Goal: Task Accomplishment & Management: Use online tool/utility

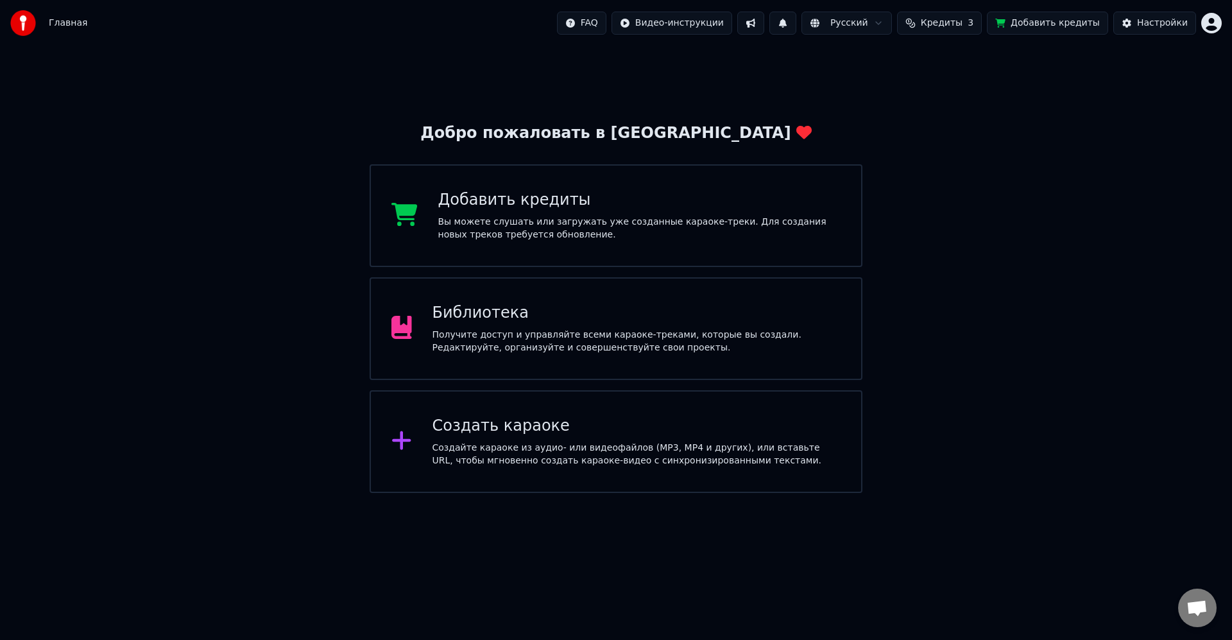
click at [620, 300] on div "Библиотека Получите доступ и управляйте всеми караоке-треками, которые вы созда…" at bounding box center [615, 328] width 493 height 103
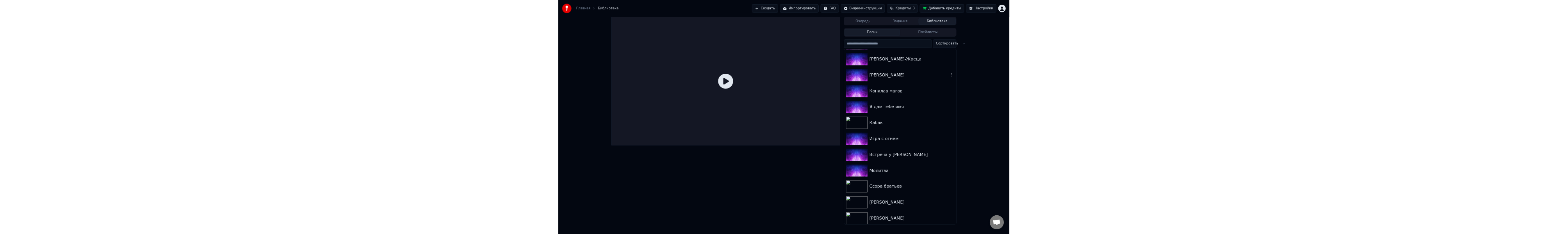
scroll to position [689, 0]
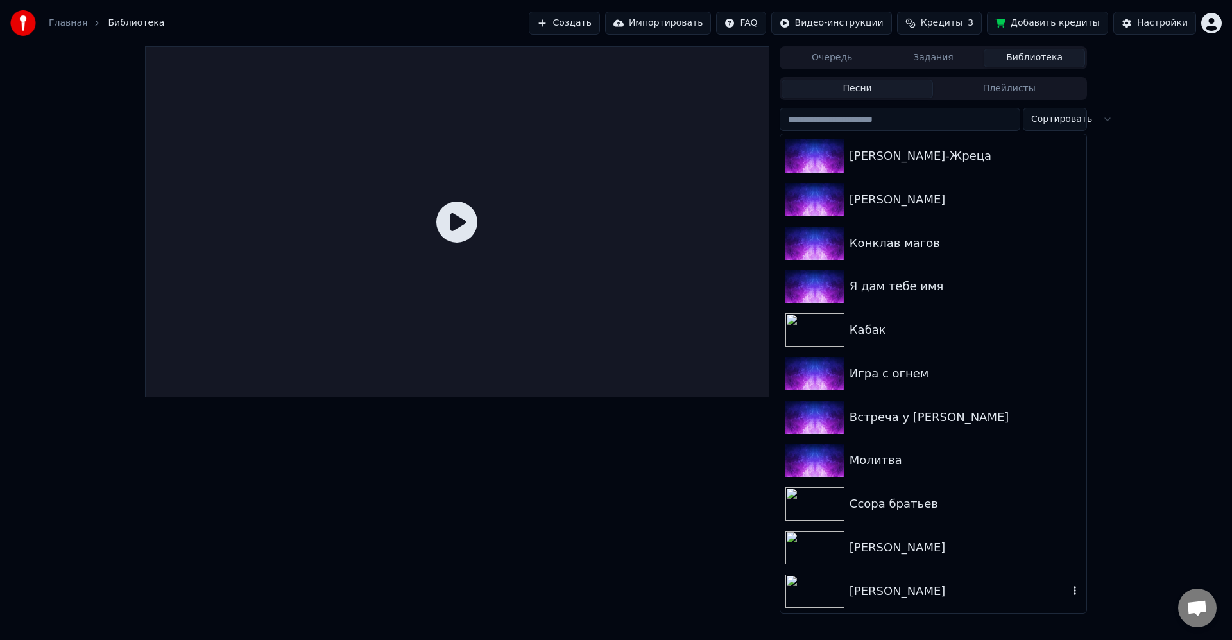
click at [931, 591] on div "[PERSON_NAME]" at bounding box center [958, 591] width 219 height 18
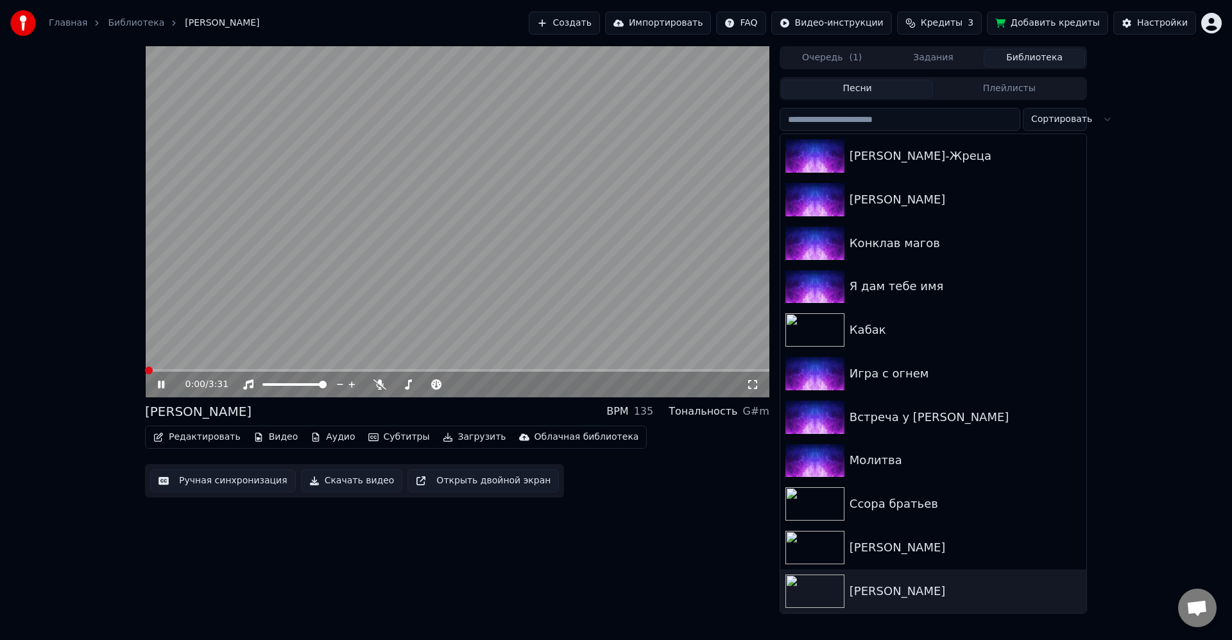
click at [378, 390] on div "0:00 / 3:31" at bounding box center [465, 384] width 561 height 13
click at [378, 386] on icon at bounding box center [379, 384] width 13 height 10
click at [149, 385] on div "0:02 / 3:31" at bounding box center [457, 384] width 624 height 26
click at [160, 382] on icon at bounding box center [161, 384] width 6 height 8
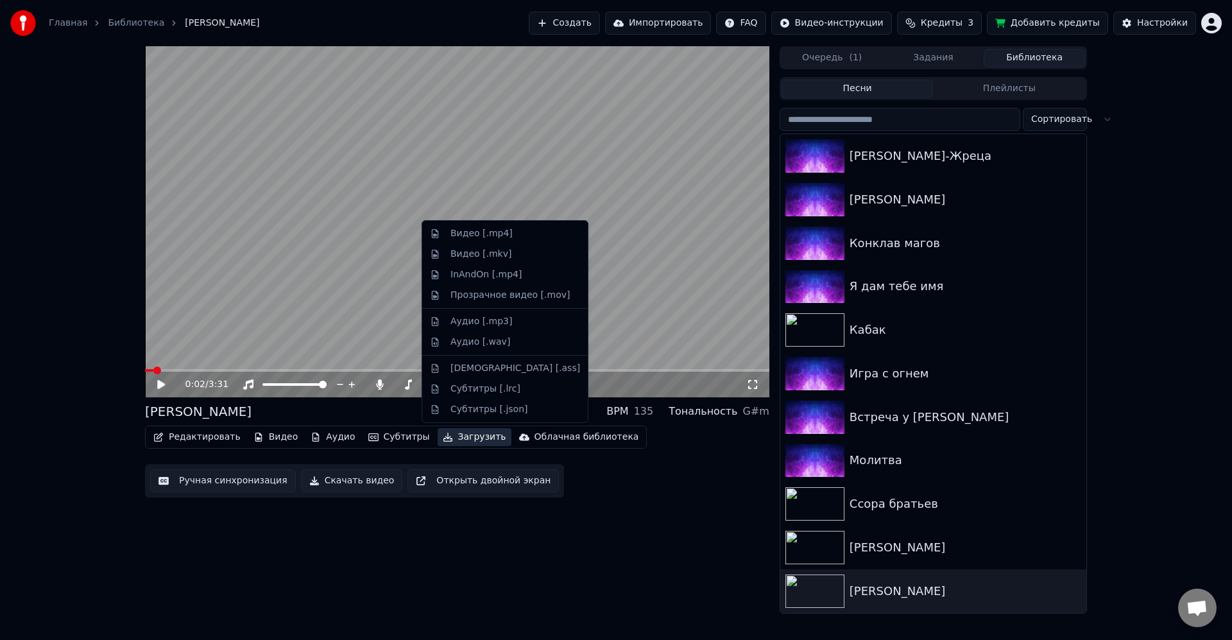
click at [455, 435] on button "Загрузить" at bounding box center [474, 437] width 74 height 18
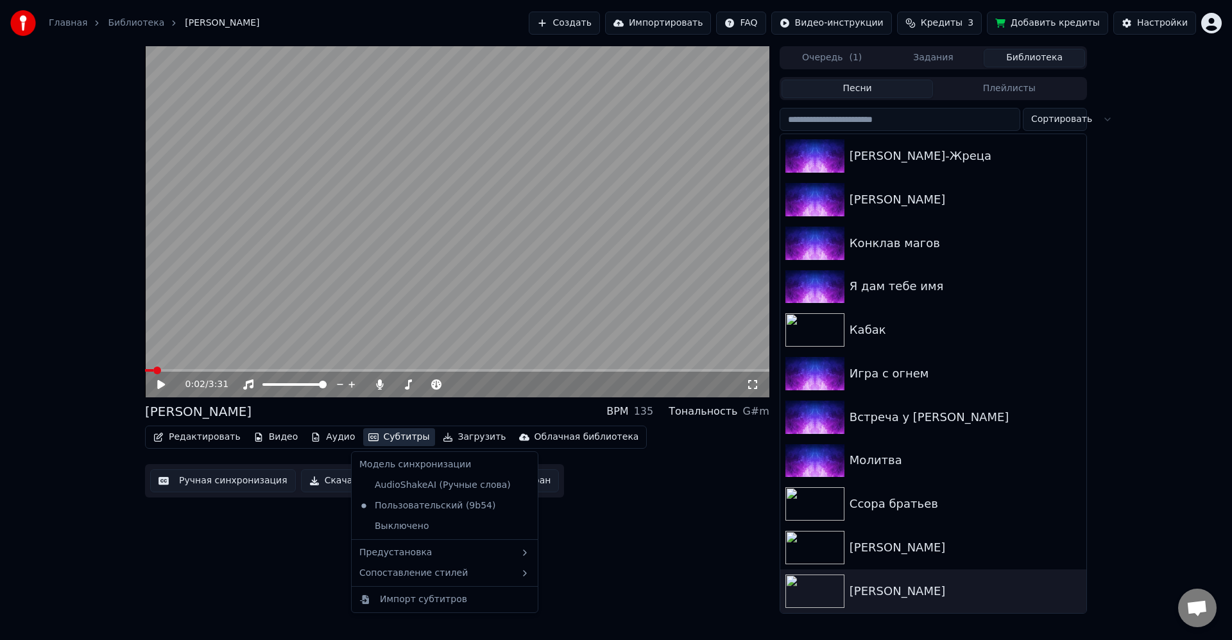
drag, startPoint x: 326, startPoint y: 525, endPoint x: 328, endPoint y: 491, distance: 34.7
click at [326, 523] on div "0:02 / 3:31 [PERSON_NAME] BPM 135 Тональность G#m Редактировать Видео Аудио Суб…" at bounding box center [457, 329] width 624 height 567
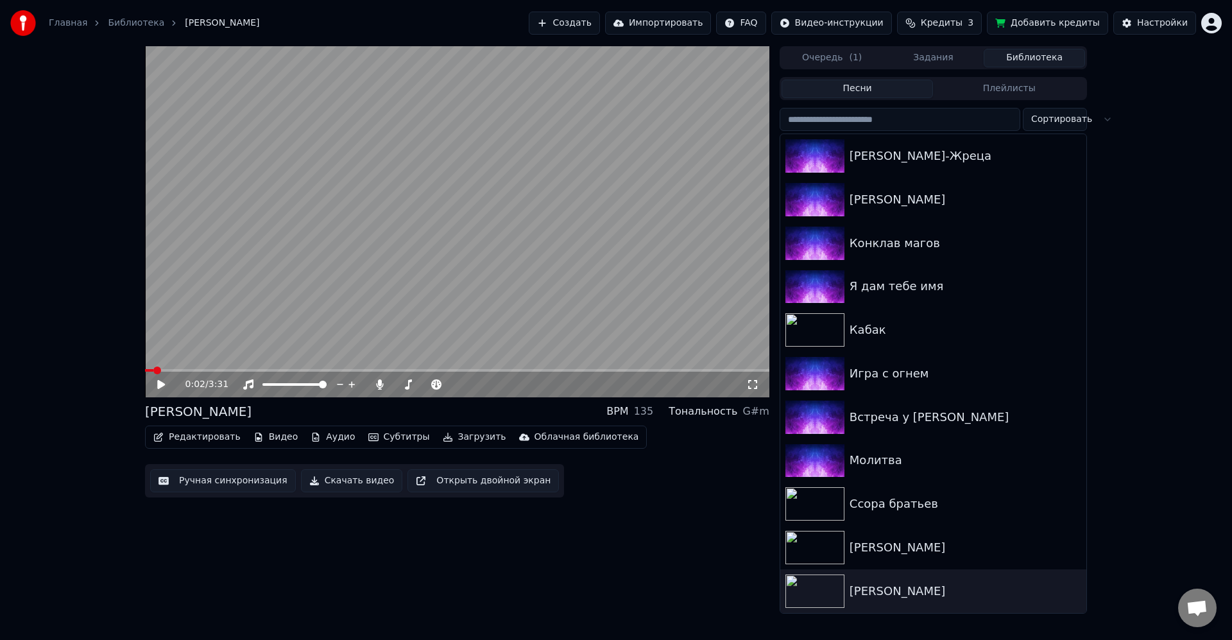
click at [328, 484] on button "Скачать видео" at bounding box center [352, 480] width 102 height 23
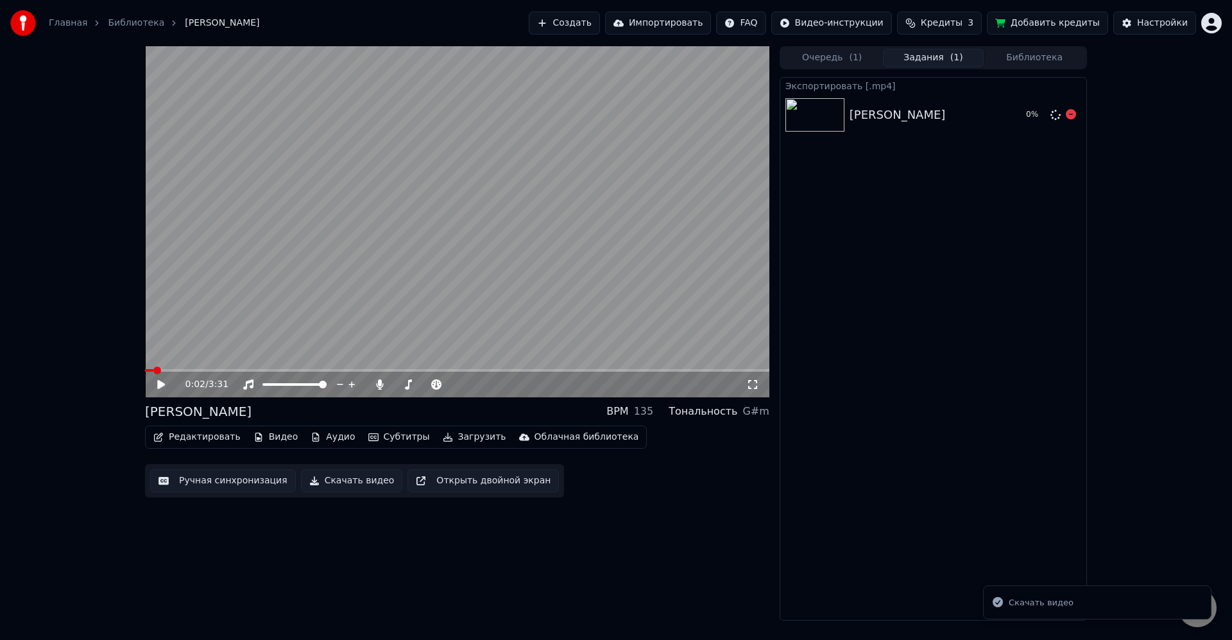
click at [1074, 117] on icon at bounding box center [1070, 114] width 10 height 10
click at [457, 438] on button "Загрузить" at bounding box center [474, 437] width 74 height 18
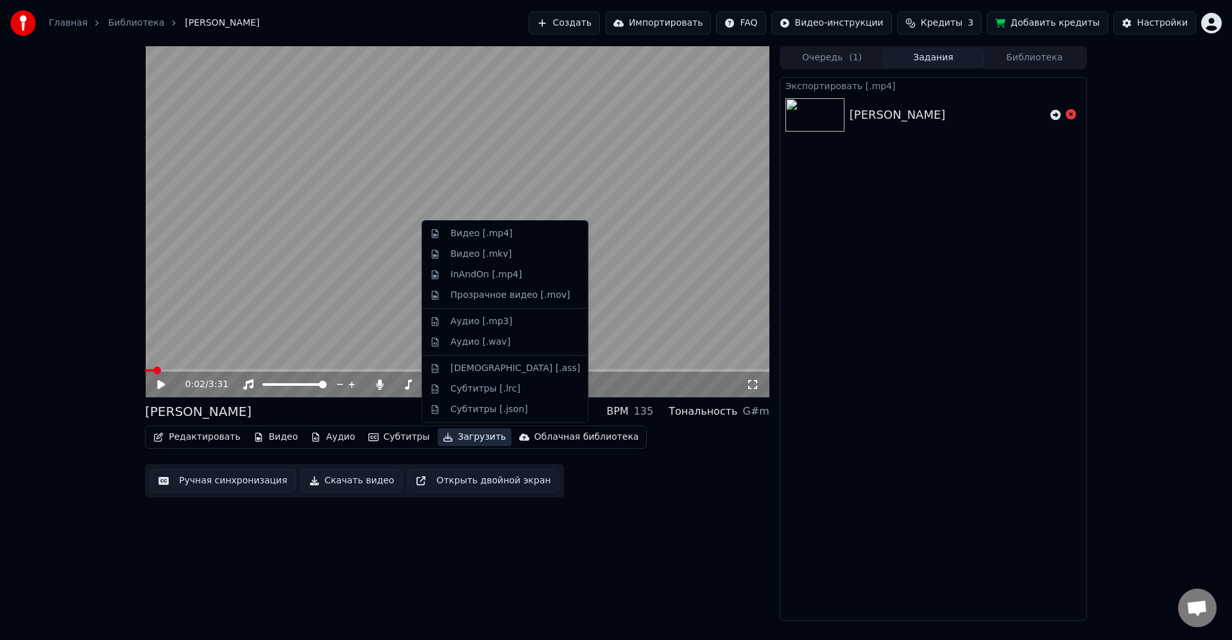
click at [684, 529] on div "0:02 / 3:31 [PERSON_NAME] BPM 135 Тональность G#m Редактировать Видео Аудио Суб…" at bounding box center [457, 333] width 624 height 574
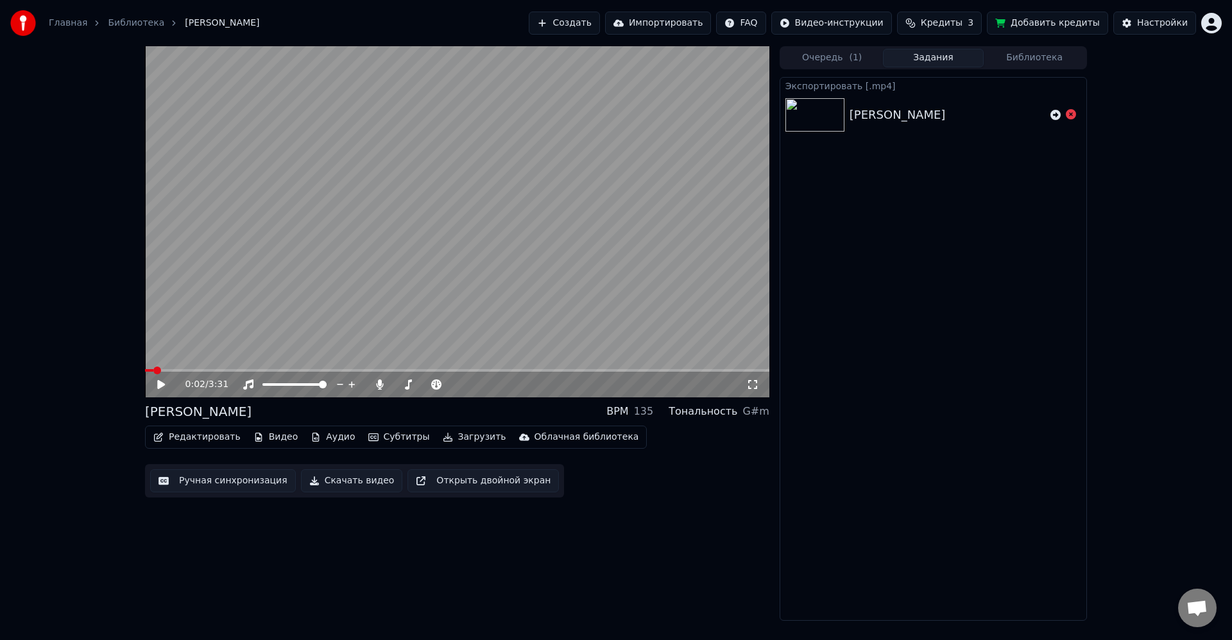
click at [1151, 26] on div "Настройки" at bounding box center [1162, 23] width 51 height 13
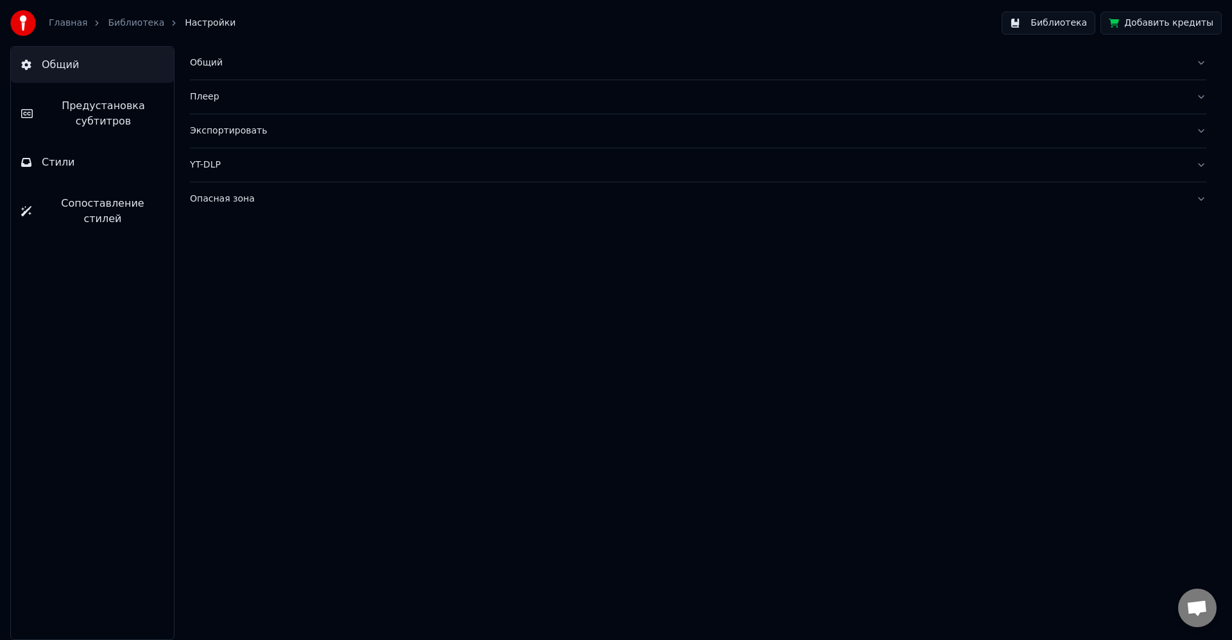
click at [269, 125] on div "Экспортировать" at bounding box center [688, 130] width 996 height 13
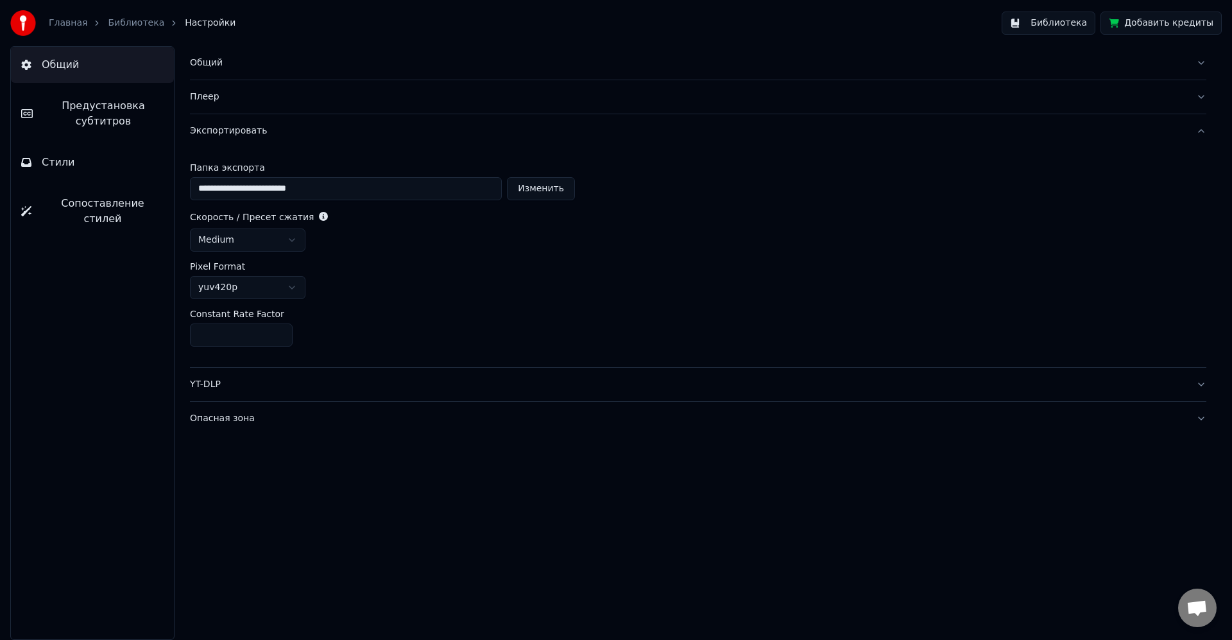
click at [292, 287] on html "**********" at bounding box center [616, 320] width 1232 height 640
click at [293, 287] on html "**********" at bounding box center [616, 320] width 1232 height 640
click at [261, 335] on input "**" at bounding box center [241, 334] width 103 height 23
click at [272, 317] on label "Constant Rate Factor" at bounding box center [237, 313] width 94 height 9
drag, startPoint x: 232, startPoint y: 336, endPoint x: 132, endPoint y: 328, distance: 99.7
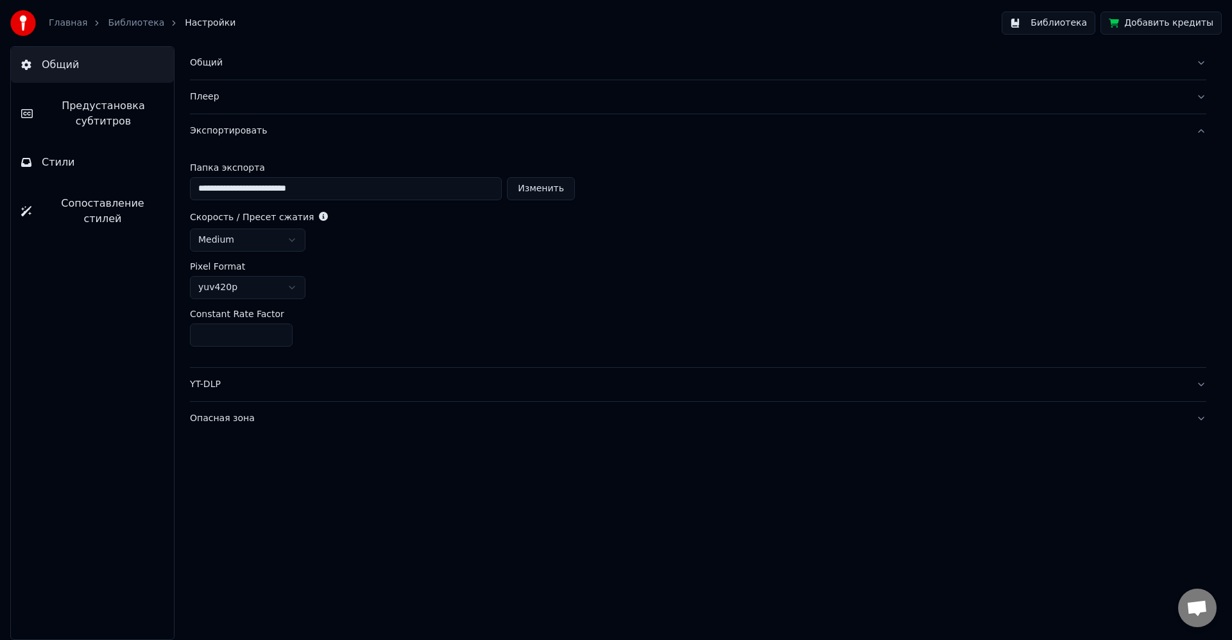
click at [132, 328] on div "**********" at bounding box center [616, 342] width 1232 height 593
type input "**"
click at [368, 323] on div "**" at bounding box center [698, 334] width 1016 height 23
click at [302, 290] on html "**********" at bounding box center [616, 320] width 1232 height 640
click at [303, 289] on html "**********" at bounding box center [616, 320] width 1232 height 640
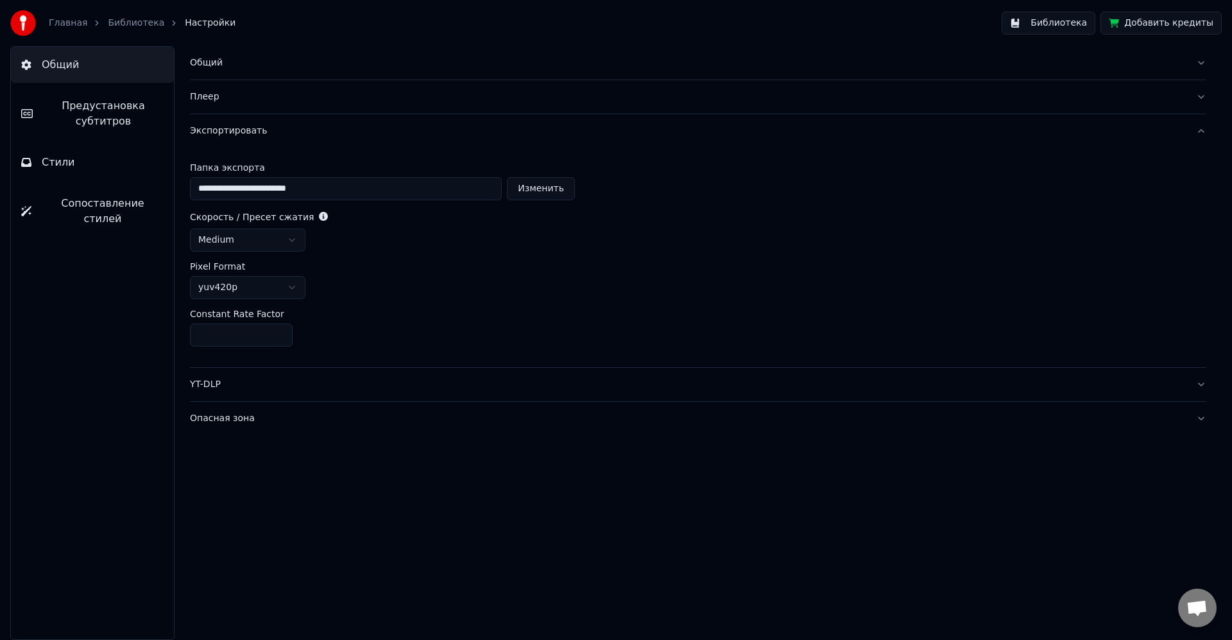
click at [296, 232] on html "**********" at bounding box center [616, 320] width 1232 height 640
click at [298, 237] on html "**********" at bounding box center [616, 320] width 1232 height 640
click at [504, 288] on div "yuv420p" at bounding box center [698, 287] width 1016 height 23
drag, startPoint x: 225, startPoint y: 335, endPoint x: 199, endPoint y: 330, distance: 26.0
click at [199, 330] on input "**" at bounding box center [241, 334] width 103 height 23
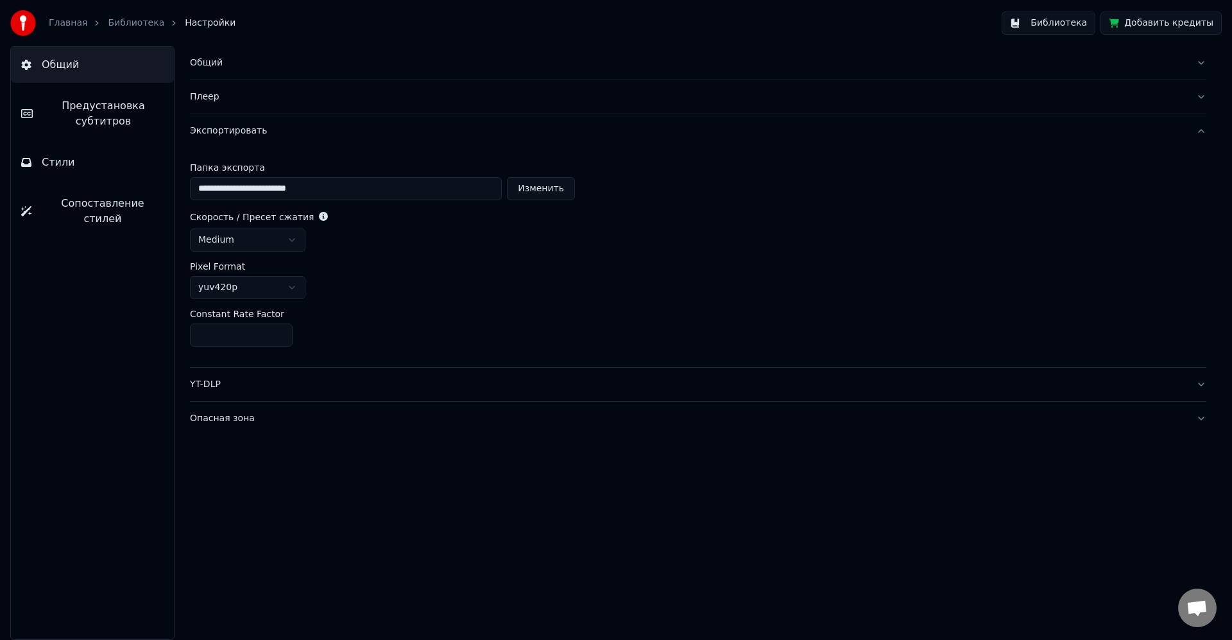
click at [430, 324] on div "**" at bounding box center [698, 334] width 1016 height 23
click at [760, 267] on div "Pixel Format" at bounding box center [698, 266] width 1016 height 9
drag, startPoint x: 945, startPoint y: 66, endPoint x: 935, endPoint y: 70, distance: 10.4
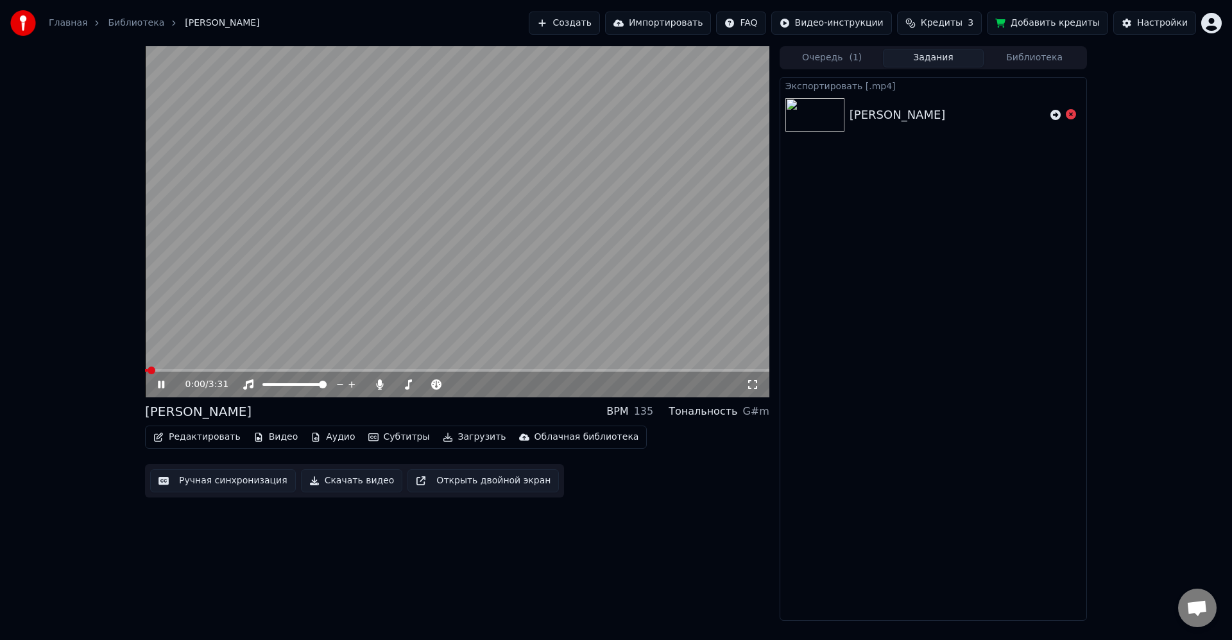
click at [163, 383] on icon at bounding box center [161, 384] width 6 height 8
click at [454, 442] on button "Загрузить" at bounding box center [474, 437] width 74 height 18
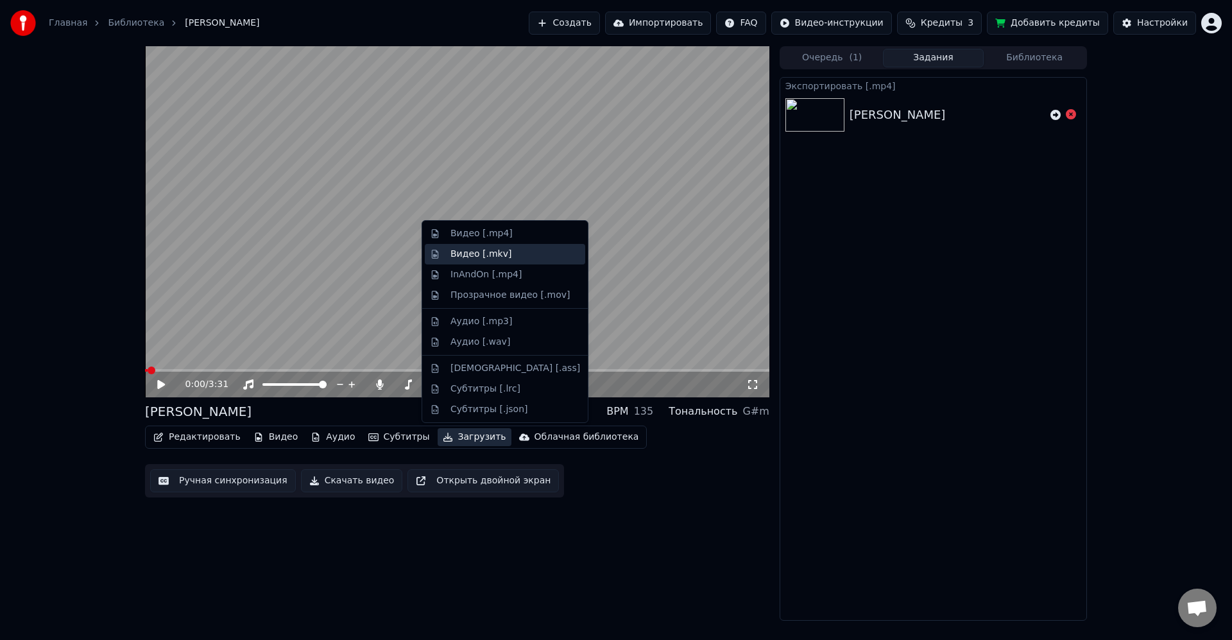
click at [516, 259] on div "Видео [.mkv]" at bounding box center [515, 254] width 130 height 13
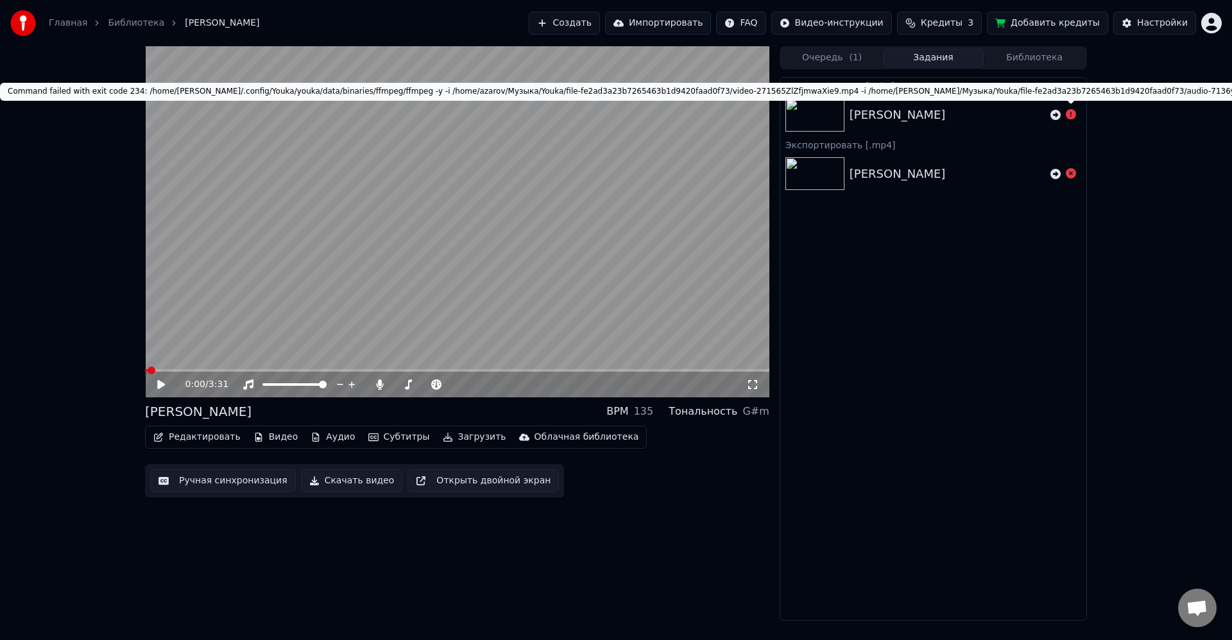
click at [1076, 119] on div at bounding box center [1063, 114] width 36 height 15
click at [1074, 115] on icon at bounding box center [1070, 114] width 10 height 10
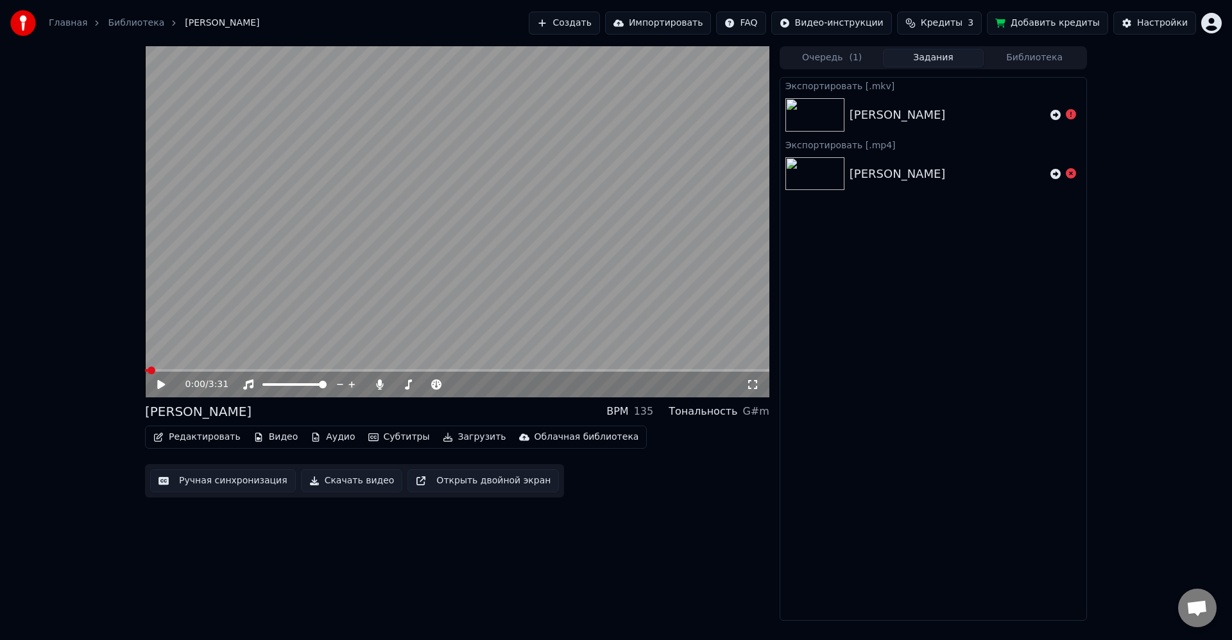
click at [1071, 115] on icon at bounding box center [1070, 114] width 10 height 10
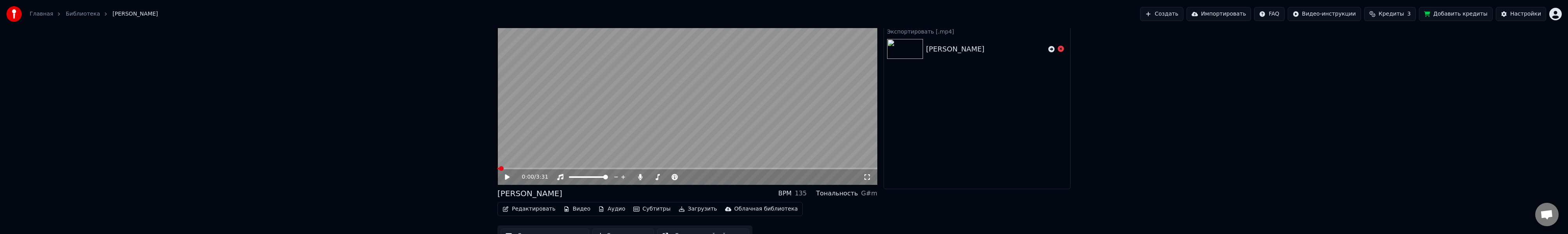
scroll to position [68, 0]
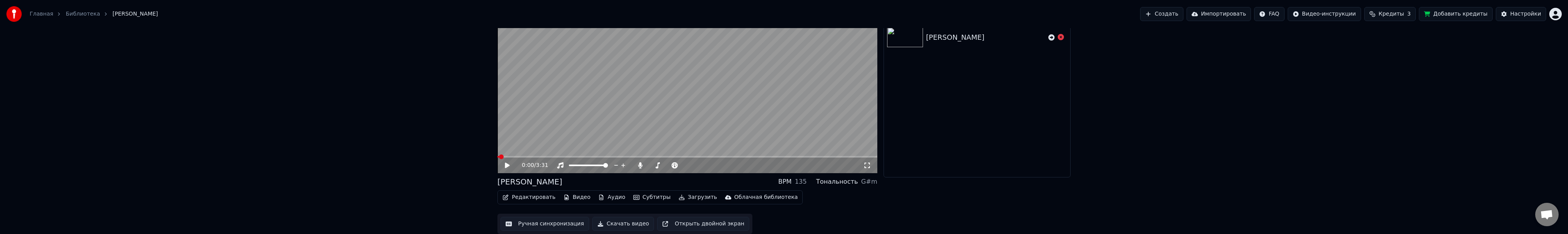
click at [693, 198] on button "Загрузить" at bounding box center [698, 198] width 45 height 11
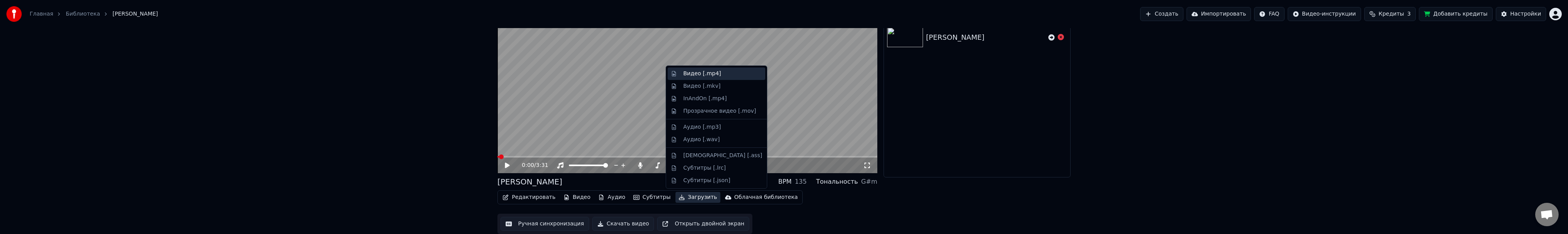
click at [710, 74] on div "Видео [.mp4]" at bounding box center [702, 74] width 38 height 8
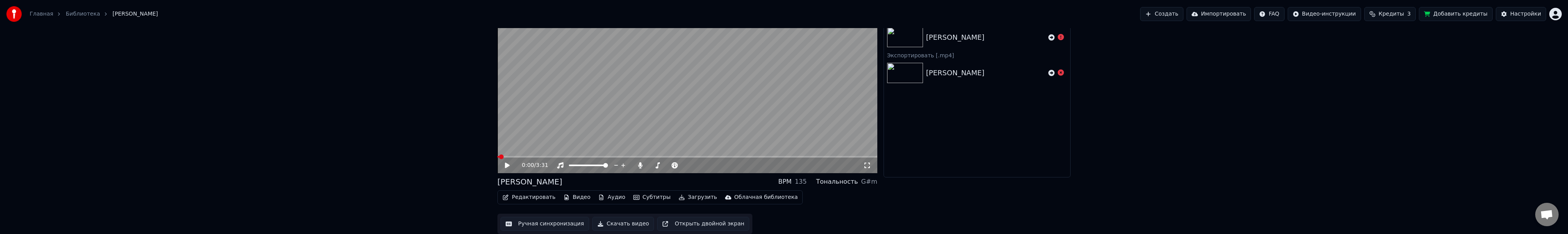
click at [699, 195] on button "Загрузить" at bounding box center [698, 198] width 45 height 11
click at [749, 165] on div "Экспортировать [.mp4] [PERSON_NAME] 30 % Экспортировать [.mkv] [PERSON_NAME] Эк…" at bounding box center [977, 78] width 187 height 199
click at [749, 153] on div "Экспортировать [.mp4] [PERSON_NAME] 44 % Экспортировать [.mkv] [PERSON_NAME] Эк…" at bounding box center [977, 78] width 187 height 199
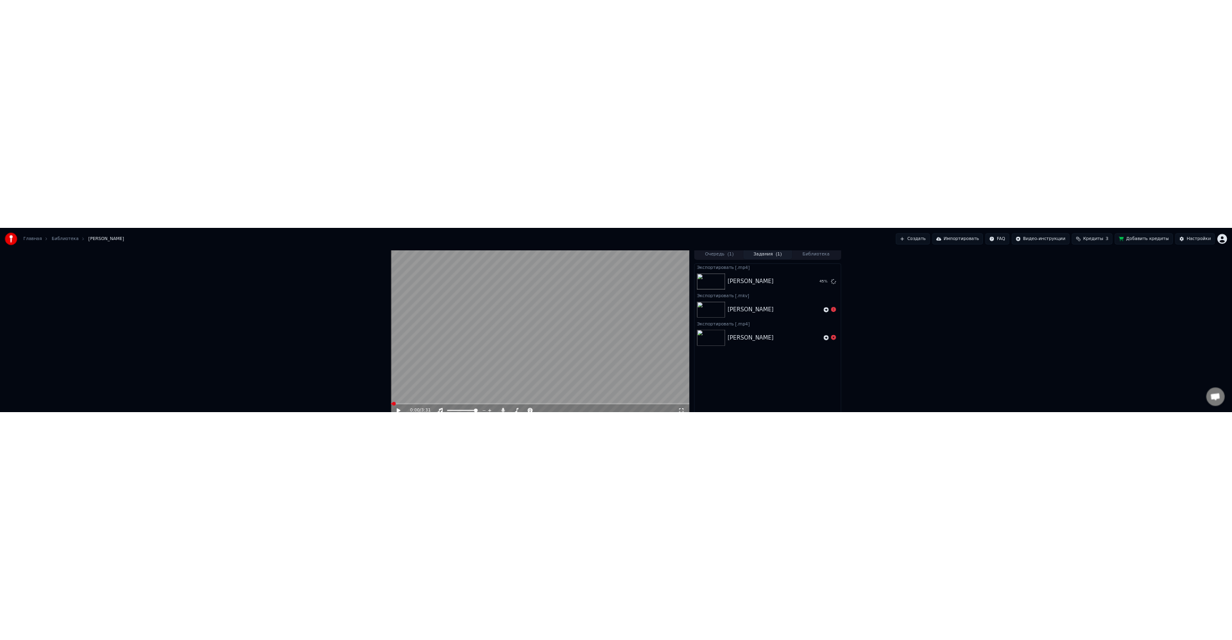
scroll to position [0, 0]
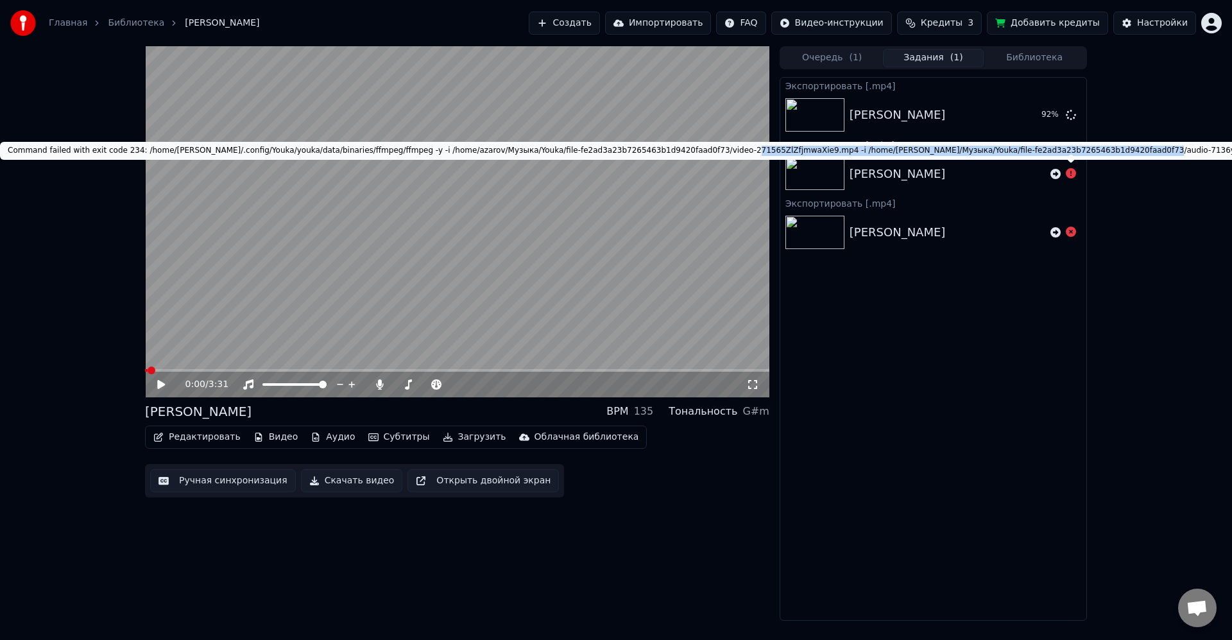
drag, startPoint x: 1071, startPoint y: 153, endPoint x: 944, endPoint y: 151, distance: 126.4
click at [697, 149] on div "Command failed with exit code 234: /home/[PERSON_NAME]/.config/Youka/youka/data…" at bounding box center [1202, 151] width 2405 height 18
click at [1087, 151] on div "Command failed with exit code 234: /home/[PERSON_NAME]/.config/Youka/youka/data…" at bounding box center [1202, 151] width 2405 height 18
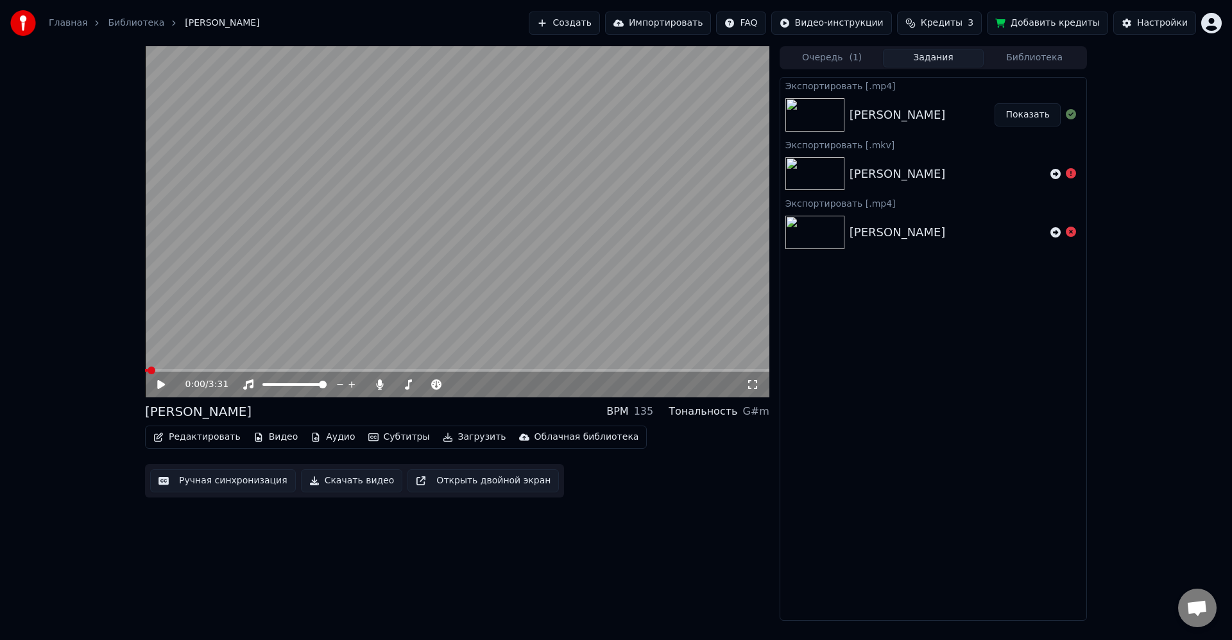
click at [941, 359] on div "Экспортировать [.mp4] [PERSON_NAME] Показать Экспортировать [.mkv] [PERSON_NAME…" at bounding box center [932, 348] width 307 height 543
click at [1144, 32] on button "Настройки" at bounding box center [1154, 23] width 83 height 23
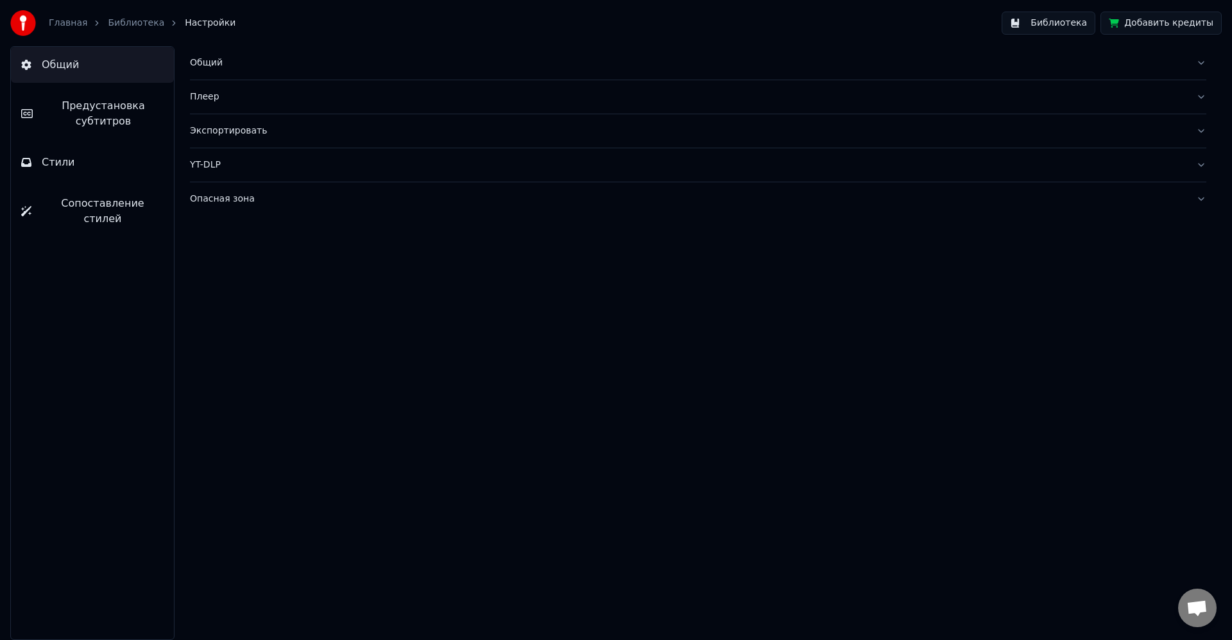
click at [289, 137] on div "Экспортировать" at bounding box center [688, 130] width 996 height 13
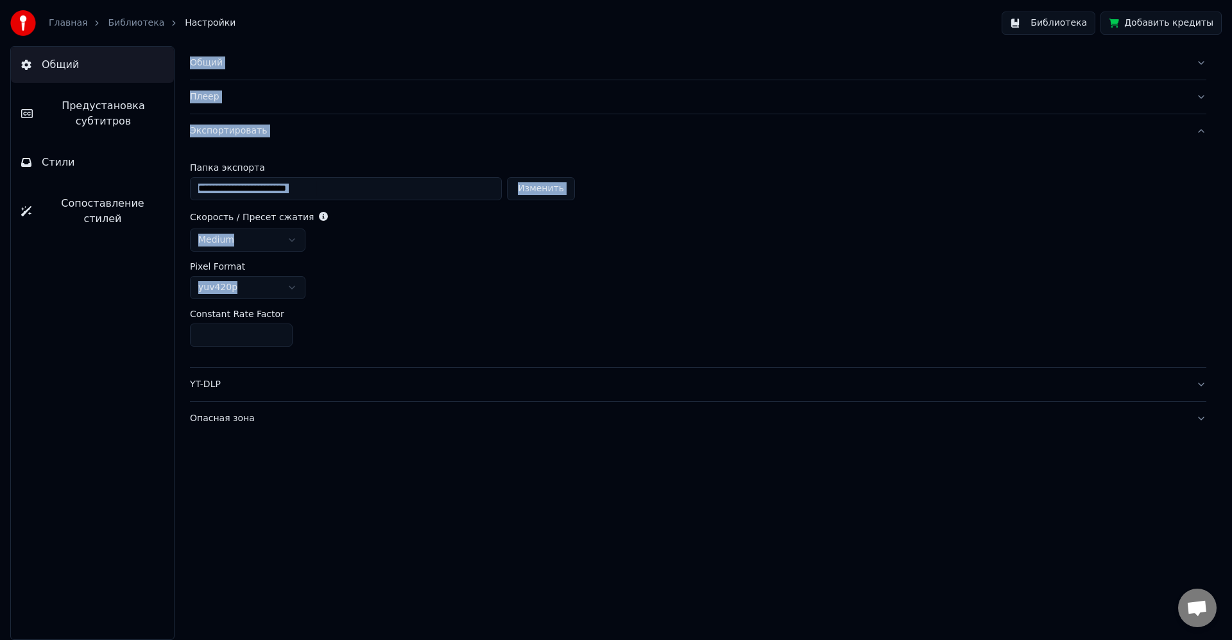
drag, startPoint x: 289, startPoint y: 317, endPoint x: 222, endPoint y: 314, distance: 66.8
click at [153, 315] on div "**********" at bounding box center [616, 342] width 1232 height 593
click at [323, 308] on div "**********" at bounding box center [698, 257] width 1016 height 219
click at [287, 286] on html "**********" at bounding box center [616, 320] width 1232 height 640
click at [359, 274] on html "**********" at bounding box center [616, 320] width 1232 height 640
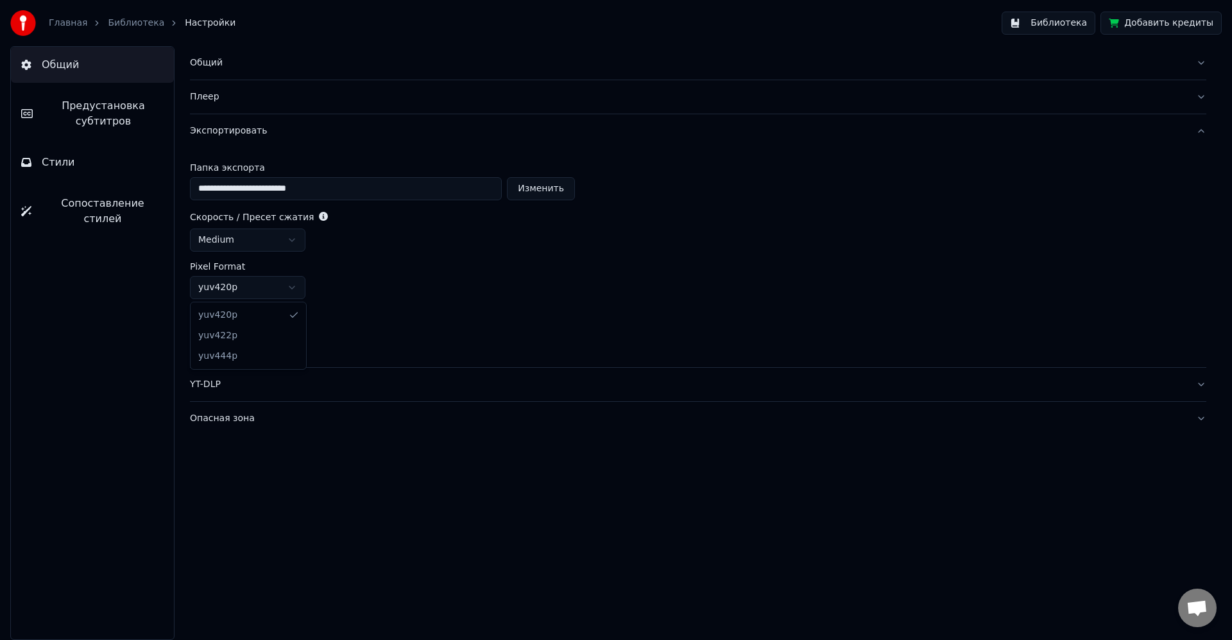
click at [294, 285] on html "**********" at bounding box center [616, 320] width 1232 height 640
click at [380, 259] on html "**********" at bounding box center [616, 320] width 1232 height 640
click at [283, 248] on html "**********" at bounding box center [616, 320] width 1232 height 640
click at [283, 246] on html "**********" at bounding box center [616, 320] width 1232 height 640
click at [411, 263] on div "Pixel Format" at bounding box center [698, 266] width 1016 height 9
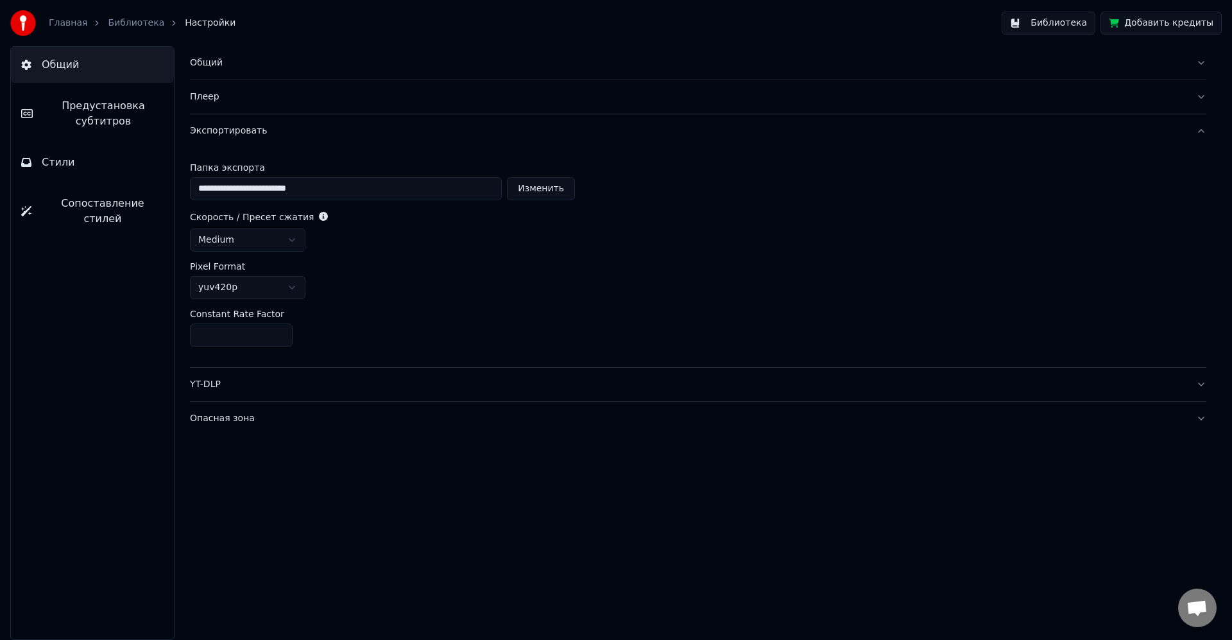
click at [112, 115] on span "Предустановка субтитров" at bounding box center [103, 113] width 121 height 31
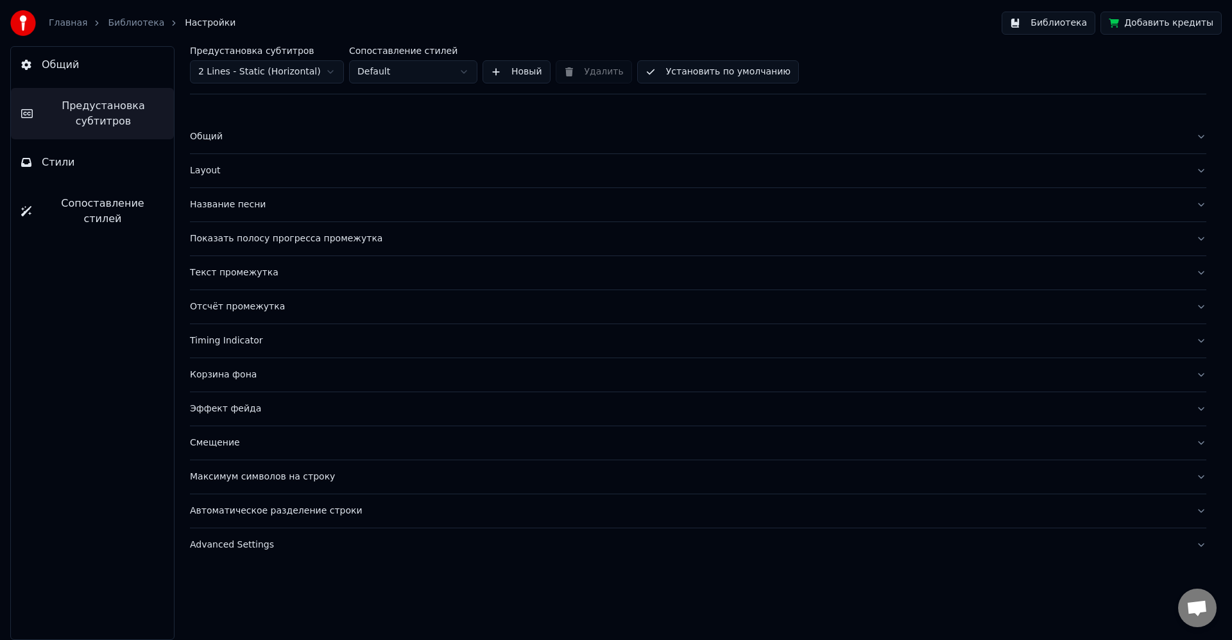
click at [278, 174] on div "Layout" at bounding box center [688, 170] width 996 height 13
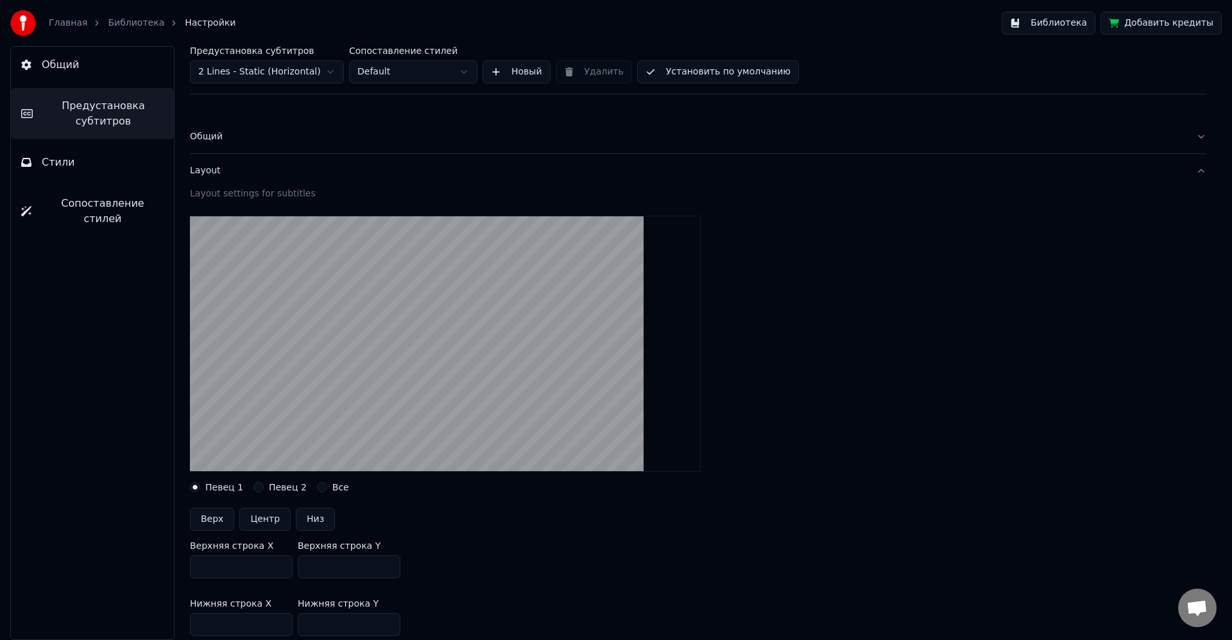
click at [281, 170] on div "Layout" at bounding box center [688, 170] width 996 height 13
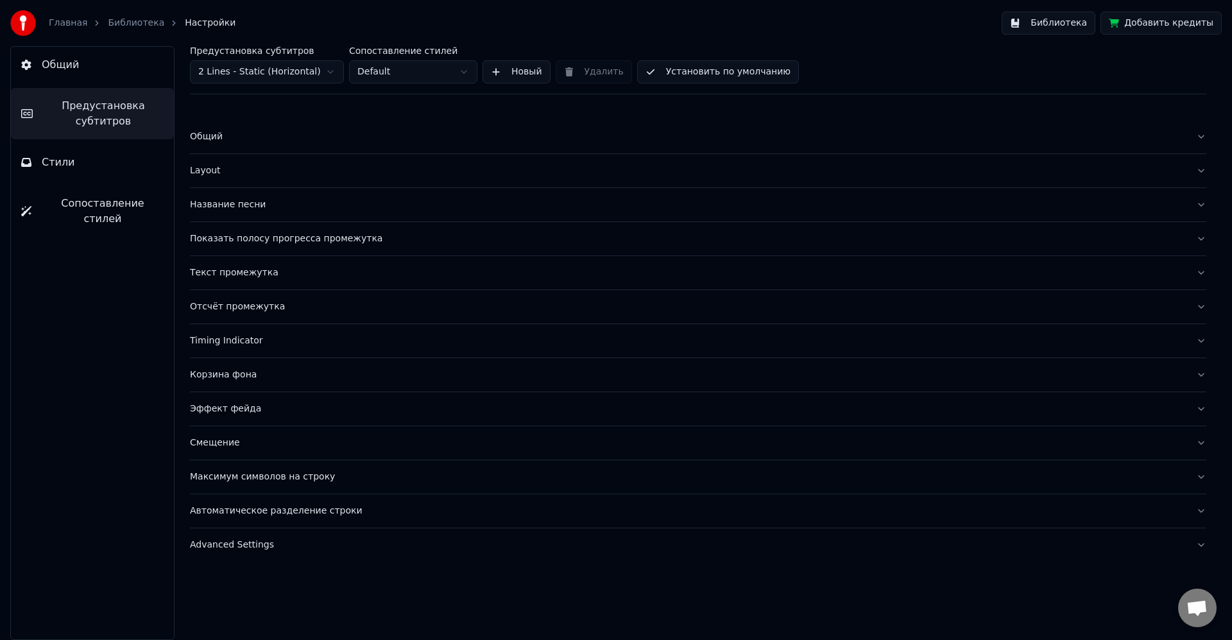
click at [305, 201] on div "Название песни" at bounding box center [688, 204] width 996 height 13
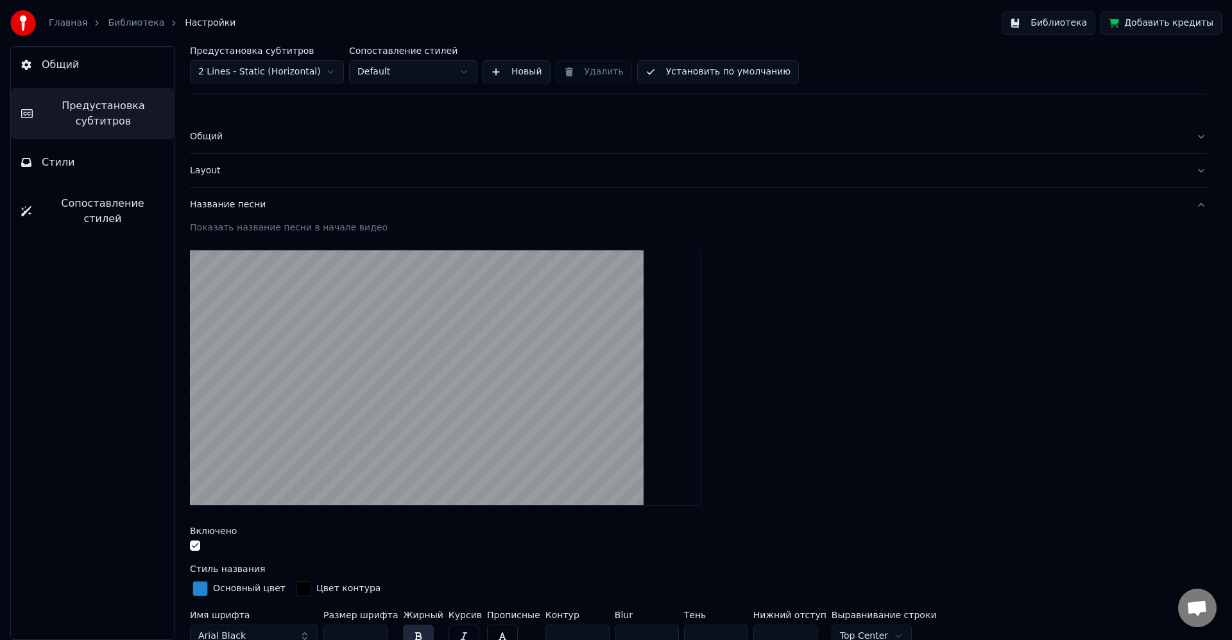
click at [309, 203] on div "Название песни" at bounding box center [688, 204] width 996 height 13
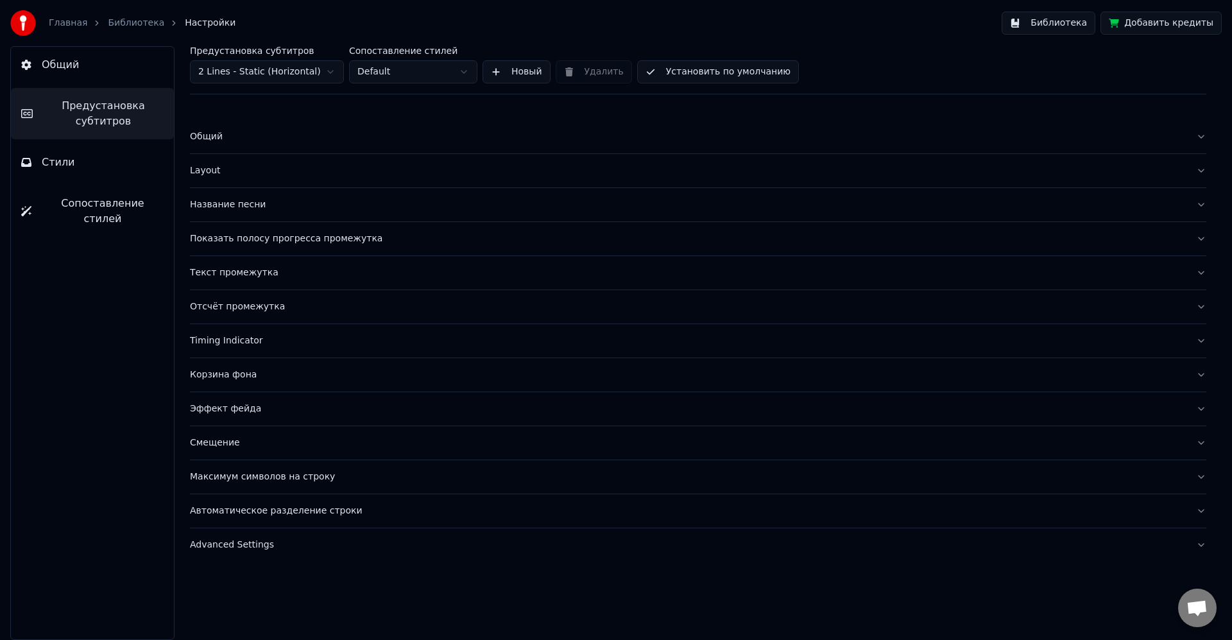
click at [273, 406] on div "Эффект фейда" at bounding box center [688, 408] width 996 height 13
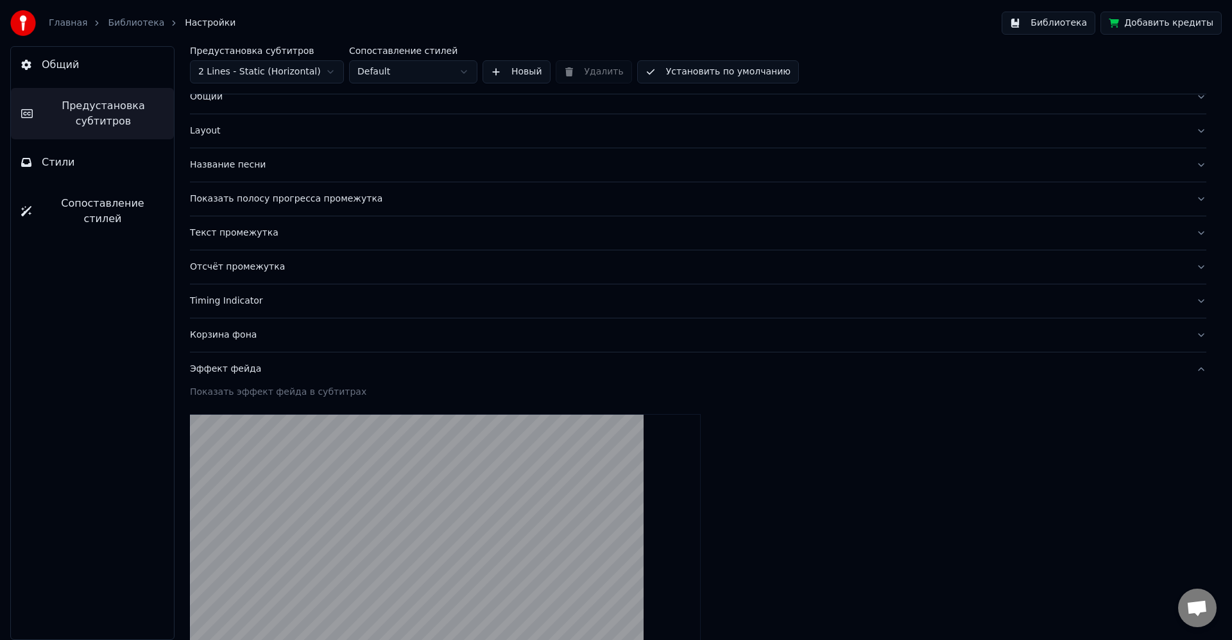
scroll to position [154, 0]
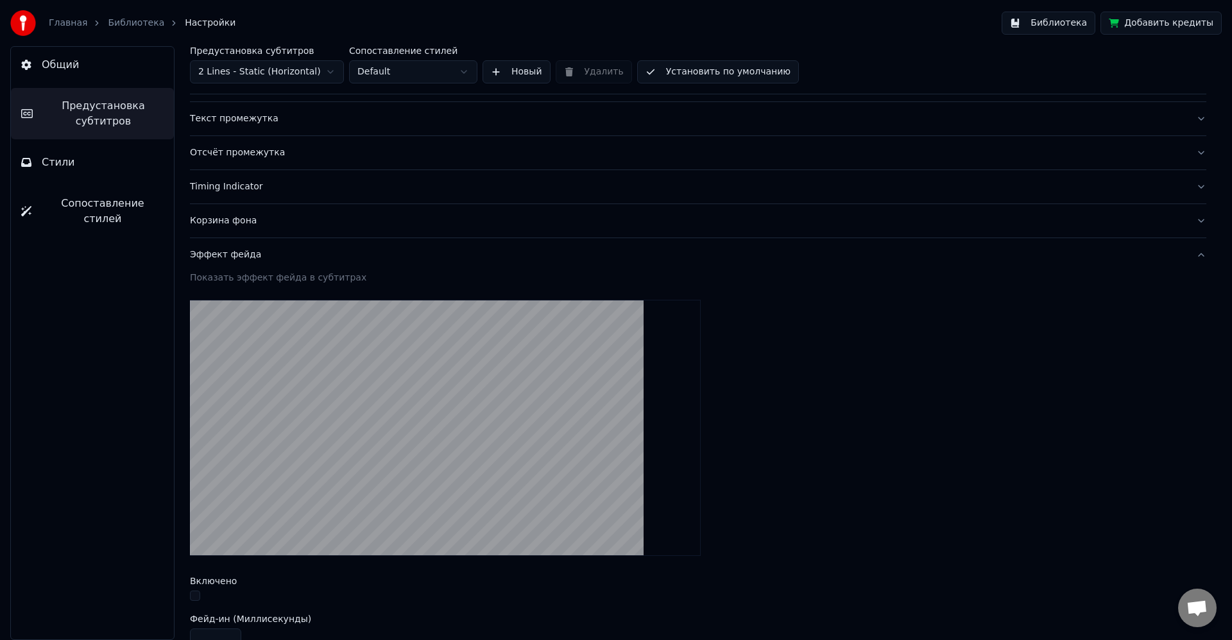
click at [326, 258] on div "Эффект фейда" at bounding box center [688, 254] width 996 height 13
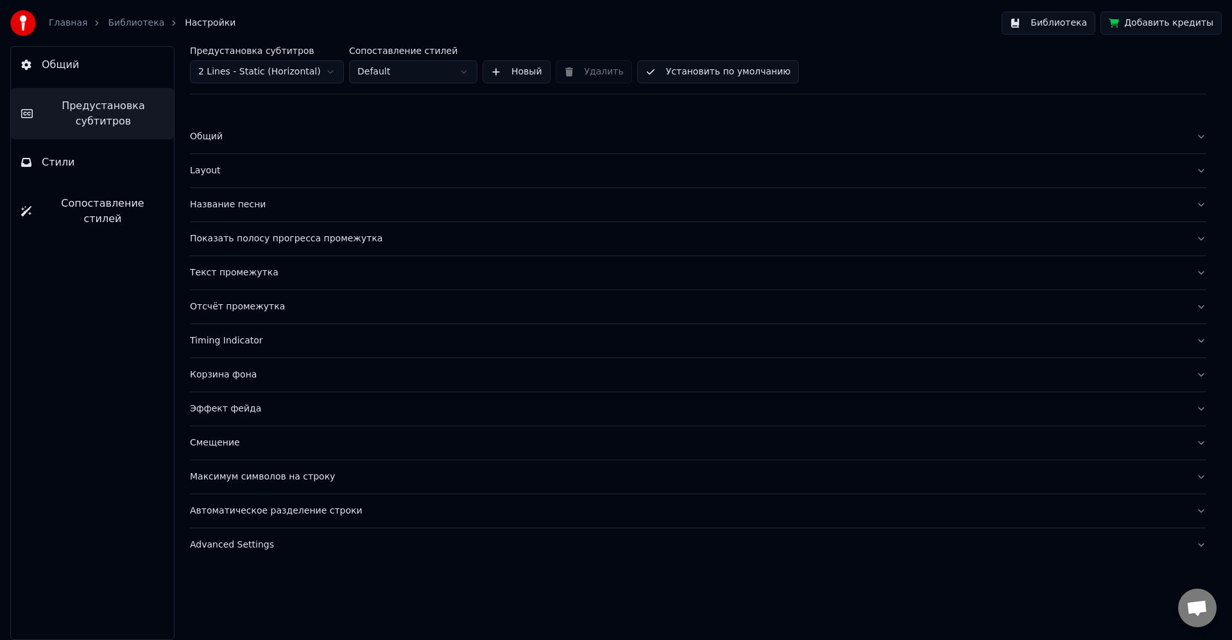
click at [264, 461] on button "Максимум символов на строку" at bounding box center [698, 476] width 1016 height 33
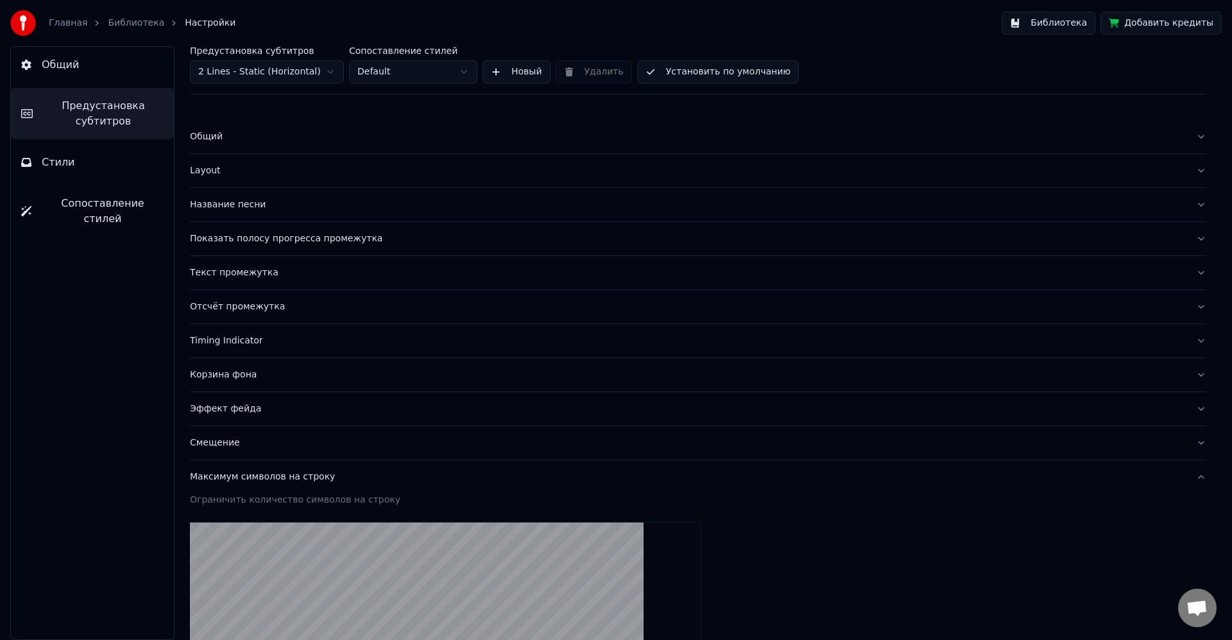
click at [264, 461] on button "Максимум символов на строку" at bounding box center [698, 476] width 1016 height 33
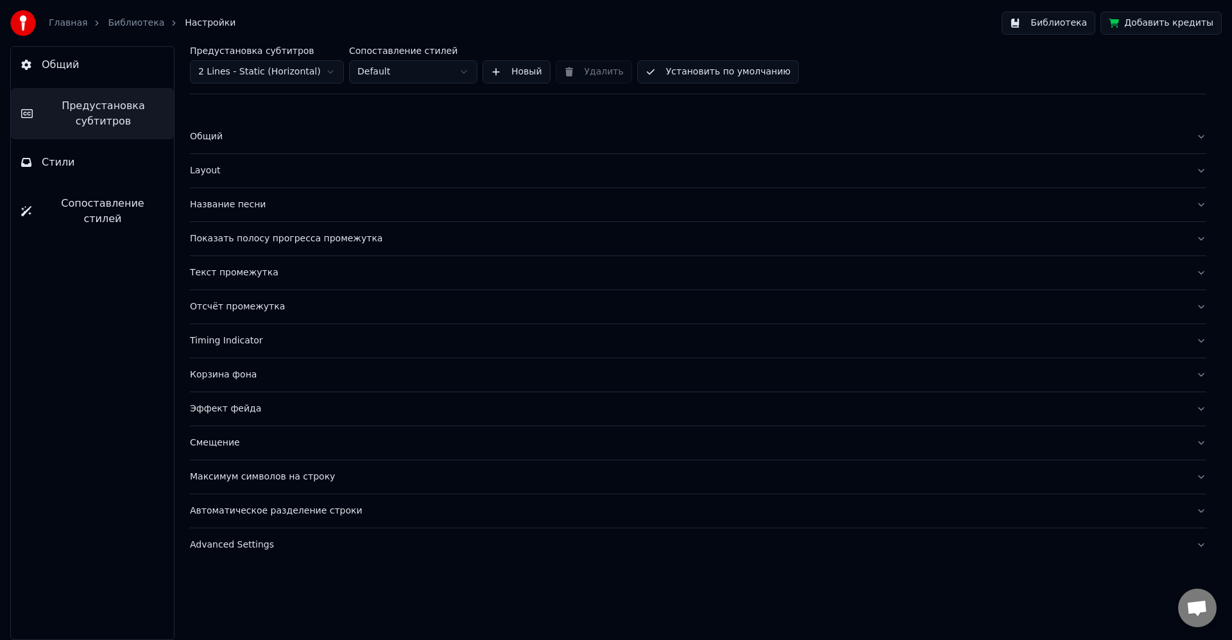
click at [89, 203] on span "Сопоставление стилей" at bounding box center [103, 211] width 122 height 31
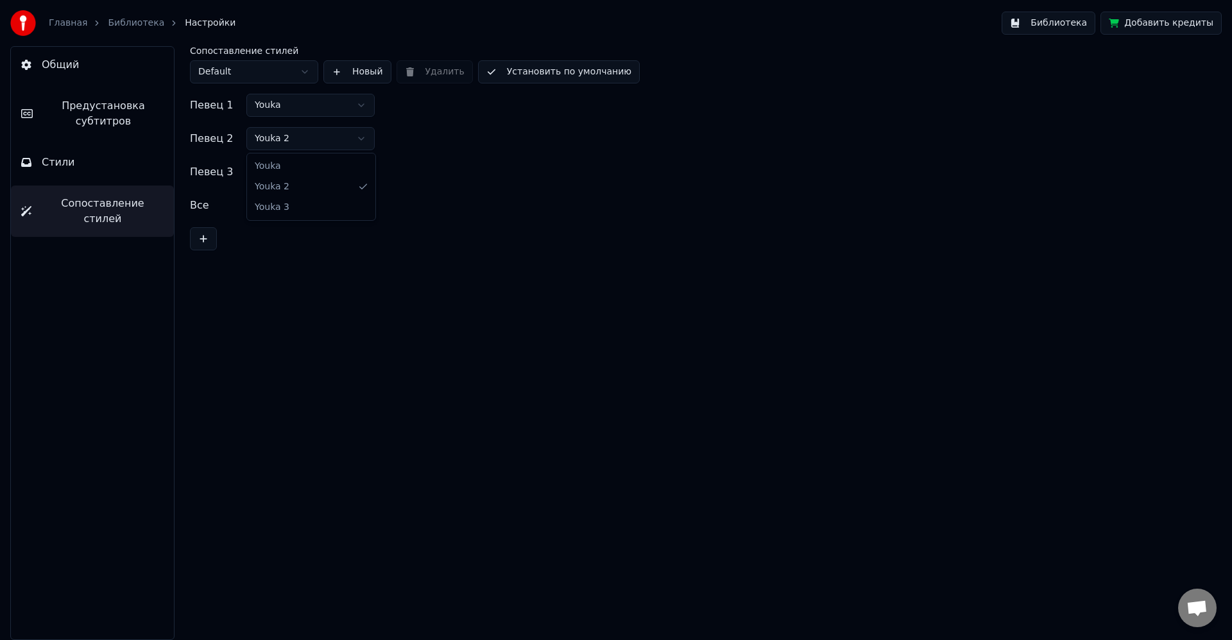
click at [281, 143] on html "Главная Библиотека Настройки Библиотека Добавить кредиты Общий Предустановка су…" at bounding box center [616, 320] width 1232 height 640
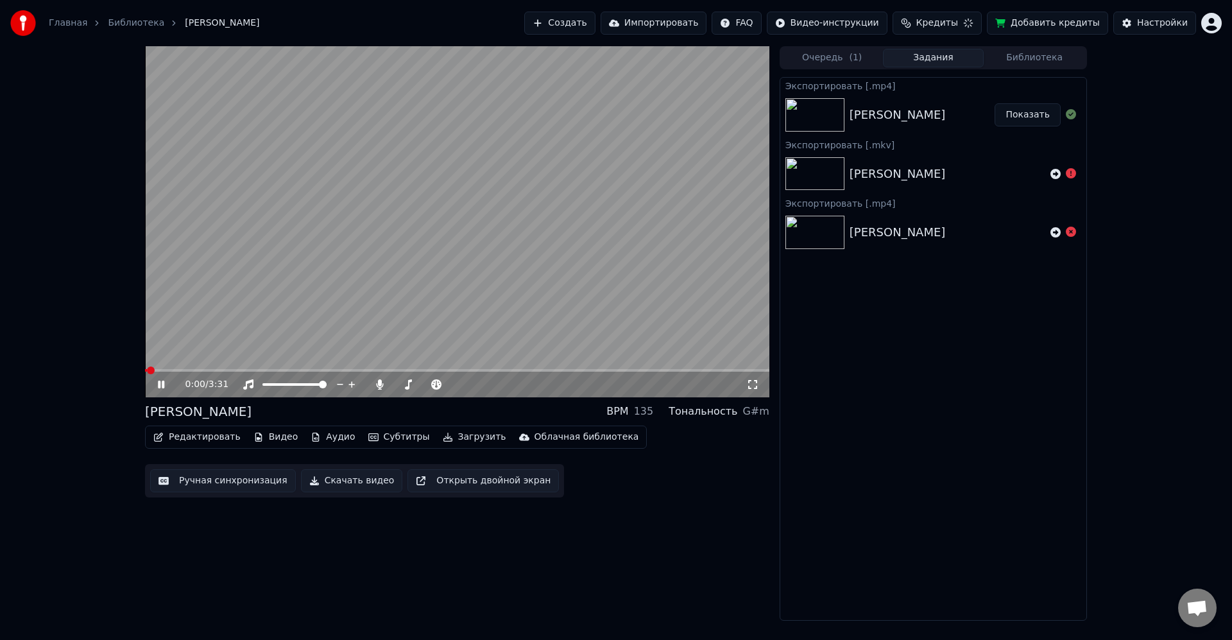
click at [320, 264] on video at bounding box center [457, 221] width 624 height 351
click at [214, 437] on button "Редактировать" at bounding box center [196, 437] width 97 height 18
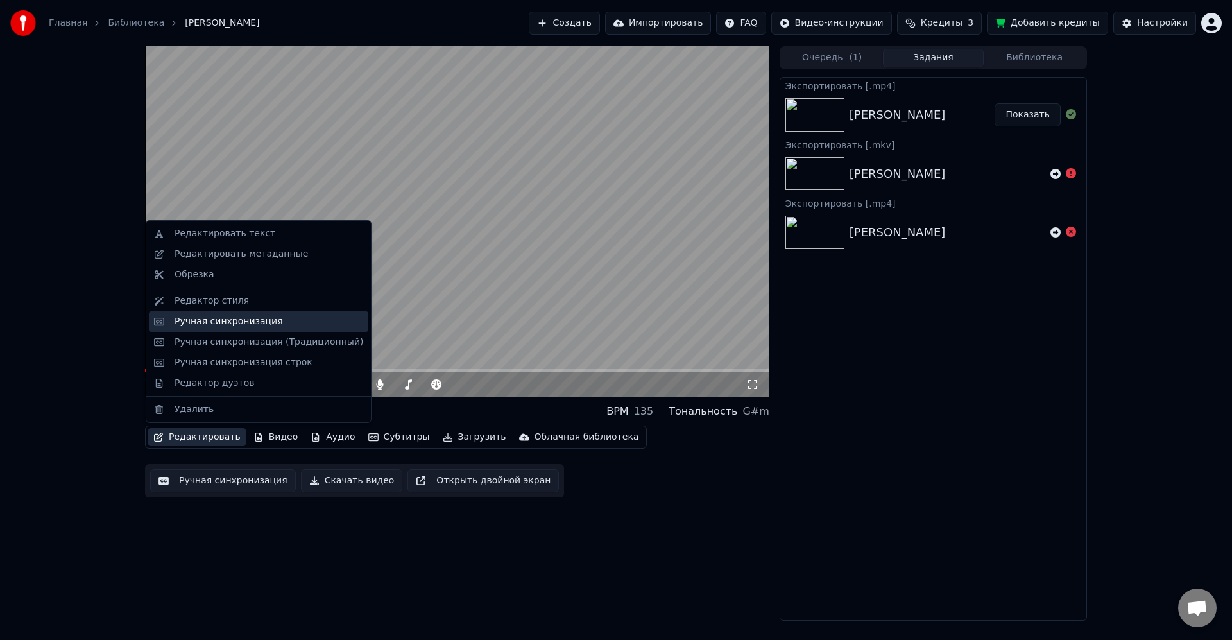
click at [285, 321] on div "Ручная синхронизация" at bounding box center [268, 321] width 189 height 13
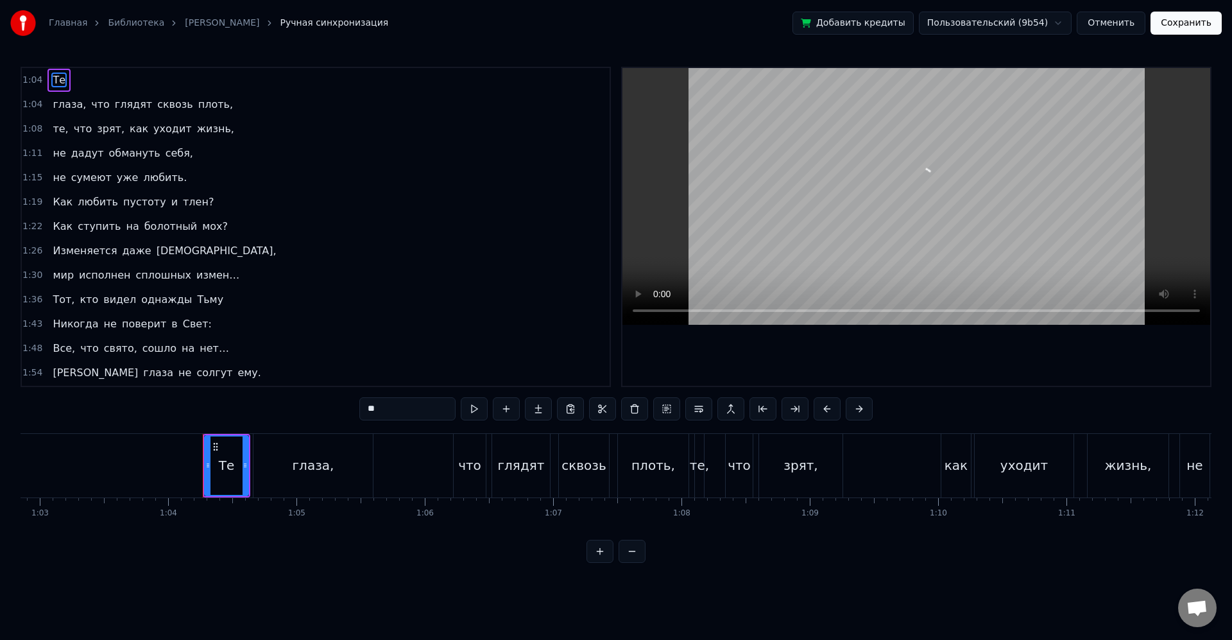
scroll to position [0, 8181]
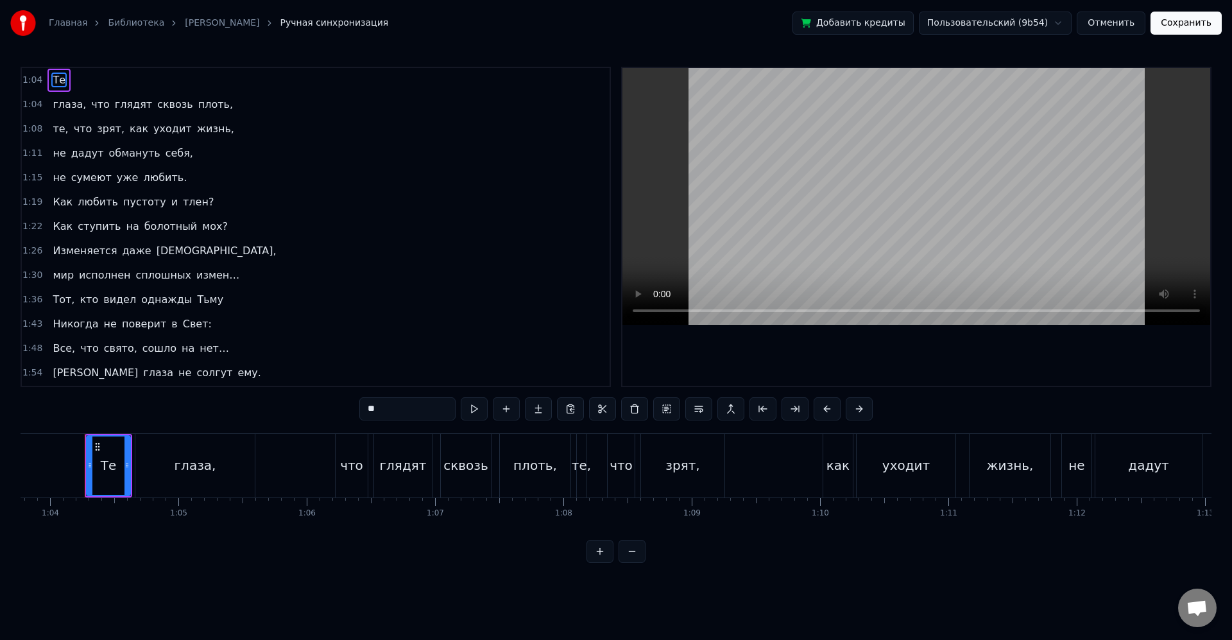
click at [1014, 24] on html "Главная Библиотека [PERSON_NAME] Ручная синхронизация Добавить кредиты Пользова…" at bounding box center [616, 291] width 1232 height 583
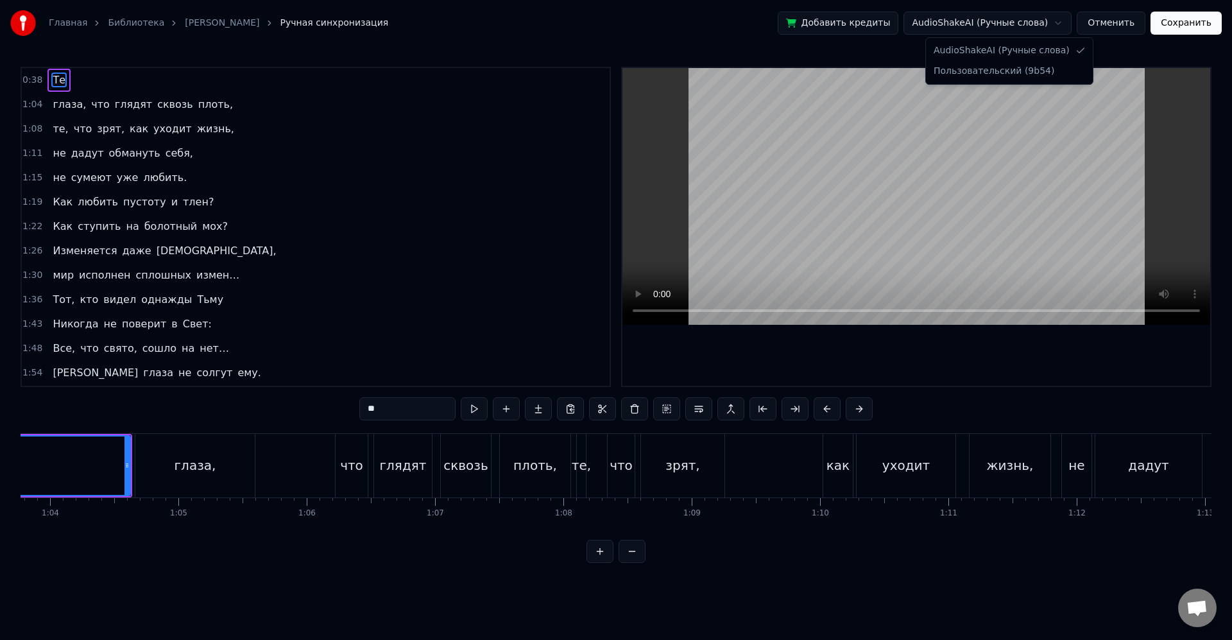
click at [1012, 21] on html "Главная Библиотека [PERSON_NAME] Ручная синхронизация Добавить кредиты AudioSha…" at bounding box center [616, 291] width 1232 height 583
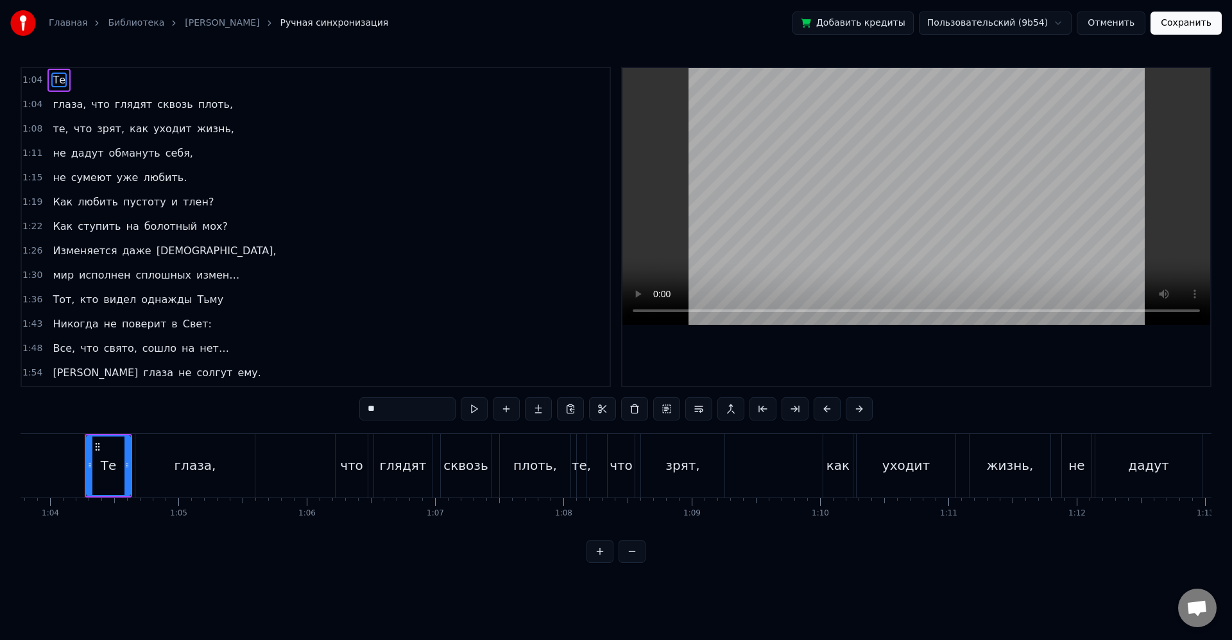
click at [997, 29] on html "Главная Библиотека [PERSON_NAME] Ручная синхронизация Добавить кредиты Пользова…" at bounding box center [616, 291] width 1232 height 583
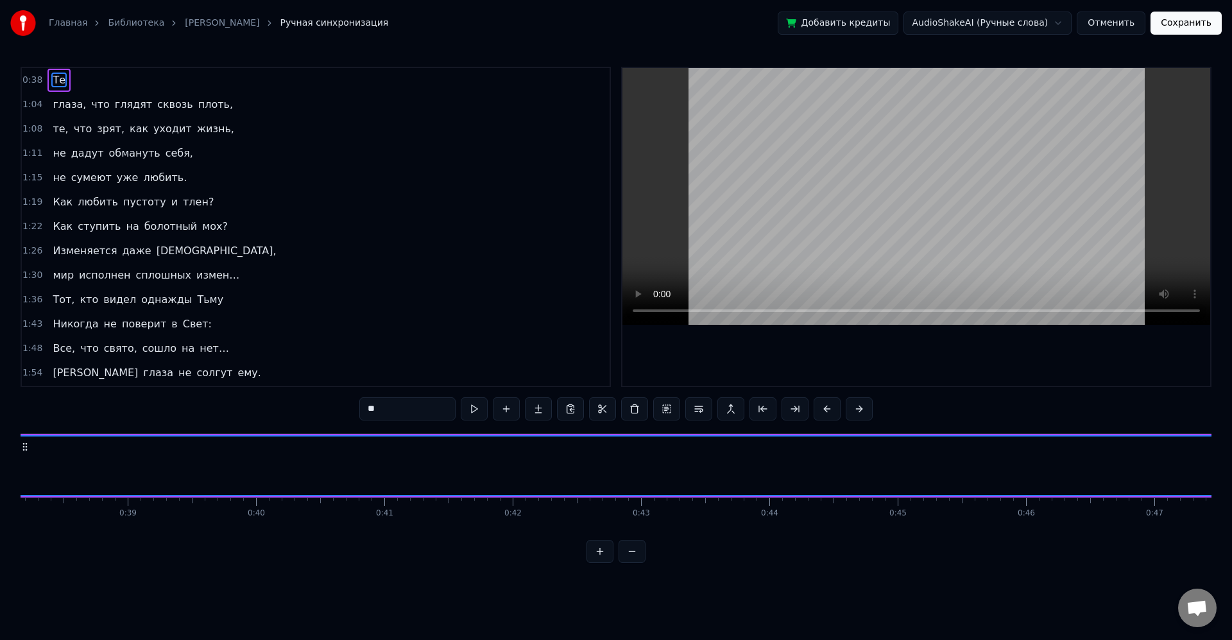
scroll to position [0, 4824]
click at [985, 18] on html "Главная Библиотека [PERSON_NAME] Ручная синхронизация Добавить кредиты AudioSha…" at bounding box center [616, 291] width 1232 height 583
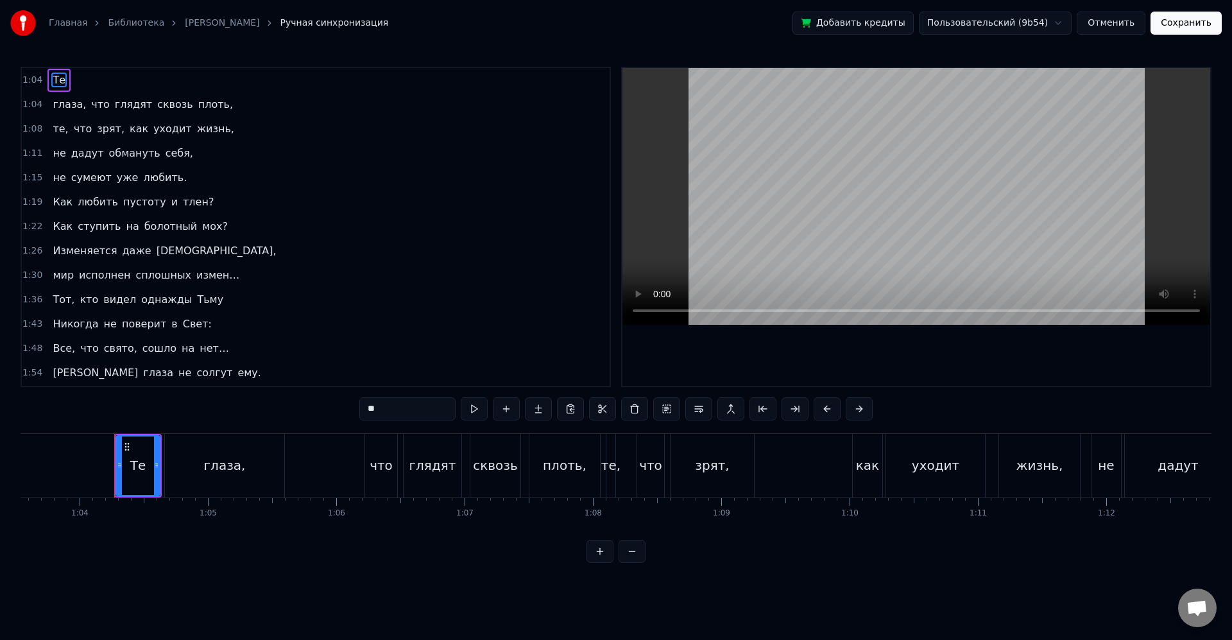
scroll to position [0, 8181]
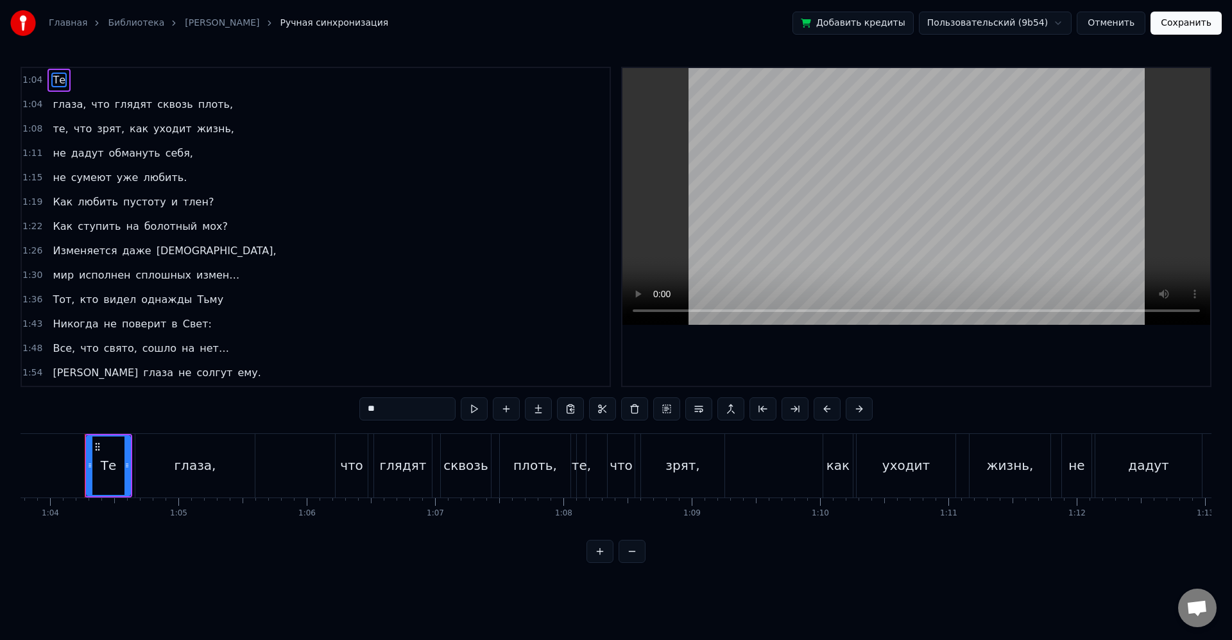
click at [213, 455] on div "глаза," at bounding box center [194, 466] width 119 height 64
type input "******"
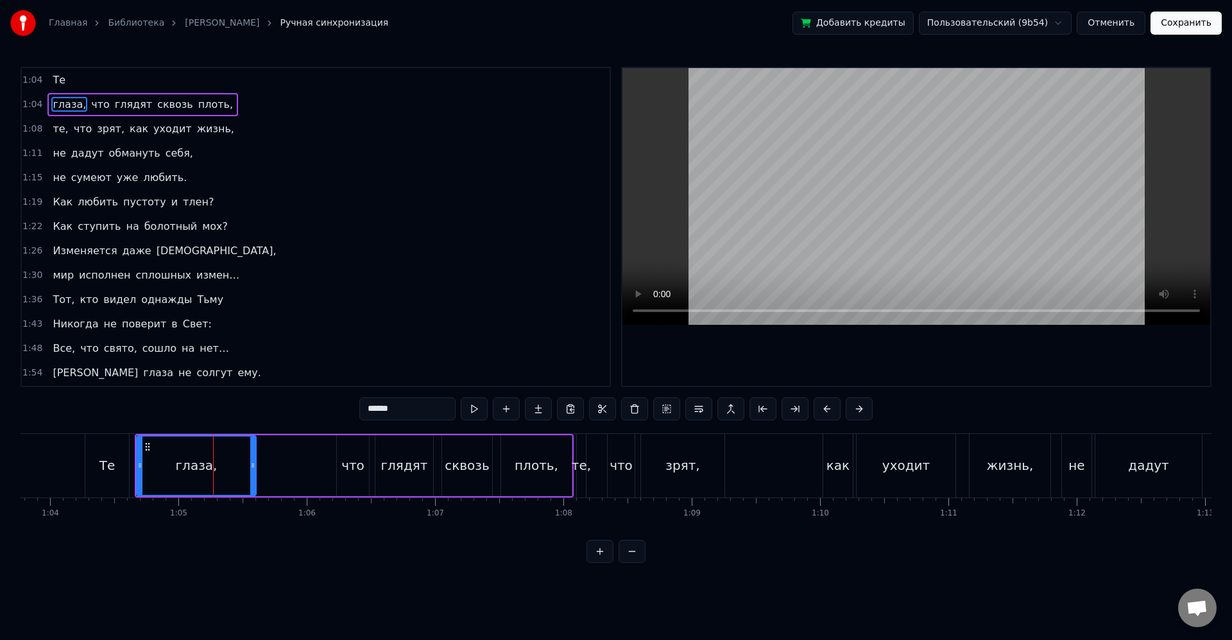
click at [994, 27] on html "Главная Библиотека [PERSON_NAME] Ручная синхронизация Добавить кредиты Пользова…" at bounding box center [616, 291] width 1232 height 583
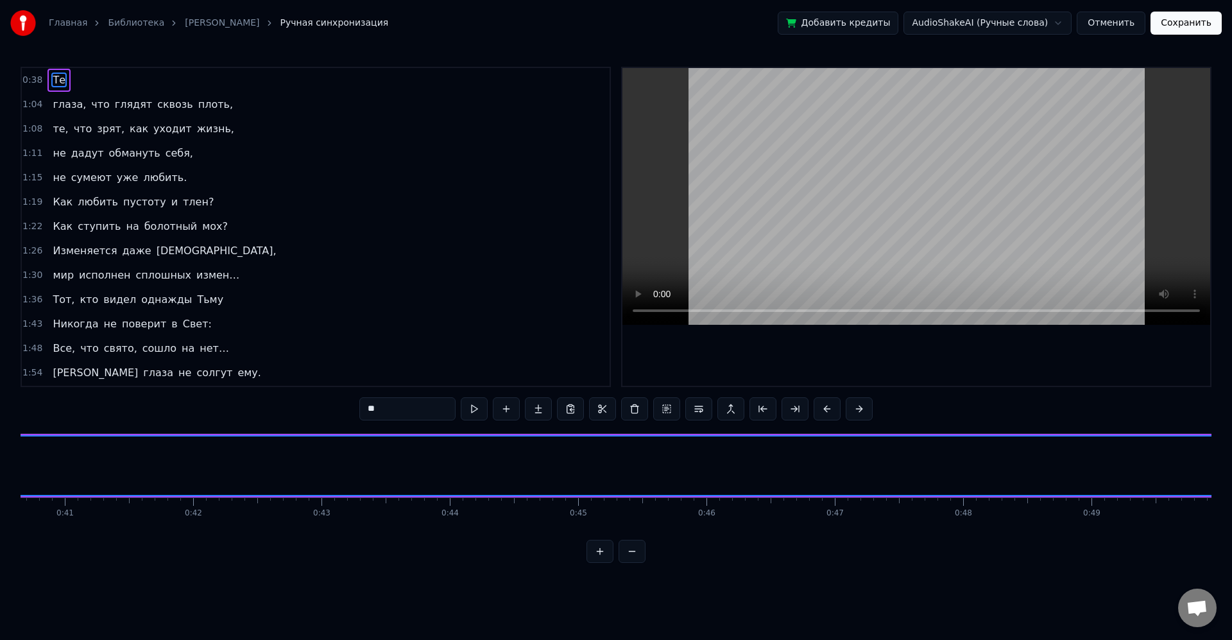
scroll to position [0, 4824]
click at [995, 24] on html "Главная Библиотека [PERSON_NAME] Ручная синхронизация Добавить кредиты AudioSha…" at bounding box center [616, 291] width 1232 height 583
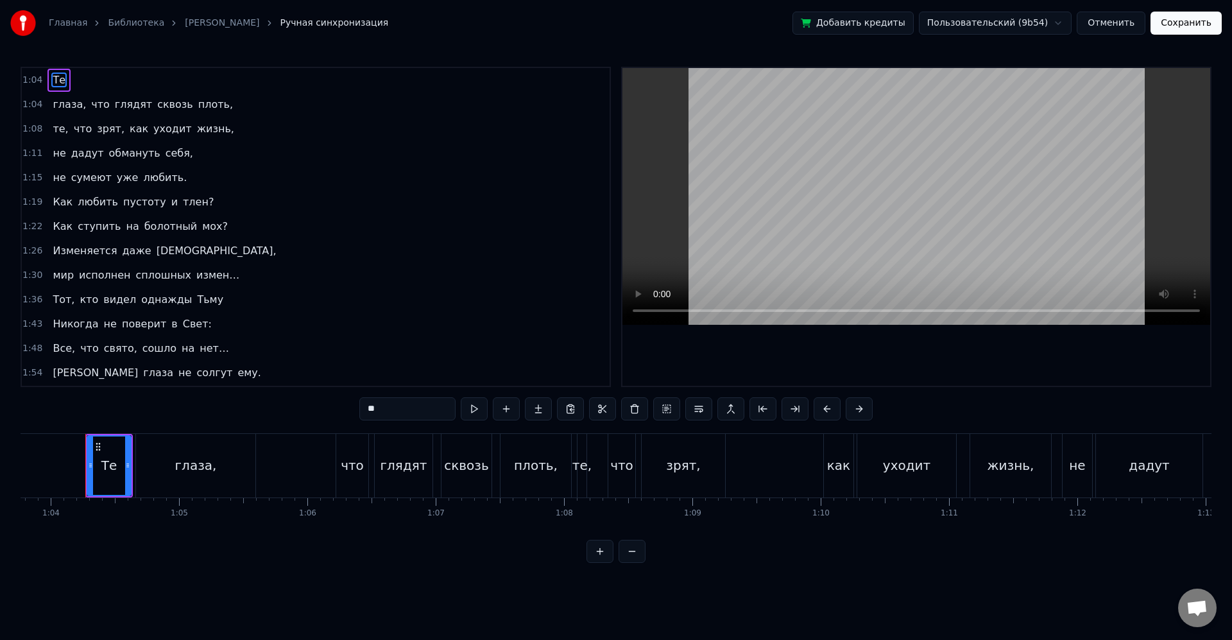
scroll to position [0, 8181]
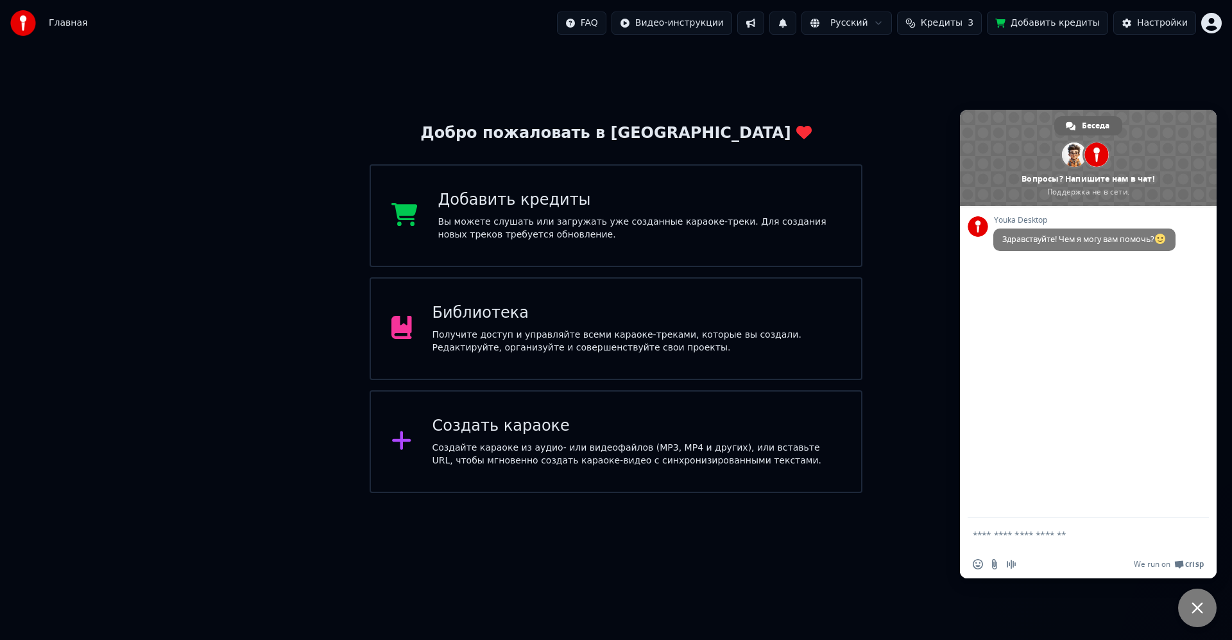
click at [1181, 611] on span "Закрыть чат" at bounding box center [1197, 607] width 38 height 38
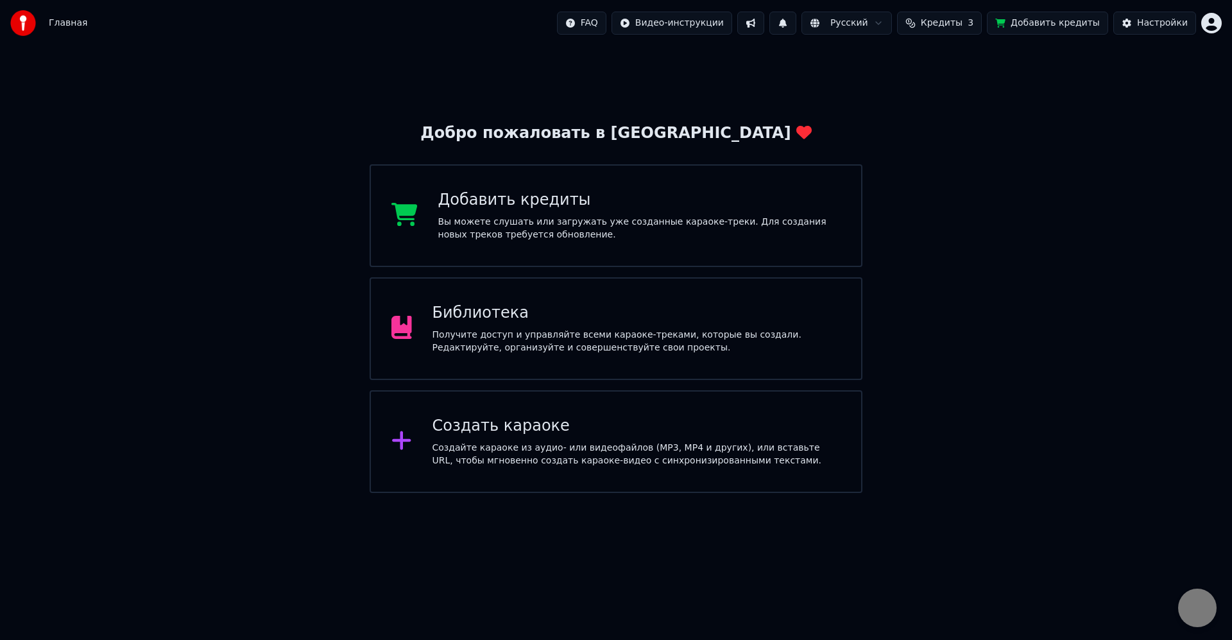
click at [1193, 611] on span "Закрыть чат" at bounding box center [1197, 607] width 13 height 13
click at [618, 306] on div "Библиотека" at bounding box center [636, 313] width 409 height 21
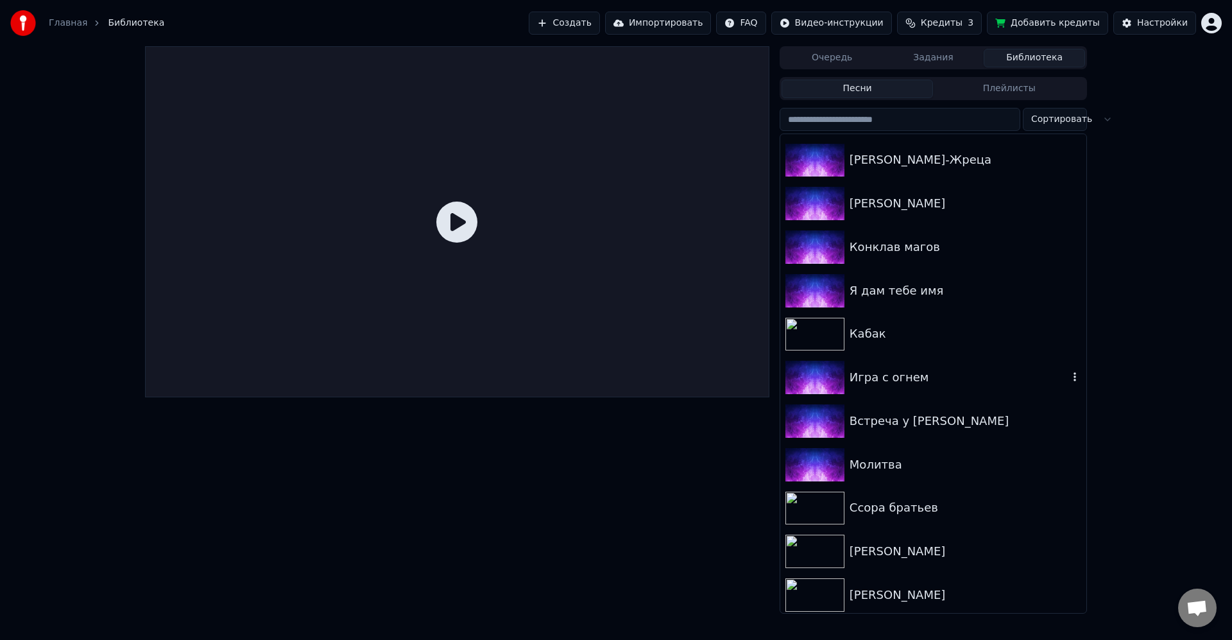
scroll to position [1133, 0]
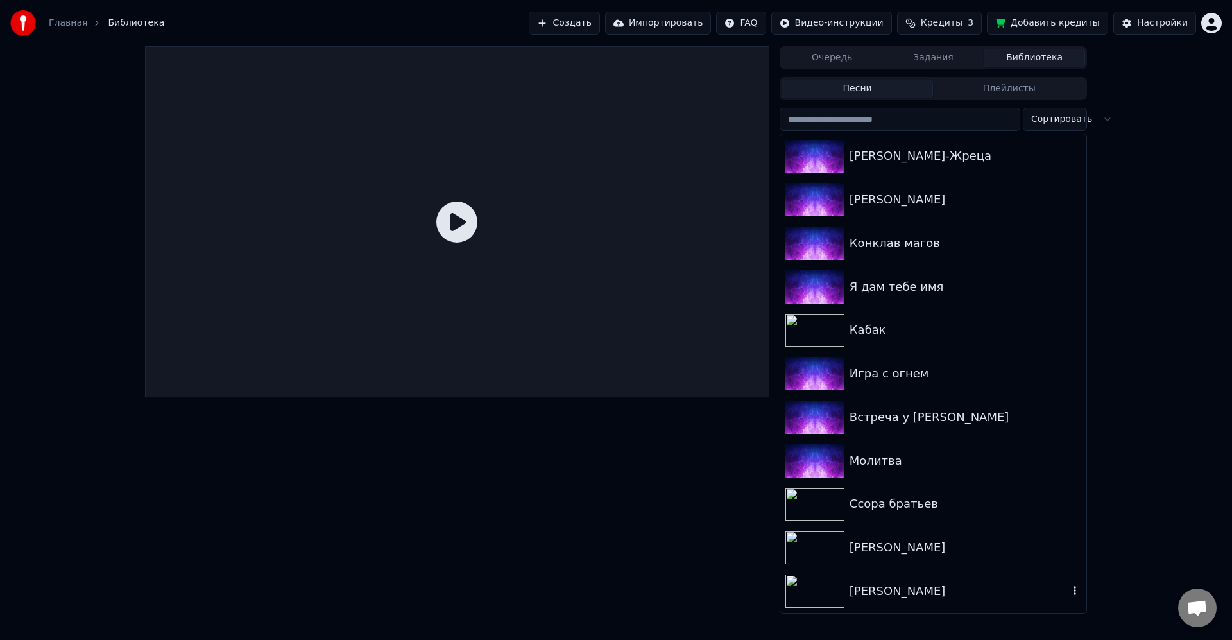
click at [897, 582] on div "[PERSON_NAME]" at bounding box center [958, 591] width 219 height 18
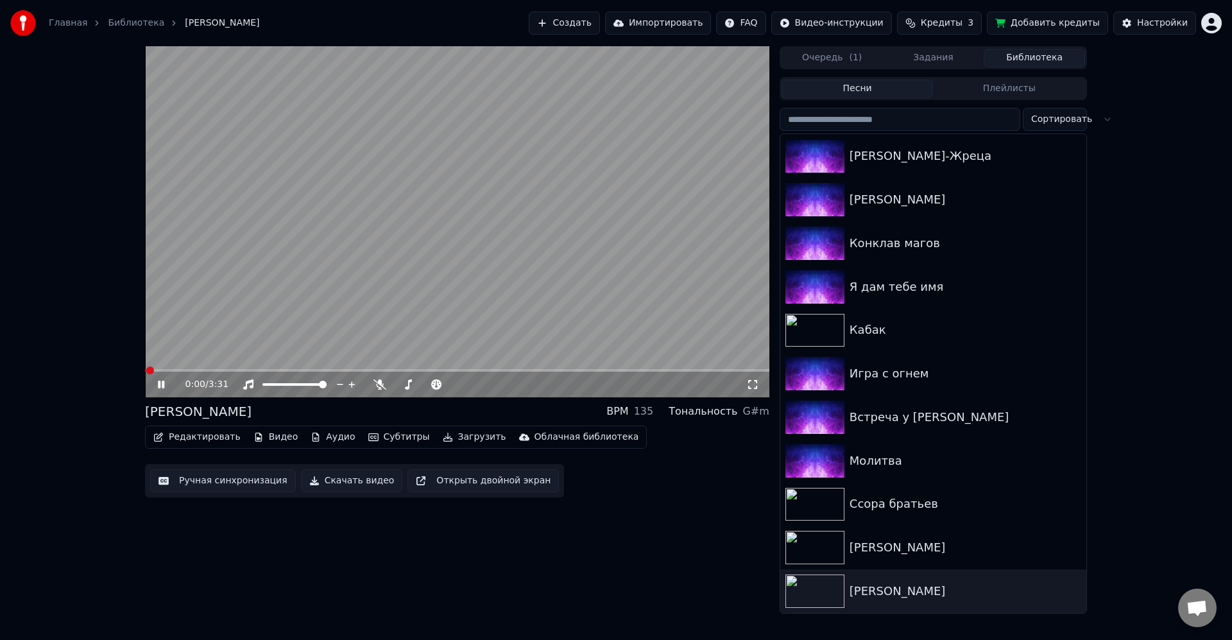
click at [165, 388] on icon at bounding box center [170, 384] width 30 height 10
click at [337, 516] on div "0:00 / 3:31 Ария чародея BPM 135 Тональность G#m Редактировать Видео Аудио Субт…" at bounding box center [457, 329] width 624 height 567
click at [1208, 21] on html "Главная Библиотека Ария чародея Создать Импортировать FAQ Видео-инструкции Кред…" at bounding box center [616, 320] width 1232 height 640
click at [1175, 27] on html "Главная Библиотека Ария чародея Создать Импортировать FAQ Видео-инструкции Кред…" at bounding box center [616, 320] width 1232 height 640
click at [1157, 21] on div "Настройки" at bounding box center [1162, 23] width 51 height 13
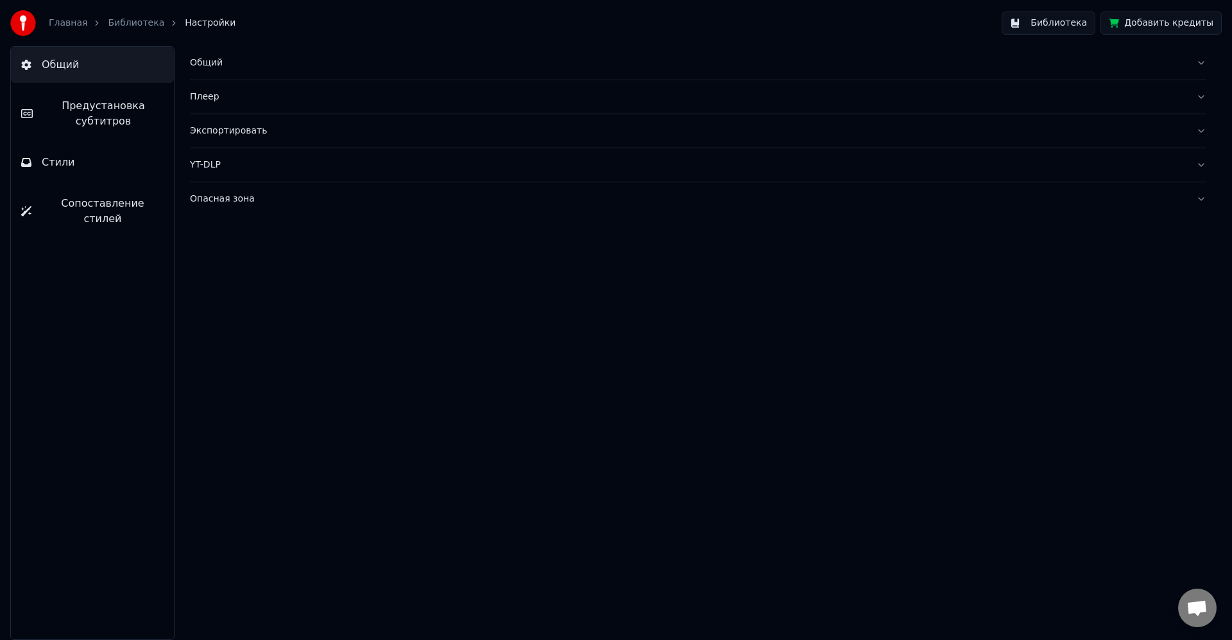
click at [255, 197] on div "Опасная зона" at bounding box center [688, 198] width 996 height 13
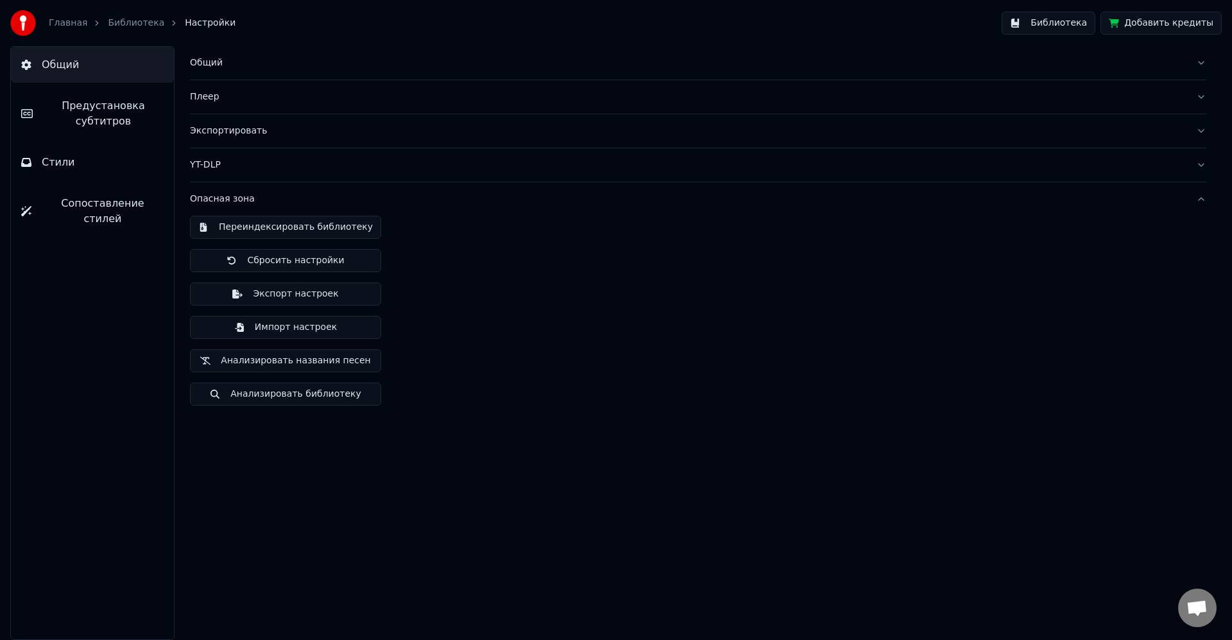
click at [255, 197] on div "Опасная зона" at bounding box center [688, 198] width 996 height 13
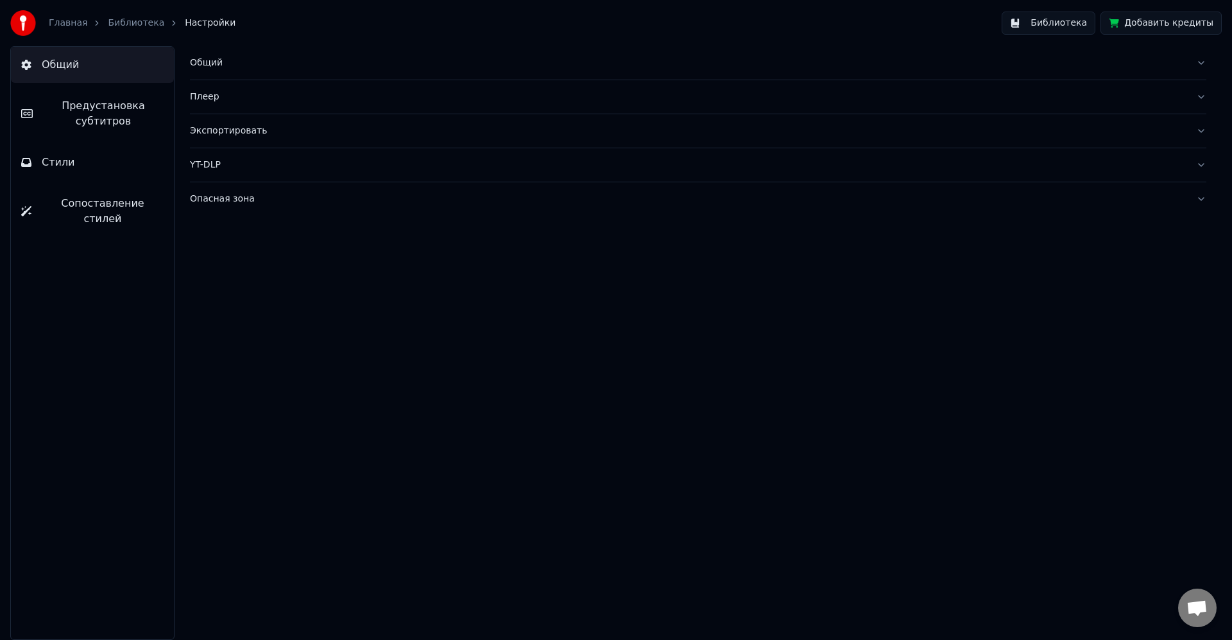
click at [259, 171] on button "YT-DLP" at bounding box center [698, 164] width 1016 height 33
click at [281, 266] on html "Главная Библиотека Настройки Библиотека Добавить кредиты Общий Предустановка су…" at bounding box center [616, 320] width 1232 height 640
click at [210, 169] on div "YT-DLP" at bounding box center [688, 164] width 996 height 13
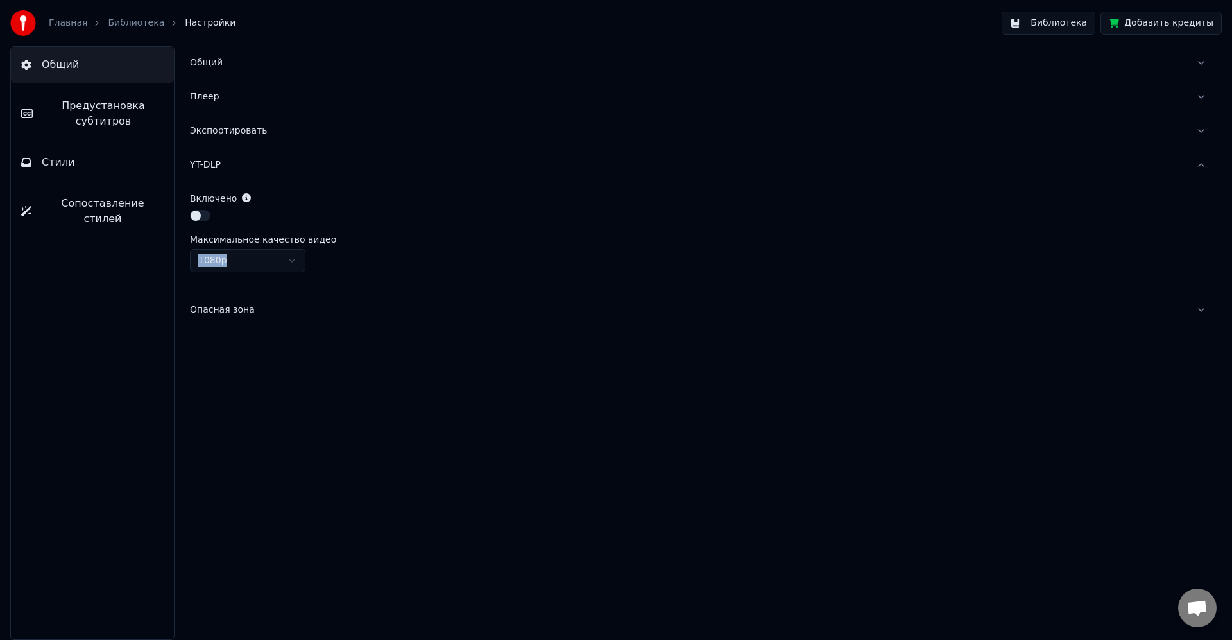
click at [266, 164] on div "YT-DLP" at bounding box center [688, 164] width 996 height 13
click at [267, 133] on div "Экспортировать" at bounding box center [688, 130] width 996 height 13
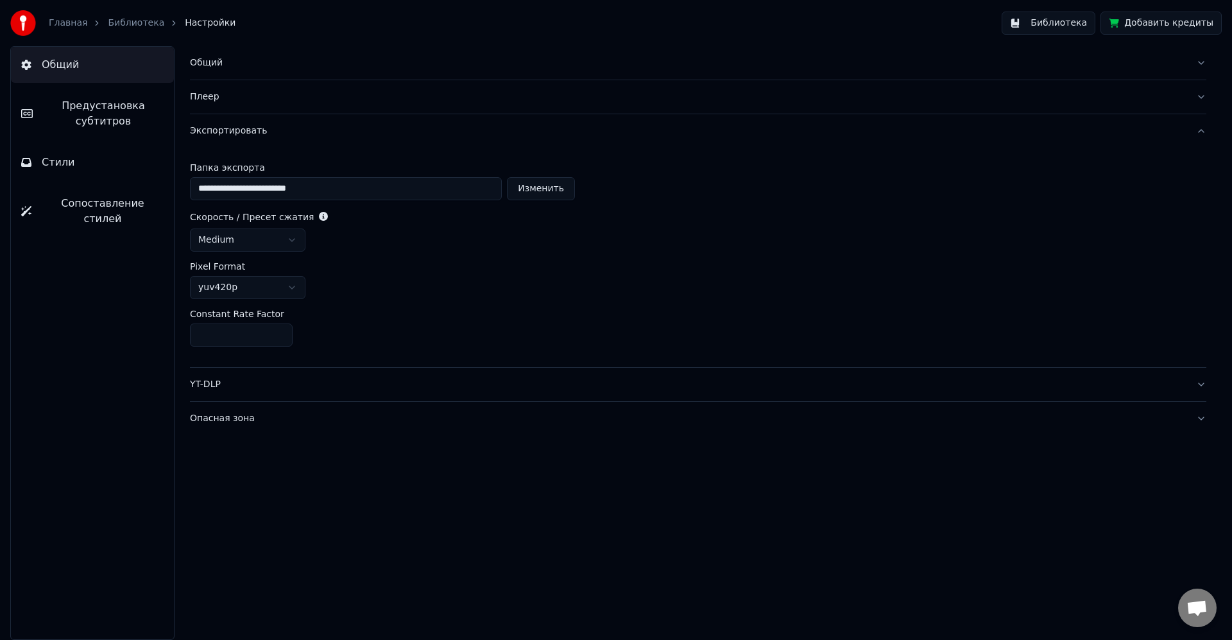
click at [267, 99] on div "Плеер" at bounding box center [688, 96] width 996 height 13
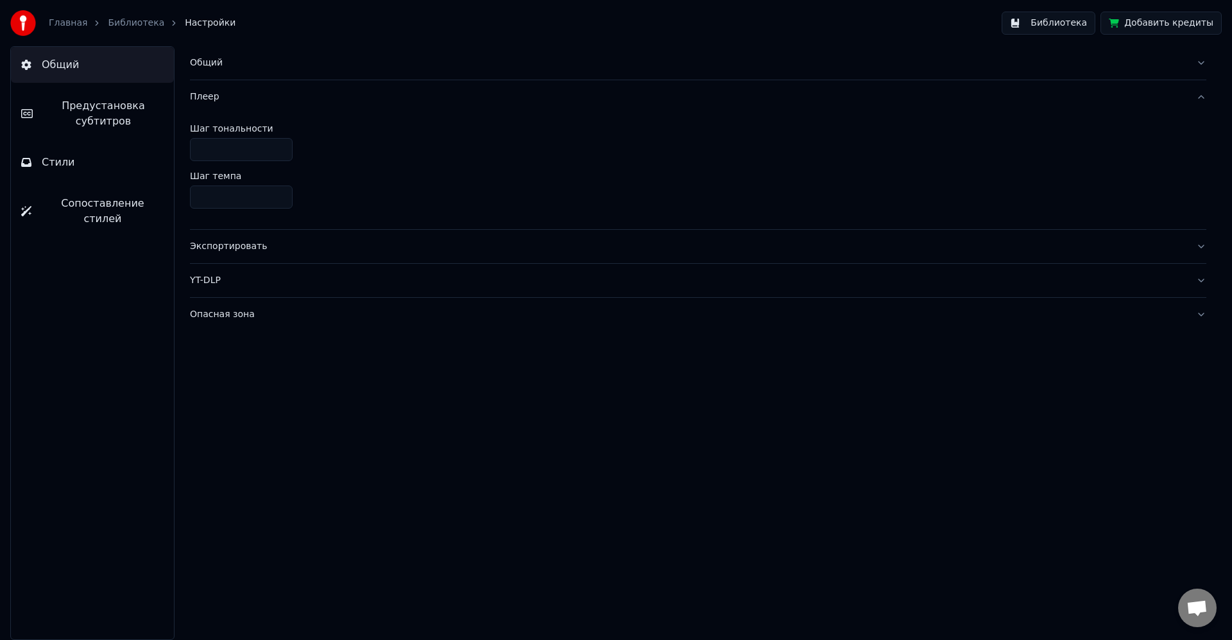
click at [336, 99] on div "Плеер" at bounding box center [688, 96] width 996 height 13
click at [257, 61] on div "Общий" at bounding box center [688, 62] width 996 height 13
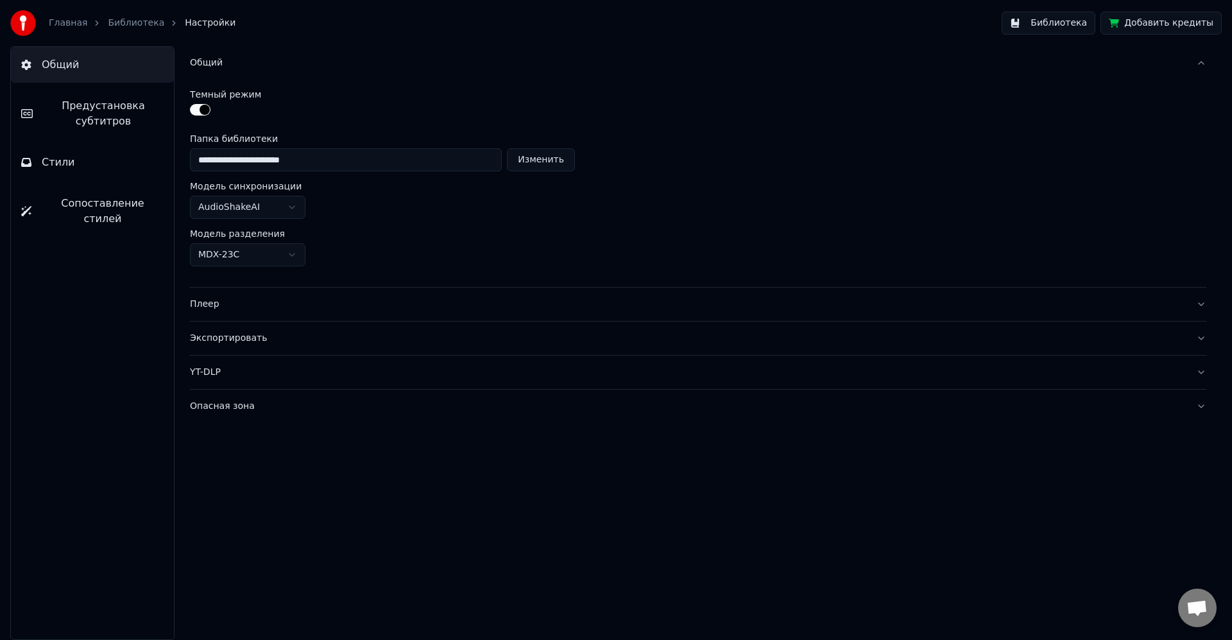
click at [275, 67] on div "Общий" at bounding box center [688, 62] width 996 height 13
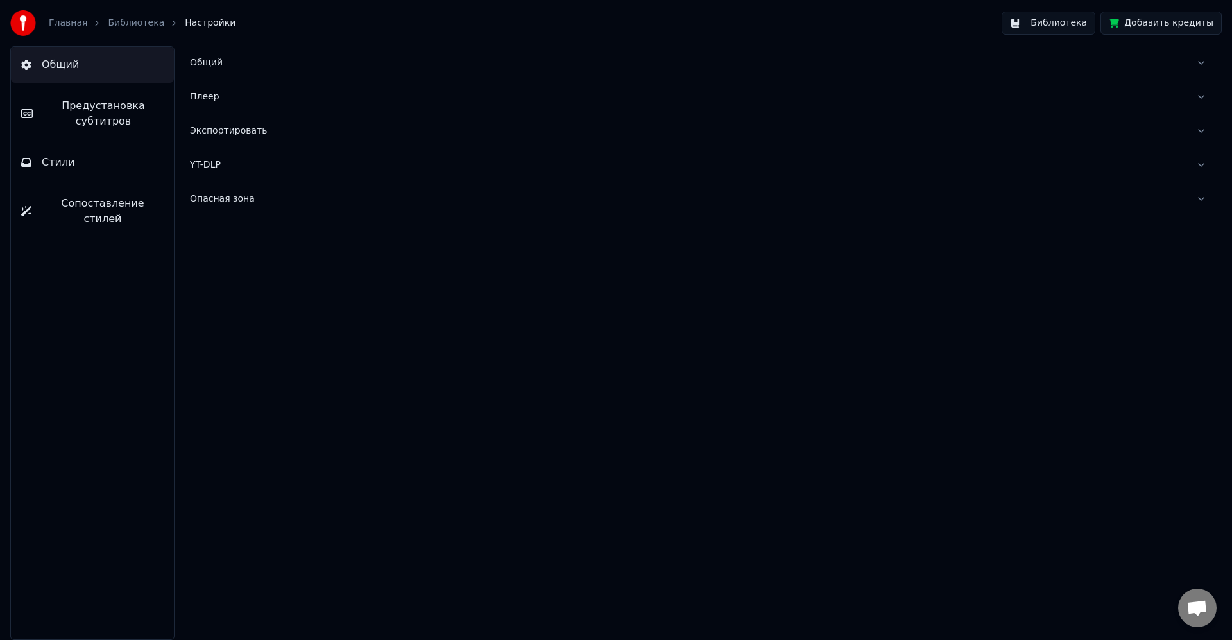
click at [290, 101] on div "Плеер" at bounding box center [688, 96] width 996 height 13
click at [291, 101] on div "Плеер" at bounding box center [688, 96] width 996 height 13
click at [83, 167] on button "Стили" at bounding box center [92, 162] width 163 height 36
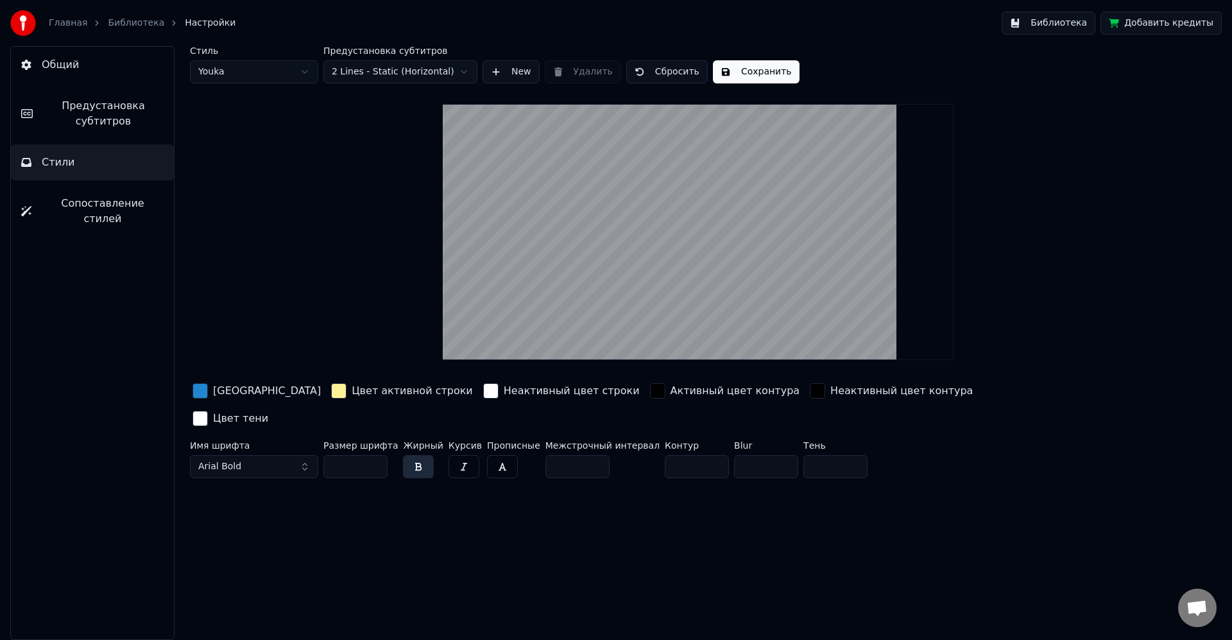
click at [121, 124] on span "Предустановка субтитров" at bounding box center [103, 113] width 121 height 31
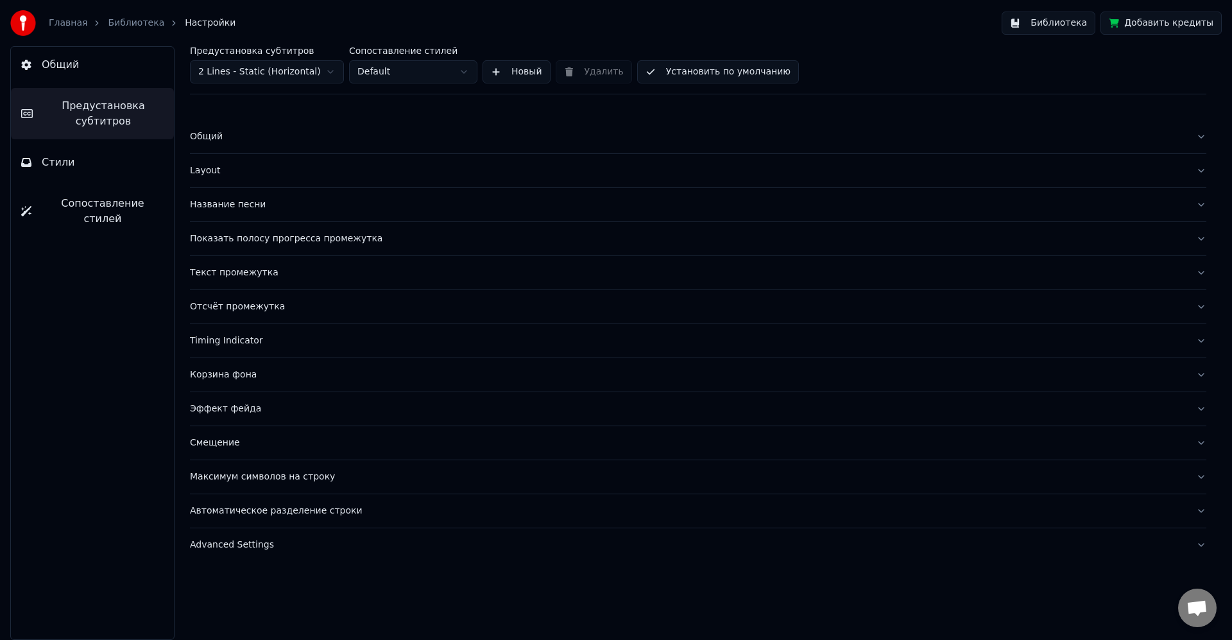
click at [127, 77] on button "Общий" at bounding box center [92, 65] width 163 height 36
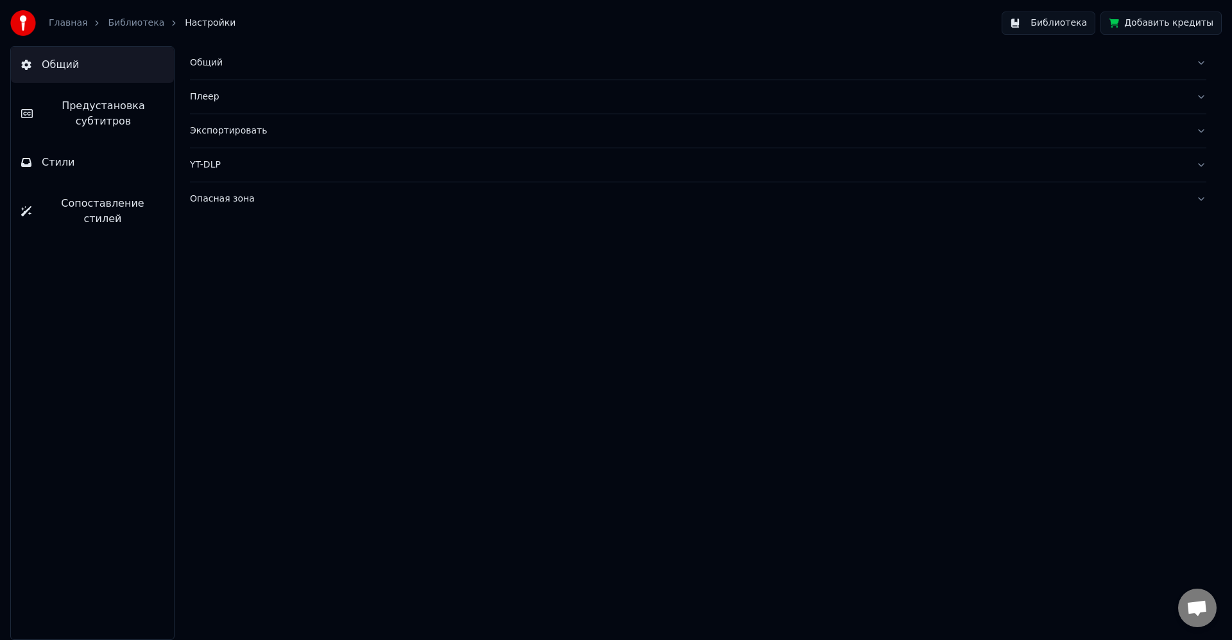
click at [879, 321] on div "Общий Плеер Экспортировать YT-DLP Опасная зона" at bounding box center [697, 342] width 1067 height 593
click at [70, 27] on link "Главная" at bounding box center [68, 23] width 38 height 13
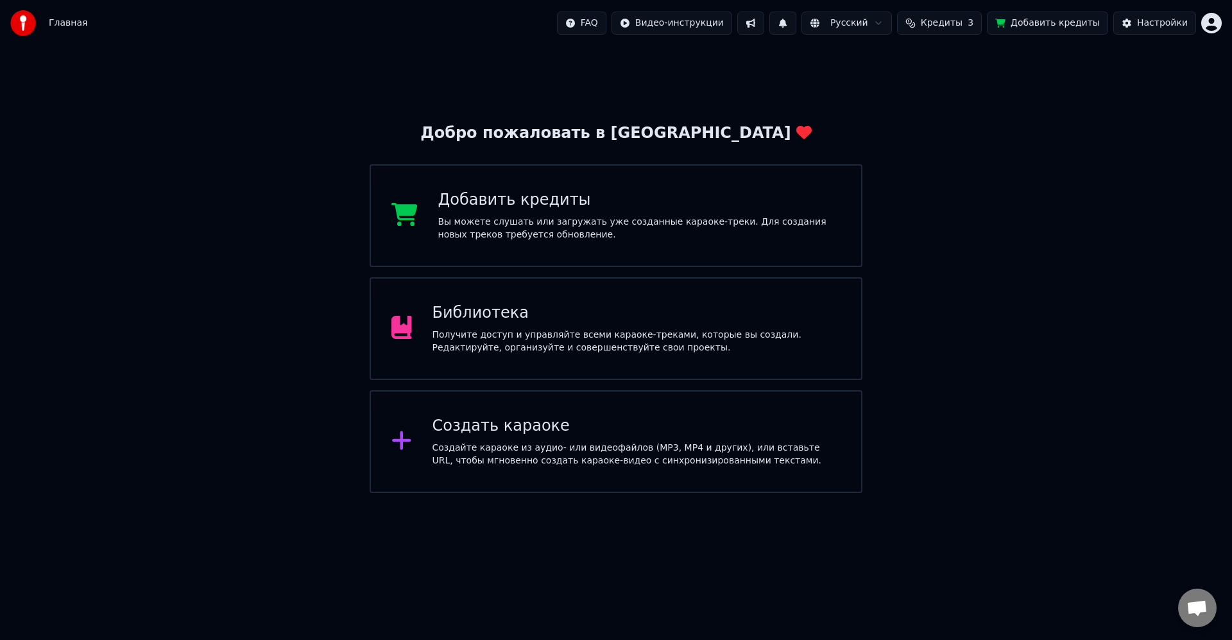
click at [585, 291] on div "Библиотека Получите доступ и управляйте всеми караоке-треками, которые вы созда…" at bounding box center [615, 328] width 493 height 103
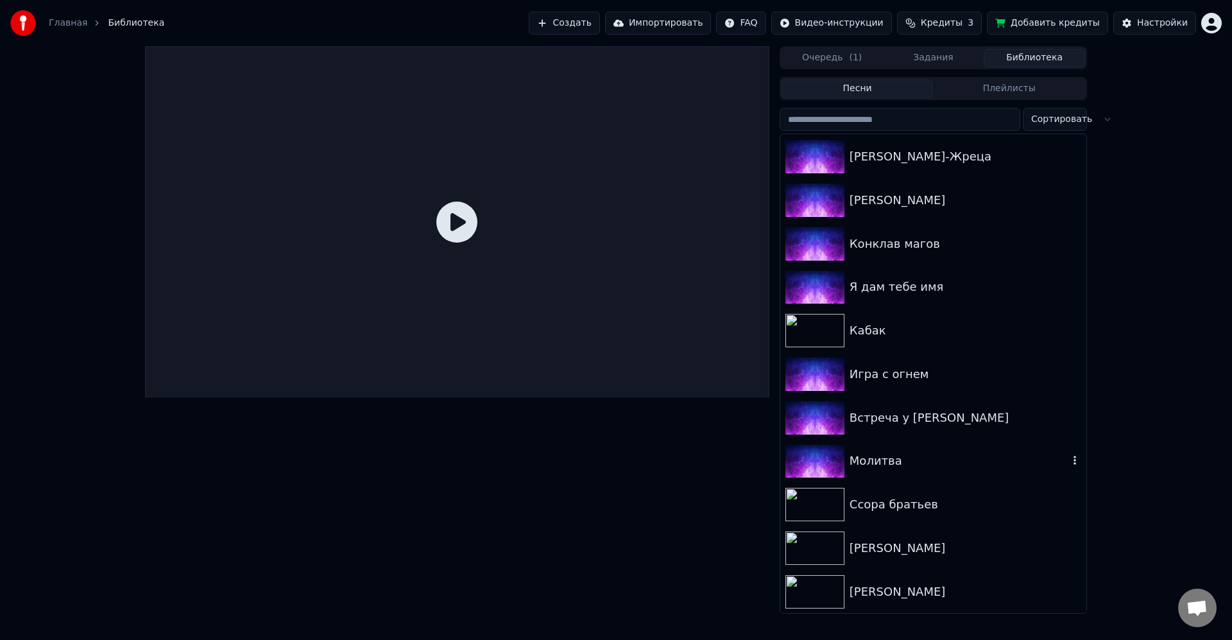
scroll to position [1133, 0]
click at [903, 583] on div "[PERSON_NAME]" at bounding box center [965, 591] width 232 height 18
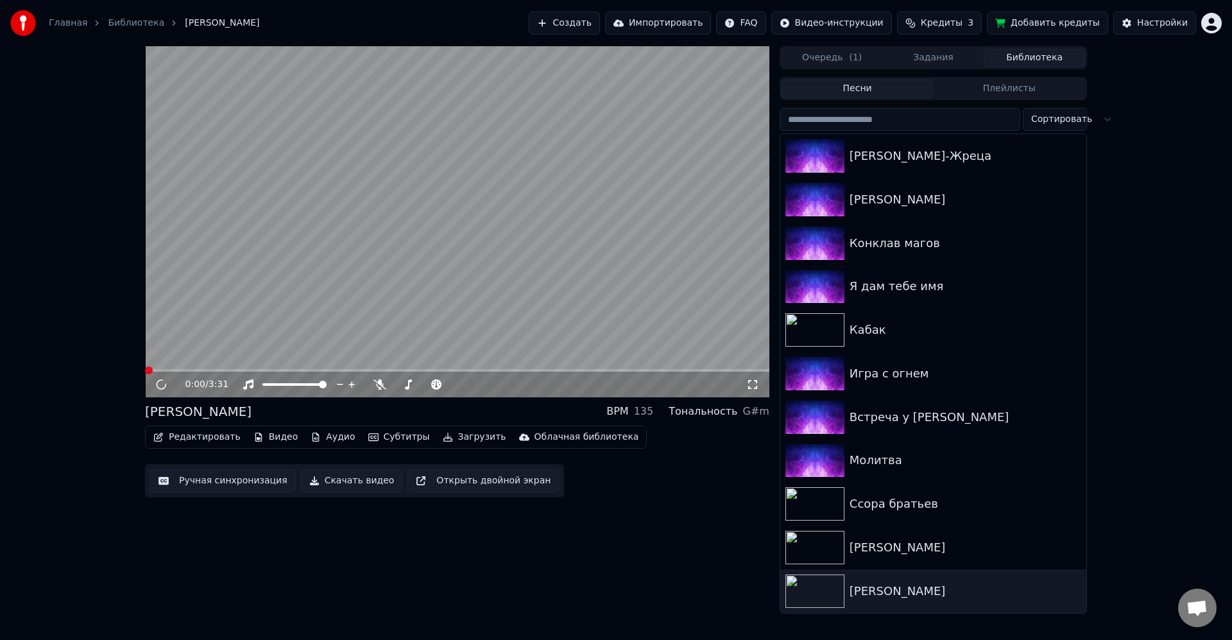
click at [375, 243] on video at bounding box center [457, 221] width 624 height 351
click at [359, 479] on button "Скачать видео" at bounding box center [352, 480] width 102 height 23
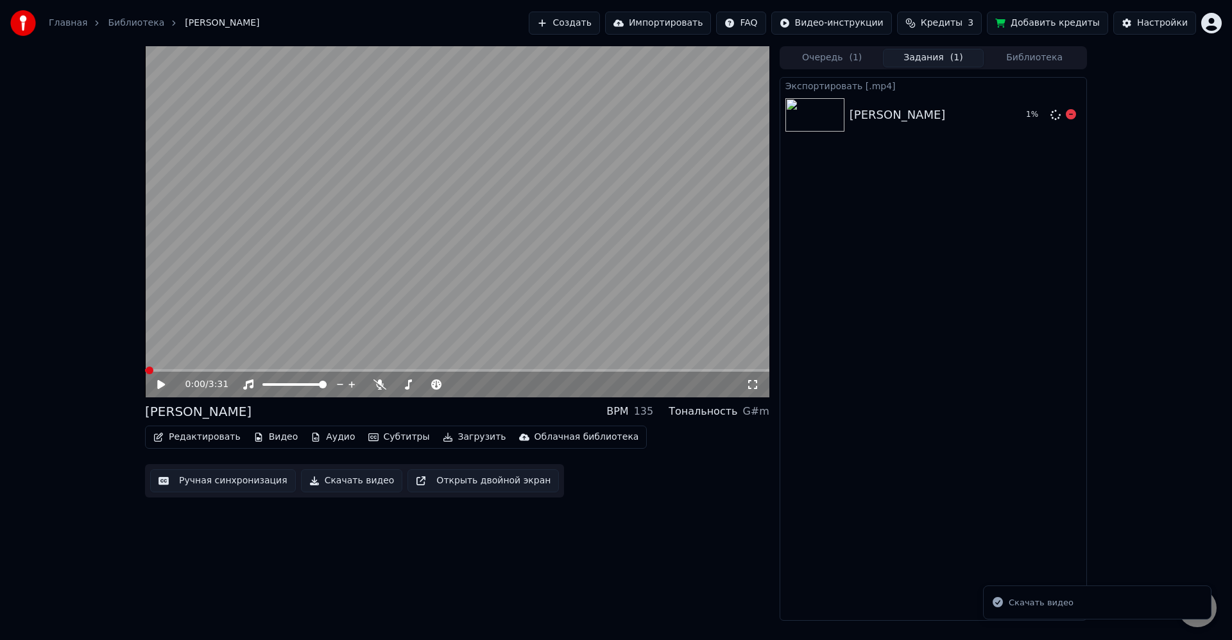
click at [1074, 114] on icon at bounding box center [1070, 114] width 10 height 10
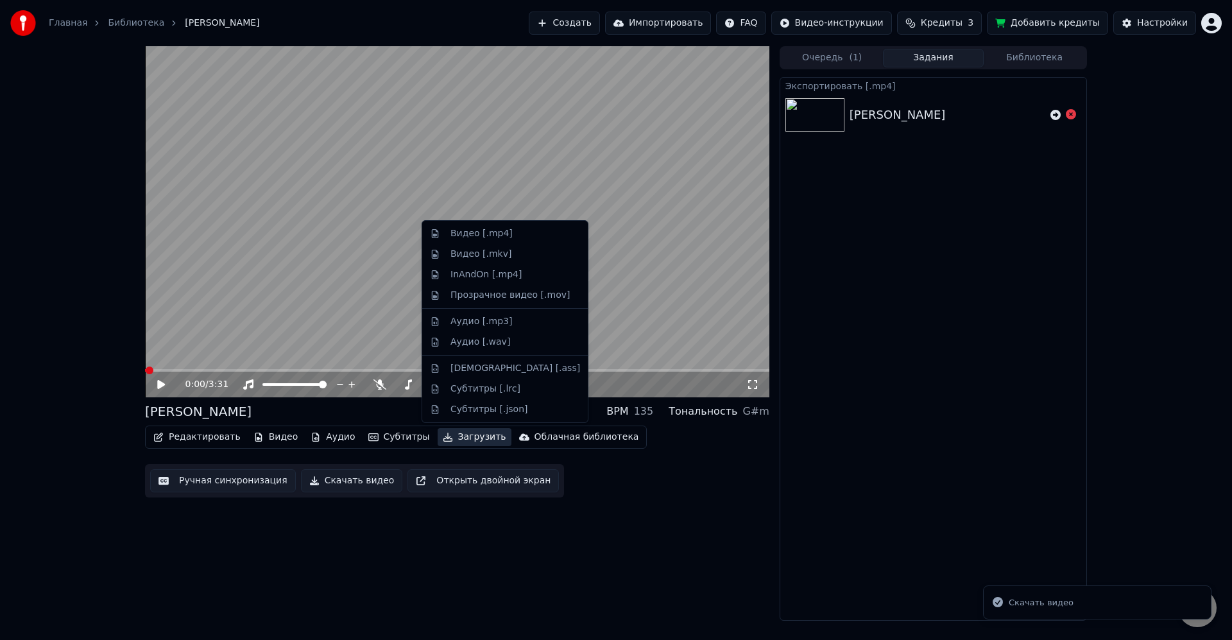
click at [445, 434] on button "Загрузить" at bounding box center [474, 437] width 74 height 18
click at [509, 287] on div "Прозрачное видео [.mov]" at bounding box center [505, 295] width 160 height 21
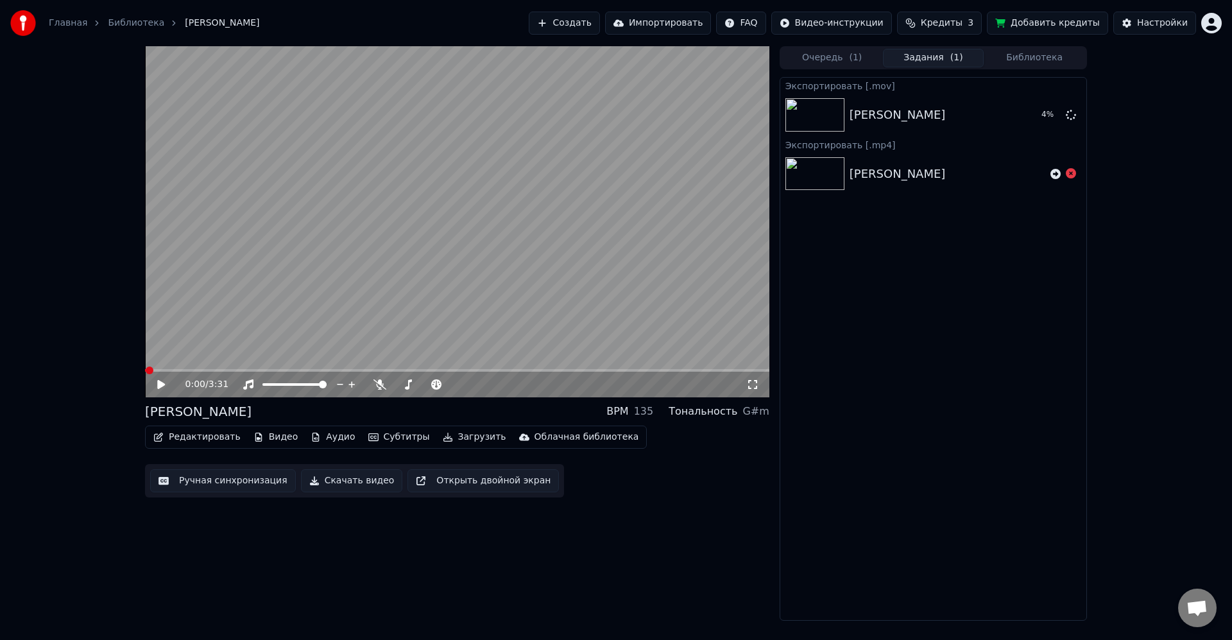
click at [668, 487] on div "Редактировать Видео Аудио Субтитры Загрузить Облачная библиотека Ручная синхрон…" at bounding box center [457, 461] width 624 height 72
click at [280, 437] on button "Видео" at bounding box center [275, 437] width 55 height 18
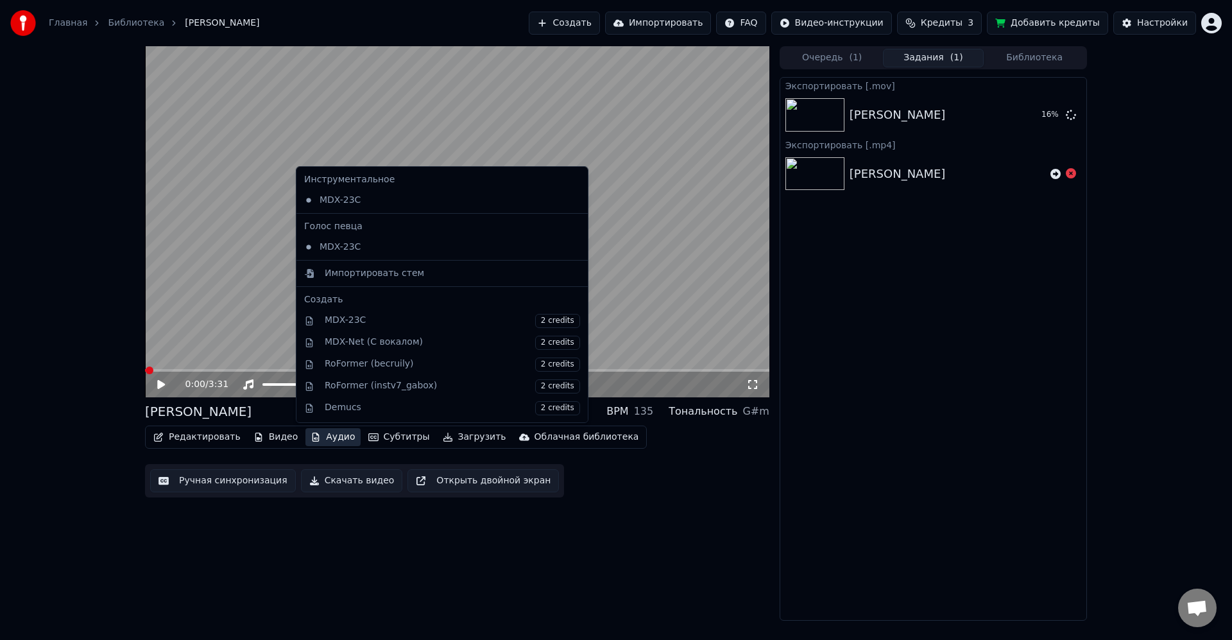
click at [704, 509] on div "0:00 / 3:31 Ария чародея BPM 135 Тональность G#m Редактировать Видео Аудио Субт…" at bounding box center [457, 333] width 624 height 574
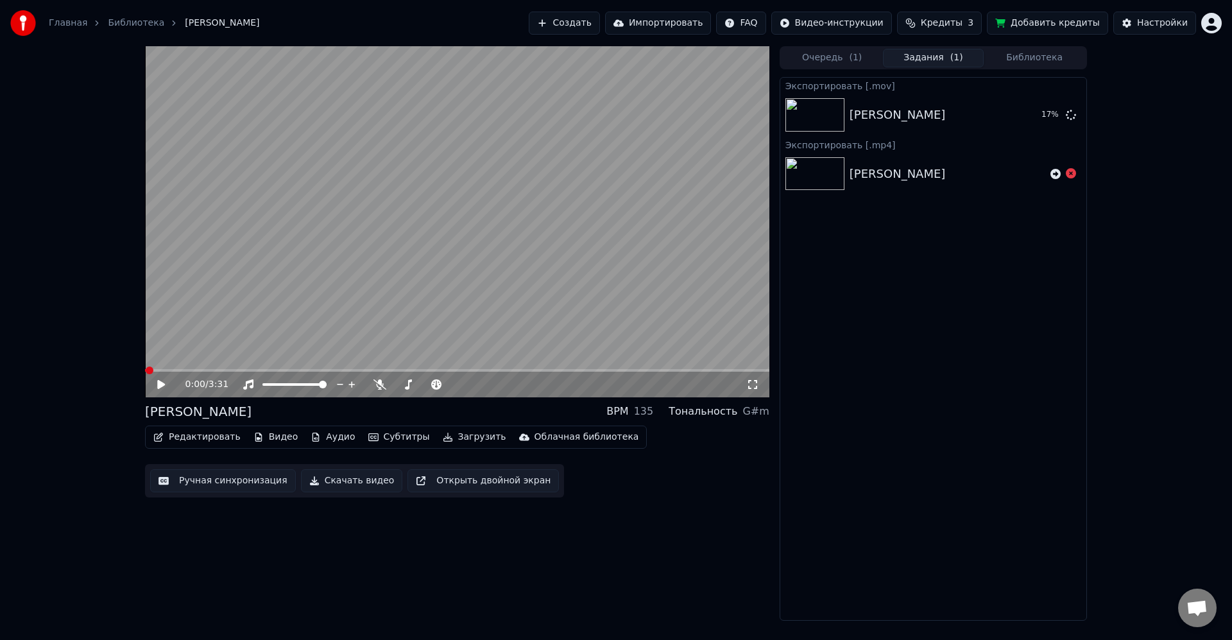
click at [271, 434] on button "Видео" at bounding box center [275, 437] width 55 height 18
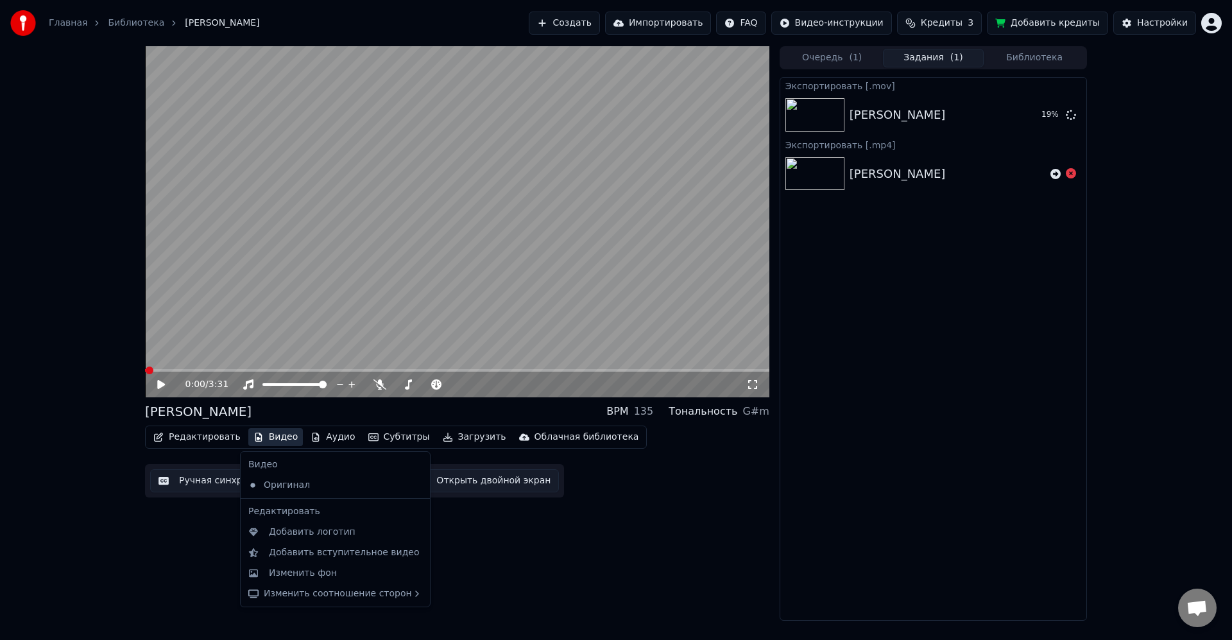
click at [593, 576] on div "0:00 / 3:31 Ария чародея BPM 135 Тональность G#m Редактировать Видео Аудио Субт…" at bounding box center [457, 333] width 624 height 574
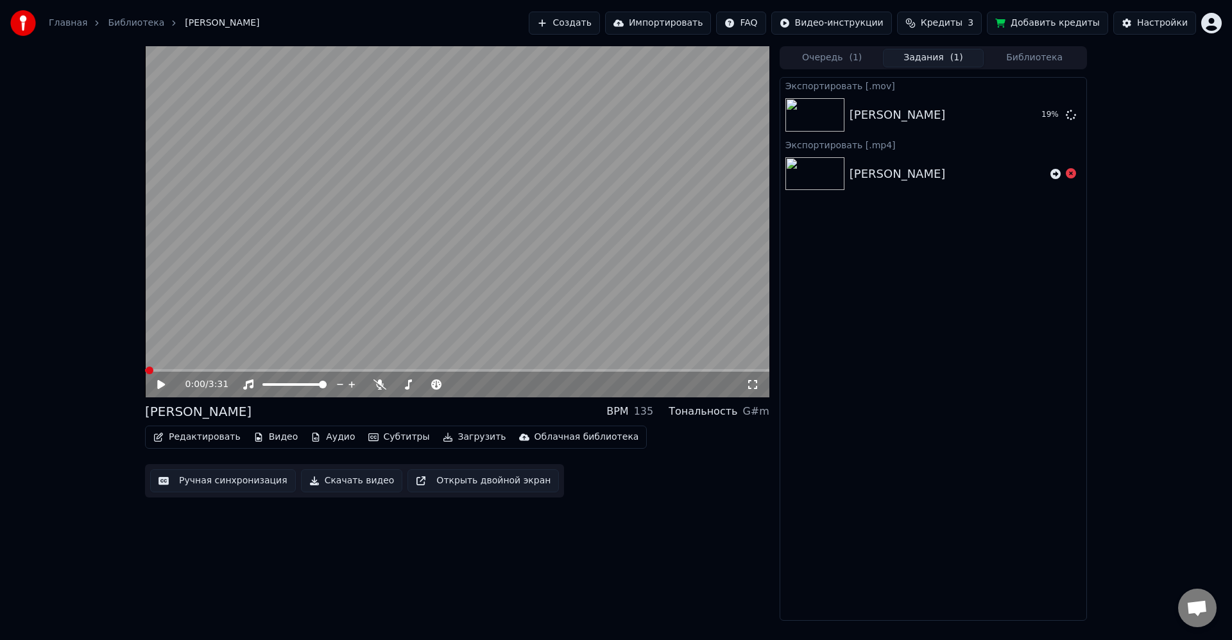
click at [216, 481] on button "Ручная синхронизация" at bounding box center [223, 480] width 146 height 23
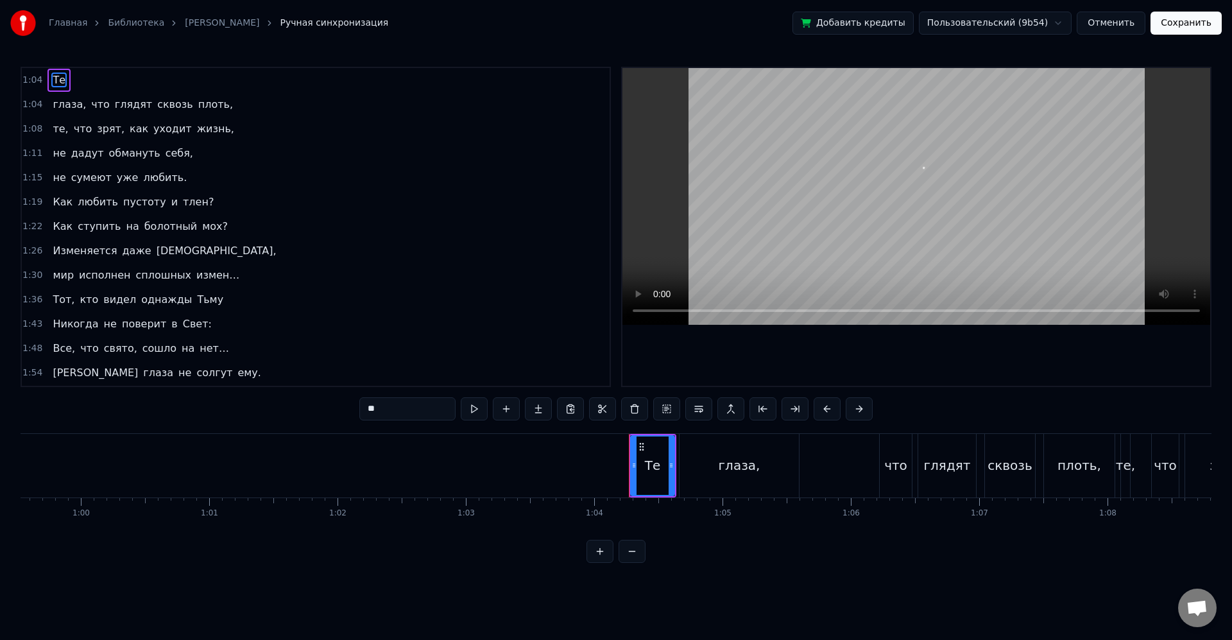
scroll to position [0, 8181]
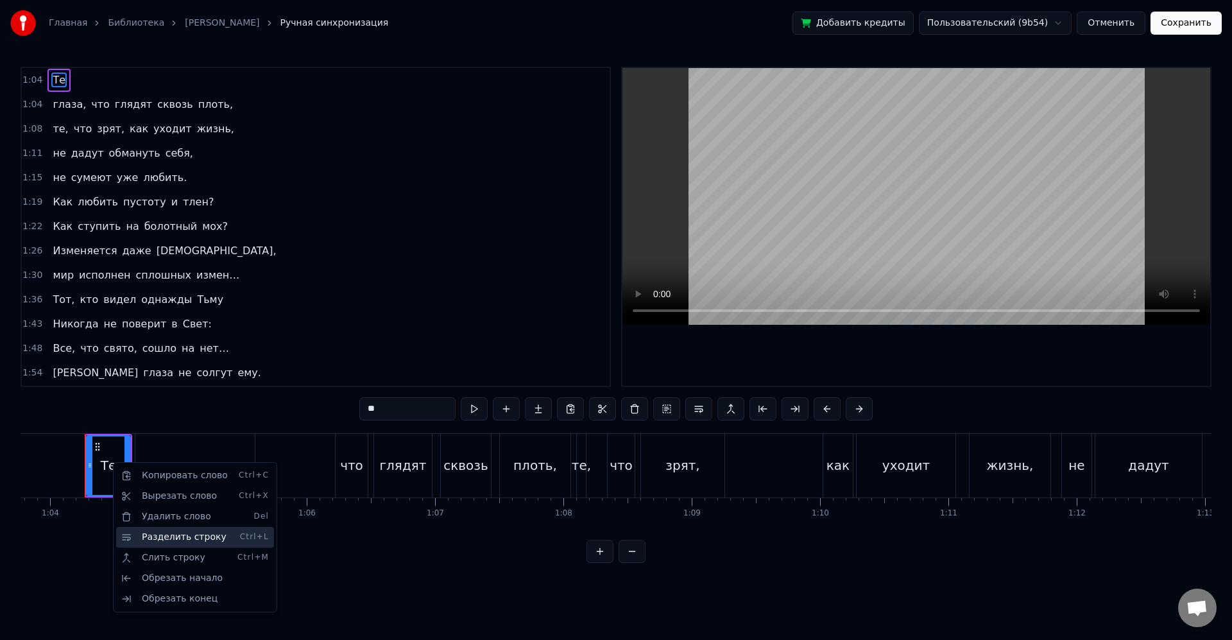
click at [223, 541] on div "Разделить строку Ctrl+L" at bounding box center [195, 537] width 158 height 21
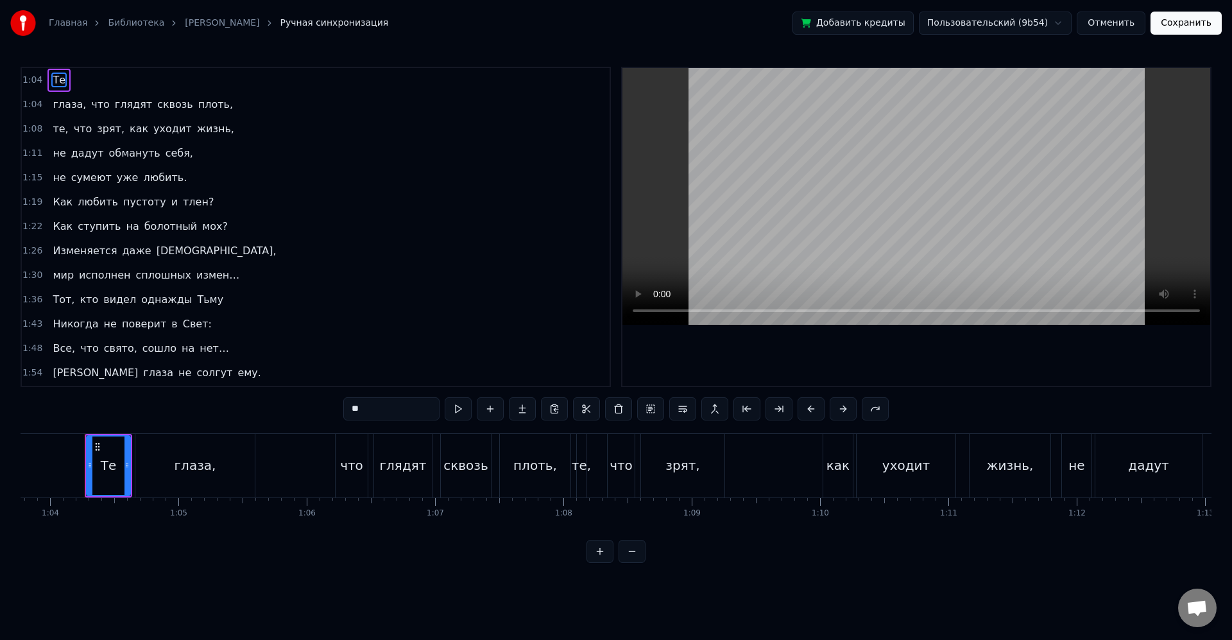
click at [68, 108] on span "глаза," at bounding box center [69, 104] width 36 height 15
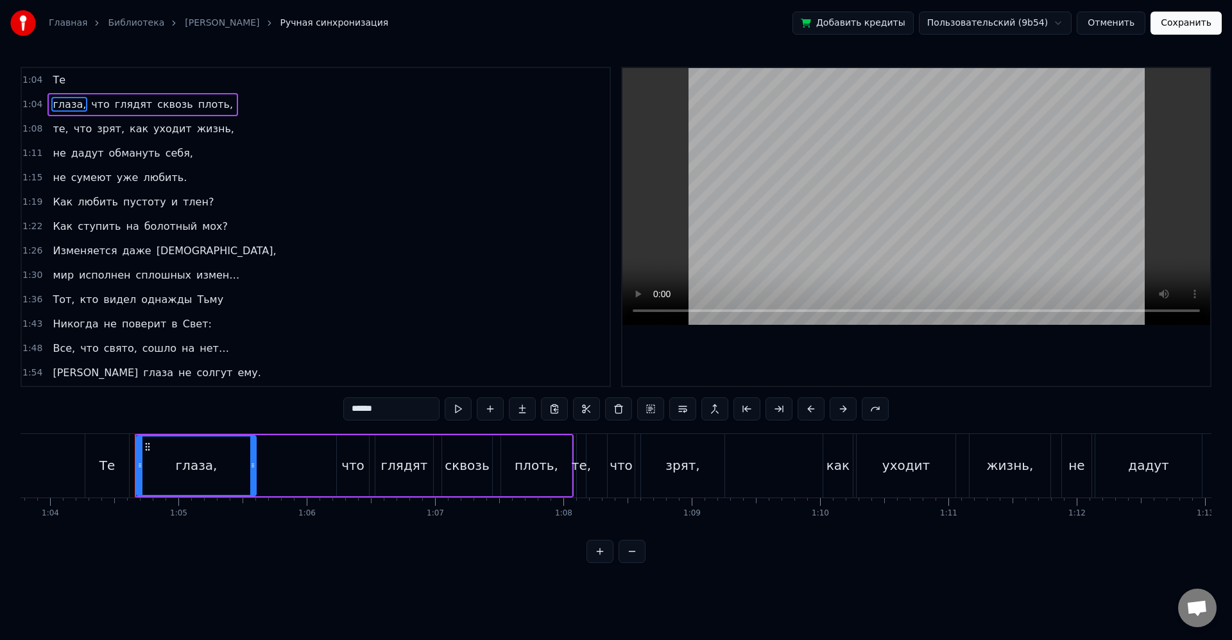
click at [105, 466] on div "Те" at bounding box center [107, 464] width 16 height 19
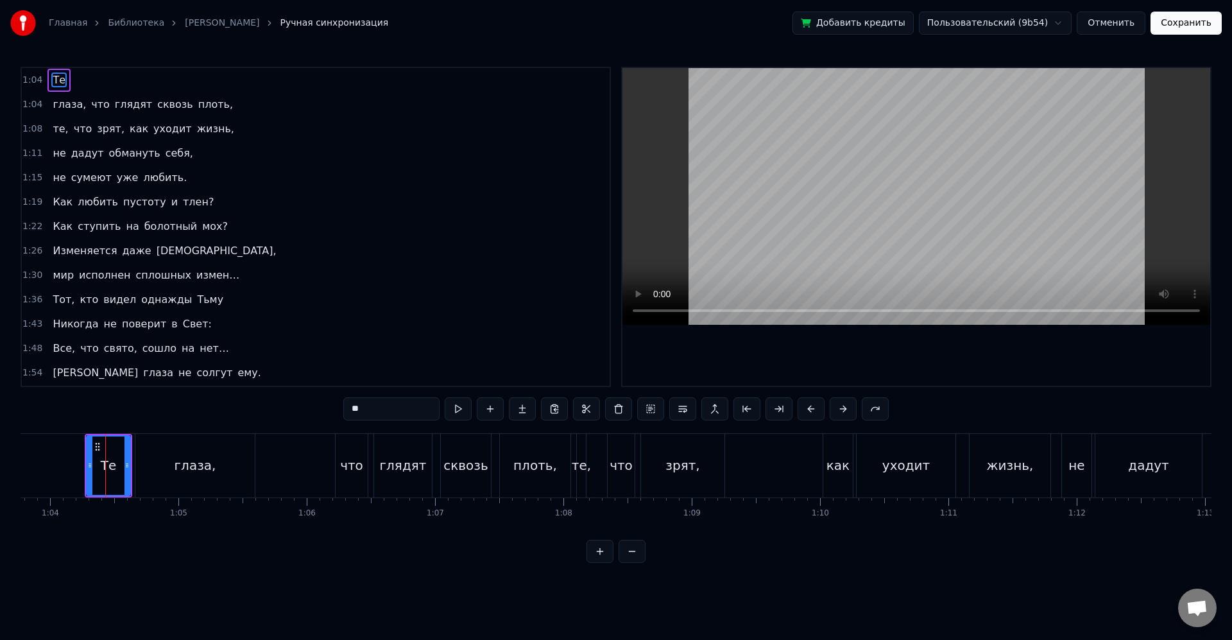
click at [139, 456] on div "глаза," at bounding box center [194, 466] width 119 height 64
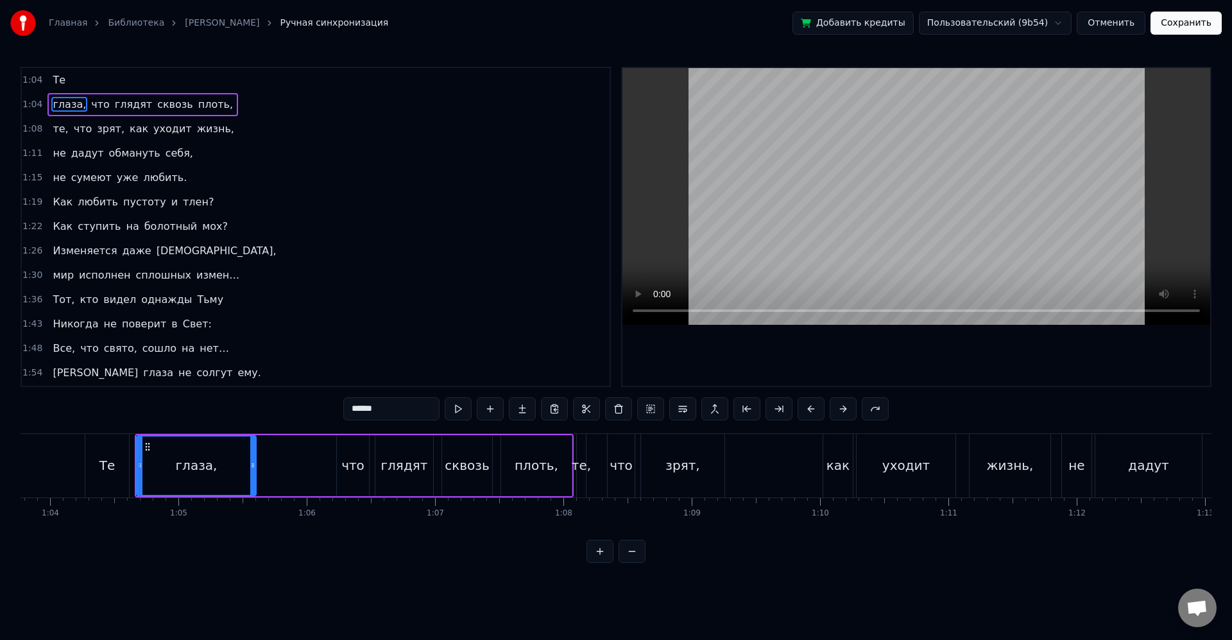
click at [112, 447] on div "Те" at bounding box center [107, 466] width 44 height 64
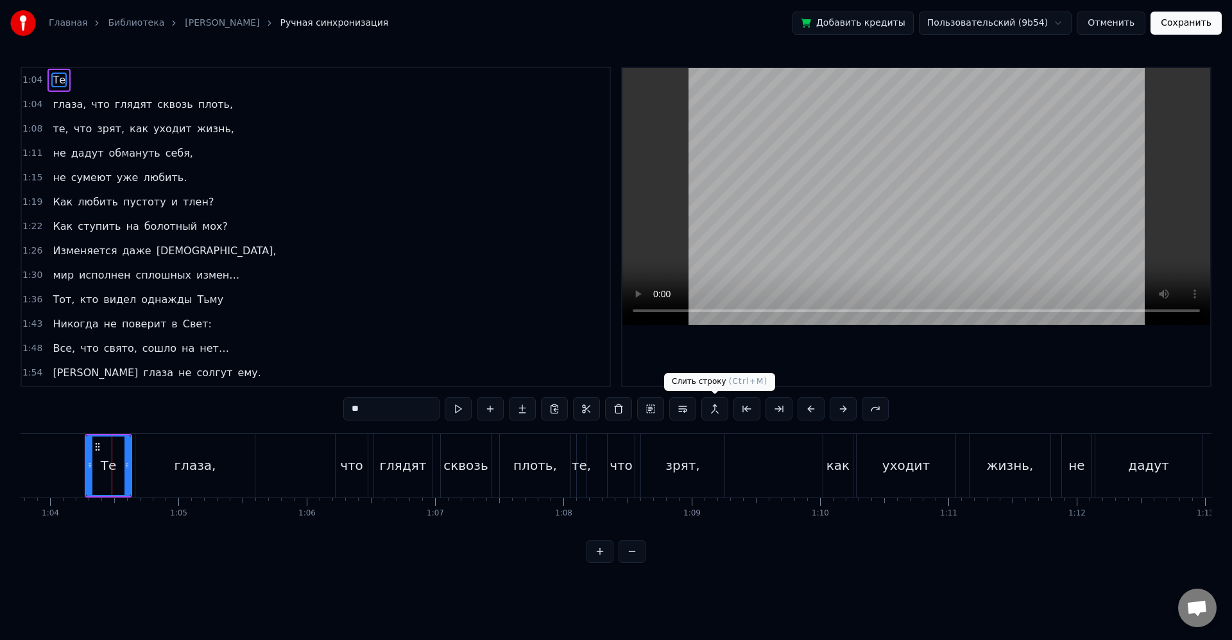
click at [719, 412] on button at bounding box center [714, 408] width 27 height 23
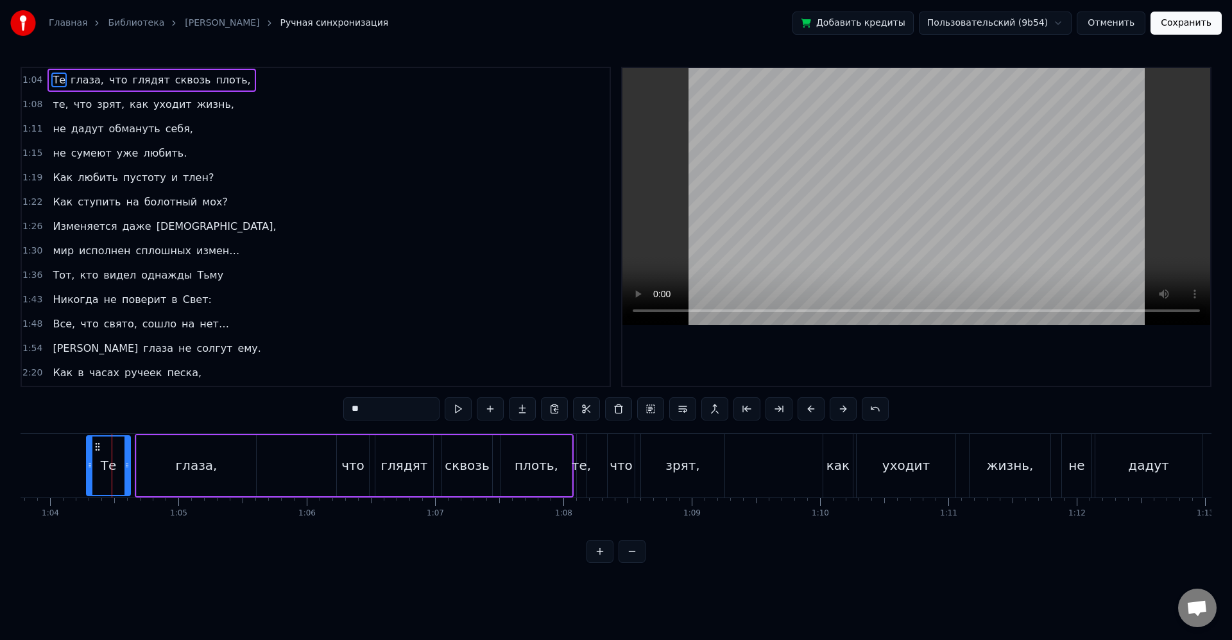
click at [109, 460] on div "Те" at bounding box center [109, 464] width 16 height 19
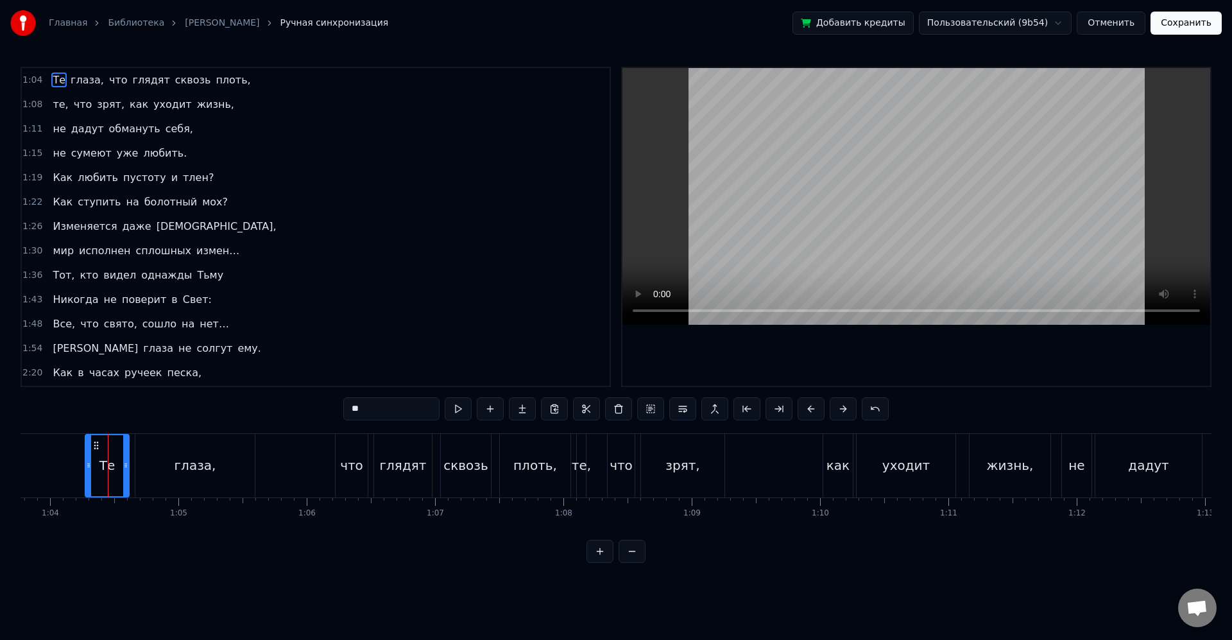
click at [168, 461] on div "глаза," at bounding box center [194, 466] width 119 height 64
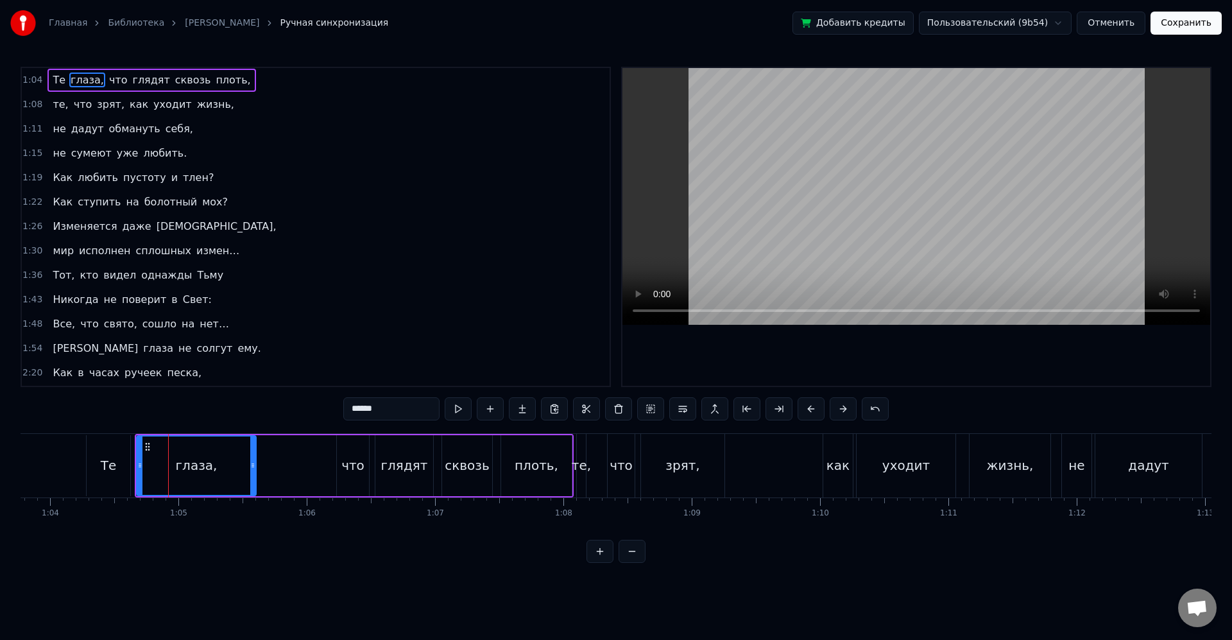
click at [93, 443] on div "Те" at bounding box center [109, 465] width 44 height 61
type input "**"
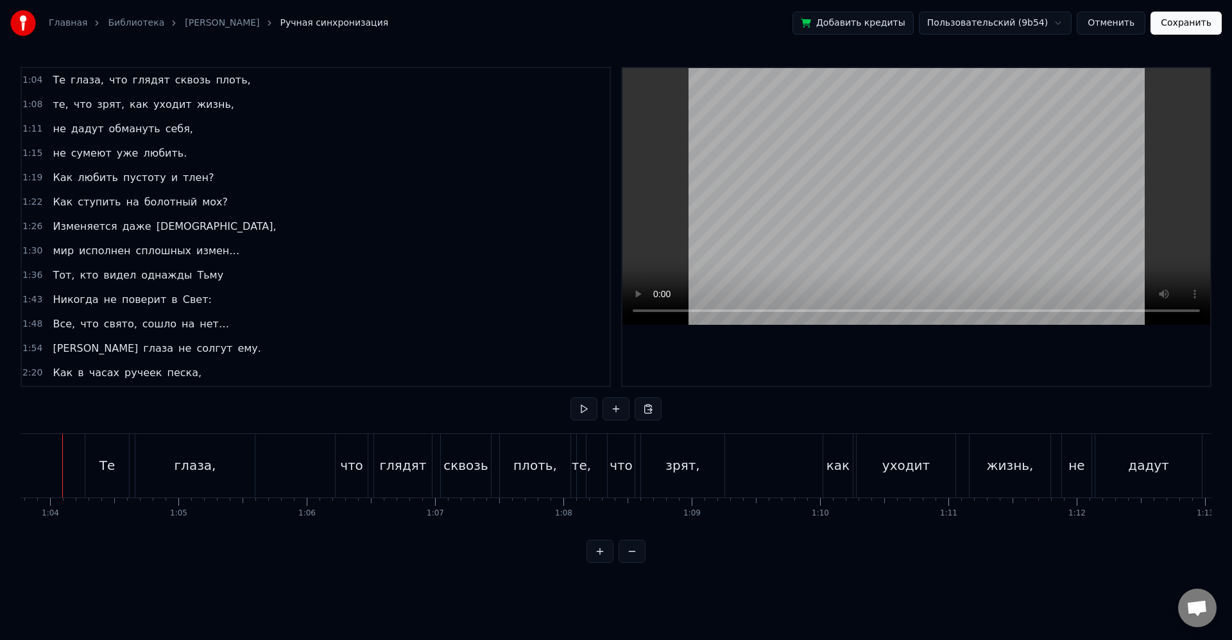
scroll to position [0, 8158]
click at [175, 447] on div "глаза," at bounding box center [217, 466] width 119 height 64
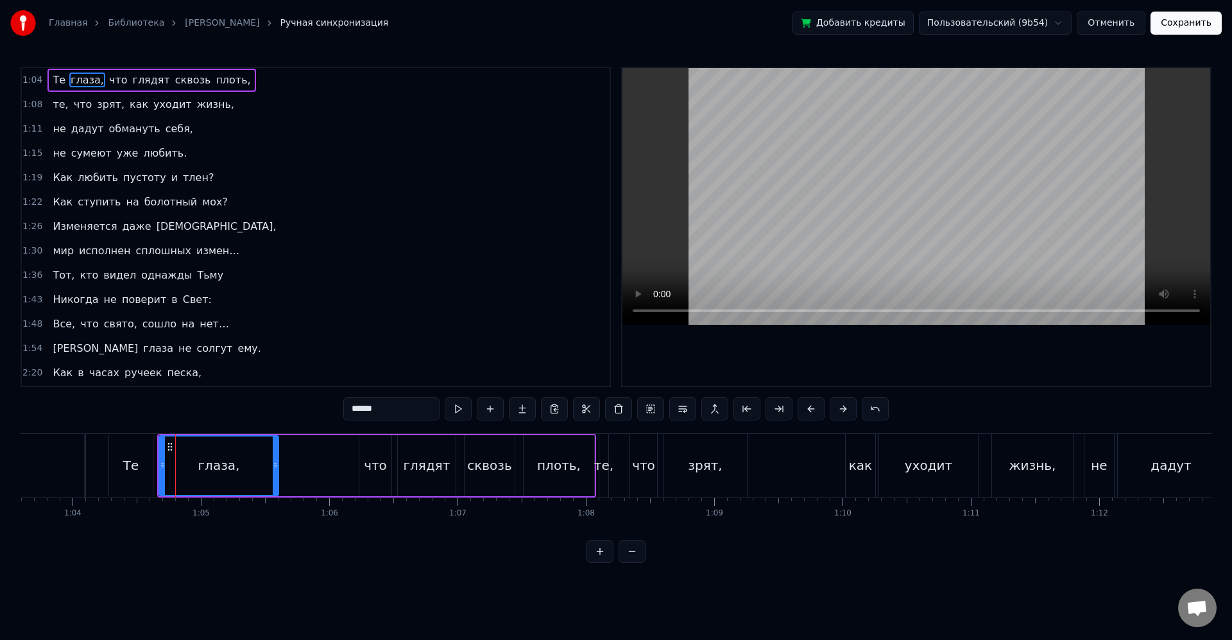
click at [58, 79] on span "Те" at bounding box center [58, 79] width 15 height 15
type input "**"
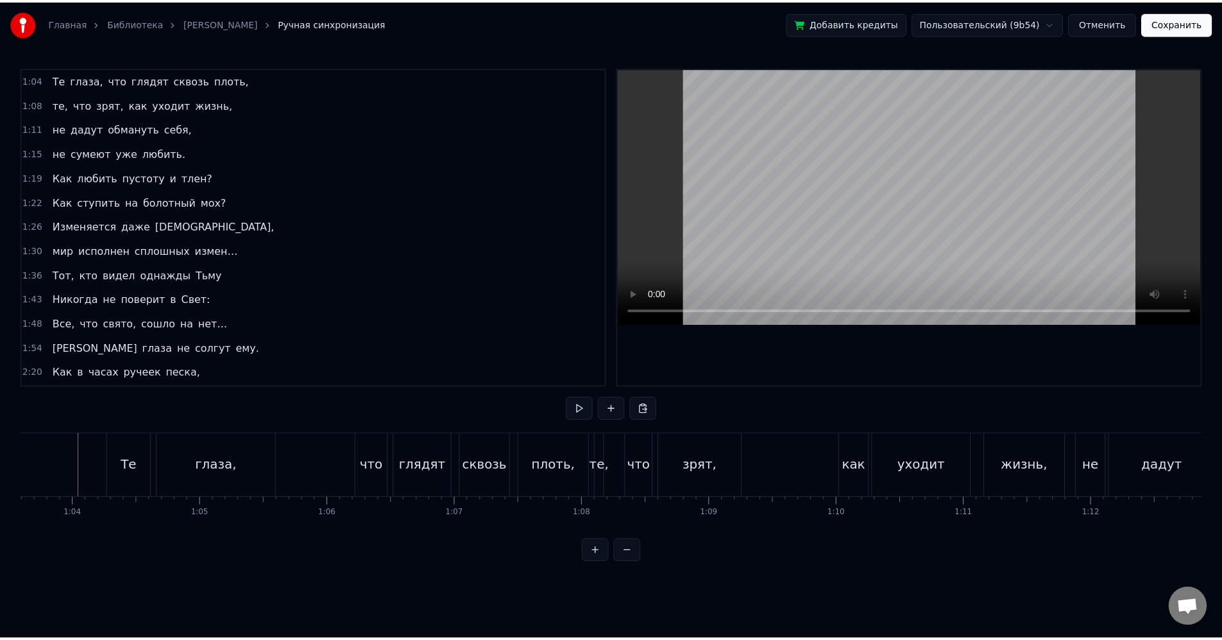
scroll to position [0, 8152]
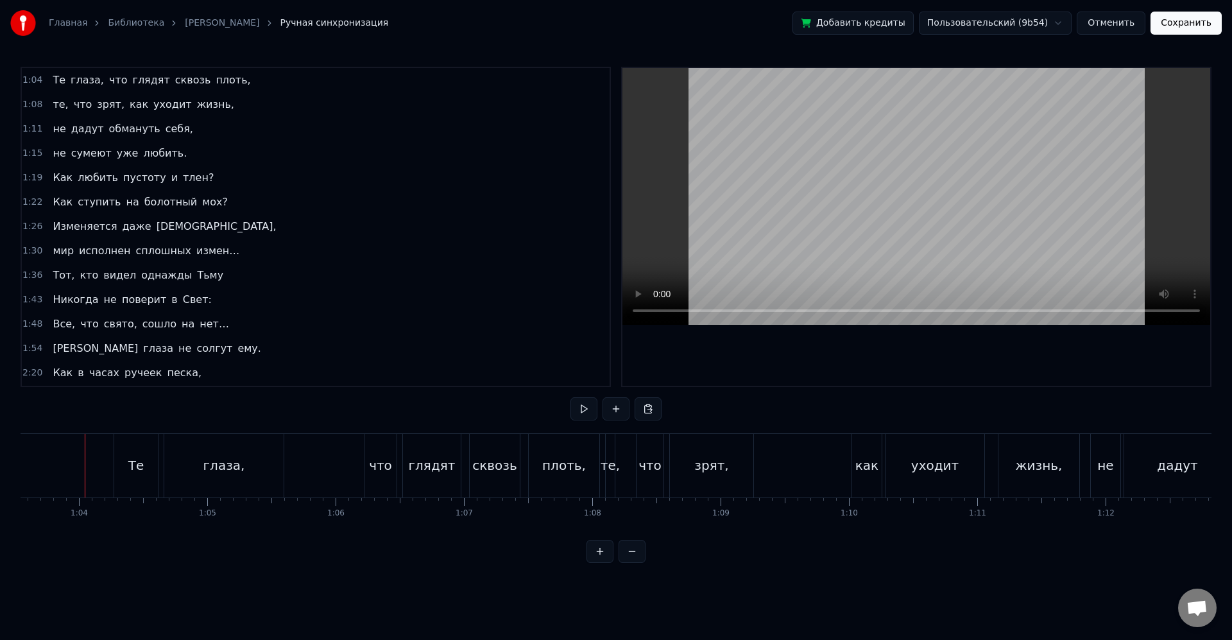
click at [1125, 18] on button "Отменить" at bounding box center [1110, 23] width 69 height 23
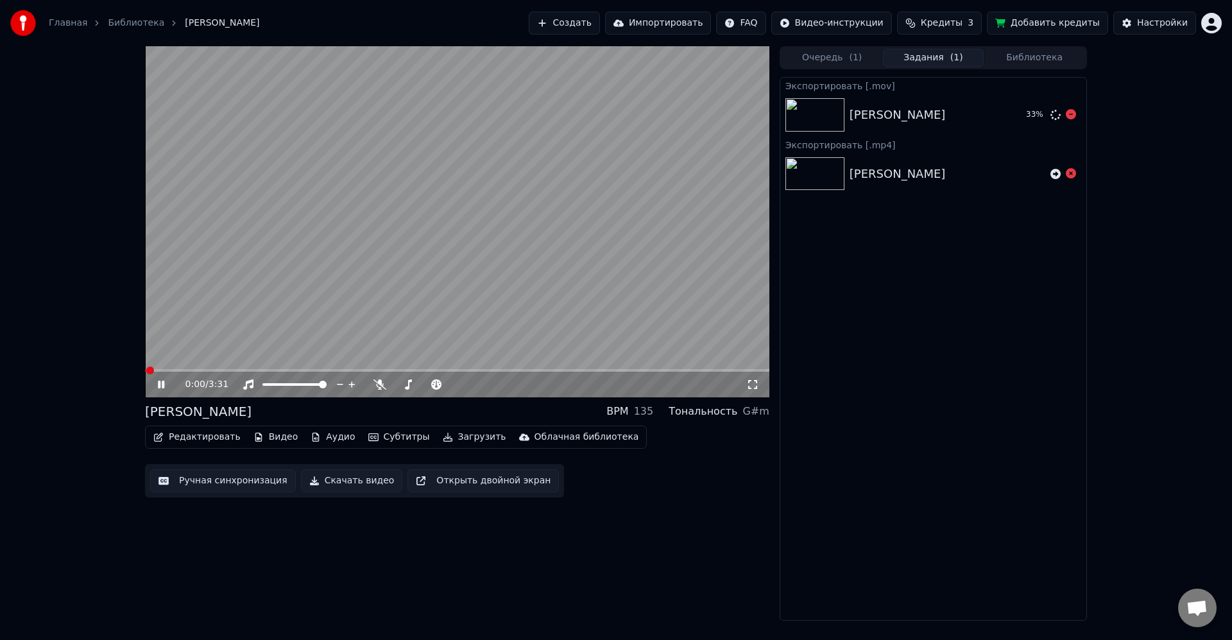
click at [630, 195] on video at bounding box center [457, 221] width 624 height 351
click at [382, 387] on icon at bounding box center [379, 384] width 13 height 10
click at [363, 428] on button "Субтитры" at bounding box center [399, 437] width 72 height 18
click at [667, 480] on div "Открыть облачную библиотеку" at bounding box center [603, 485] width 164 height 13
click at [824, 453] on div "Экспортировать [.mov] Ария чародея 44 % Экспортировать [.mp4] Ария чародея" at bounding box center [932, 348] width 307 height 543
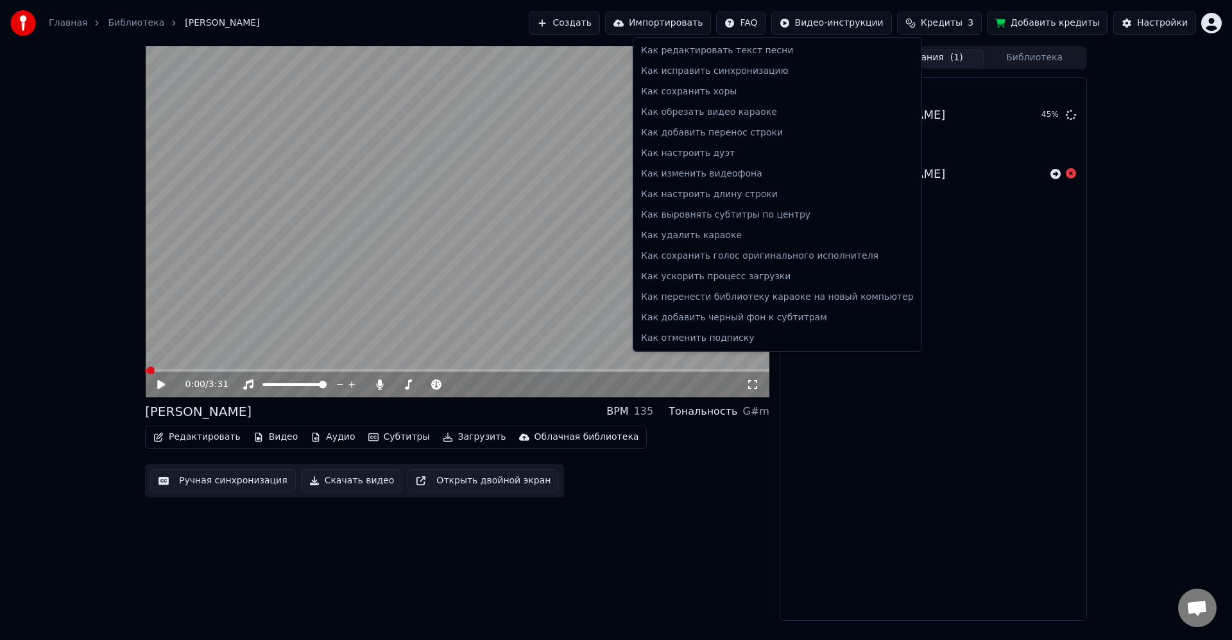
click at [765, 26] on html "Главная Библиотека Ария чародея Создать Импортировать FAQ Видео-инструкции Кред…" at bounding box center [616, 320] width 1232 height 640
click at [779, 155] on div "Как настроить дуэт" at bounding box center [777, 153] width 283 height 21
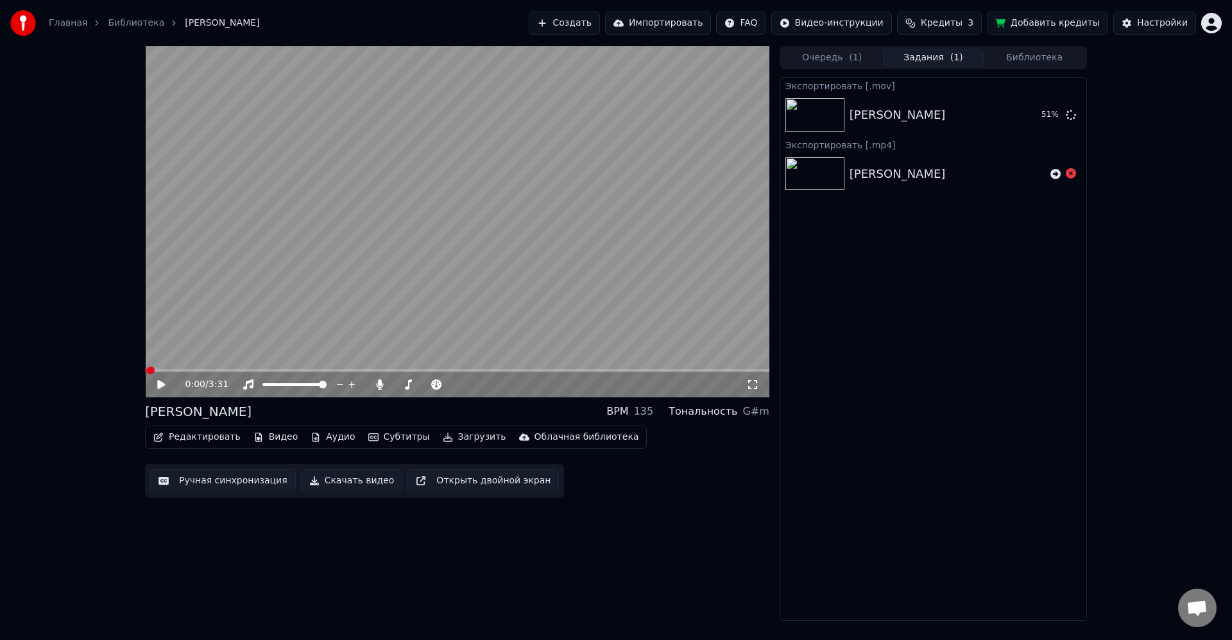
click at [936, 302] on div "Экспортировать [.mov] Ария чародея 51 % Экспортировать [.mp4] Ария чародея" at bounding box center [932, 348] width 307 height 543
click at [69, 21] on link "Главная" at bounding box center [68, 23] width 38 height 13
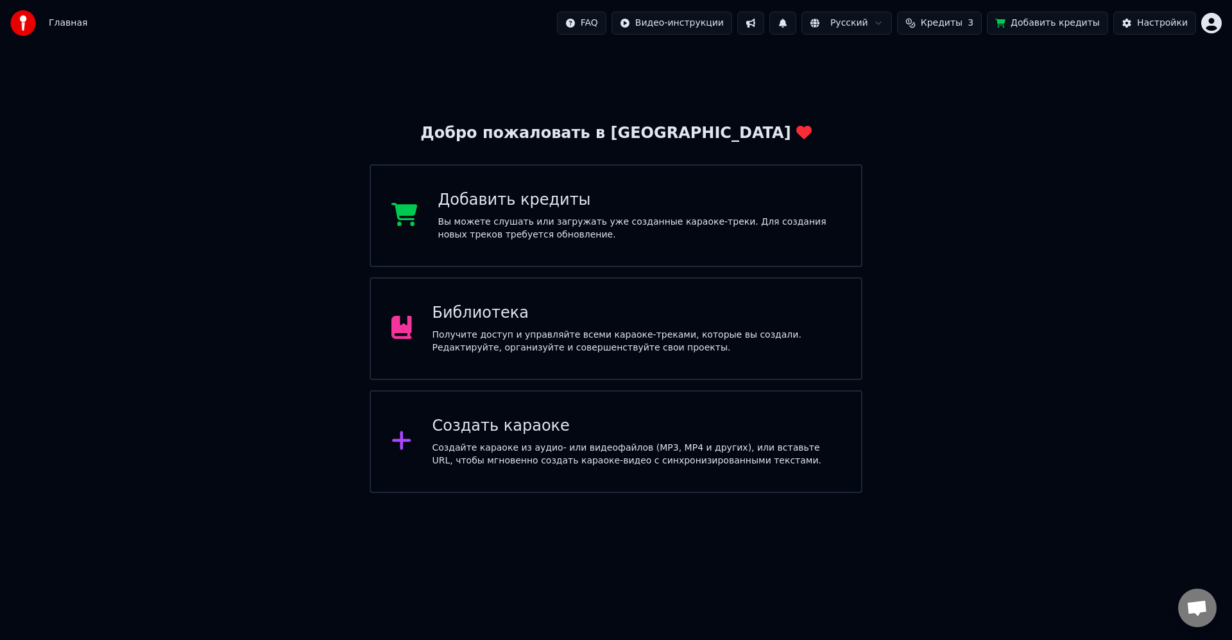
click at [597, 310] on div "Библиотека" at bounding box center [636, 313] width 409 height 21
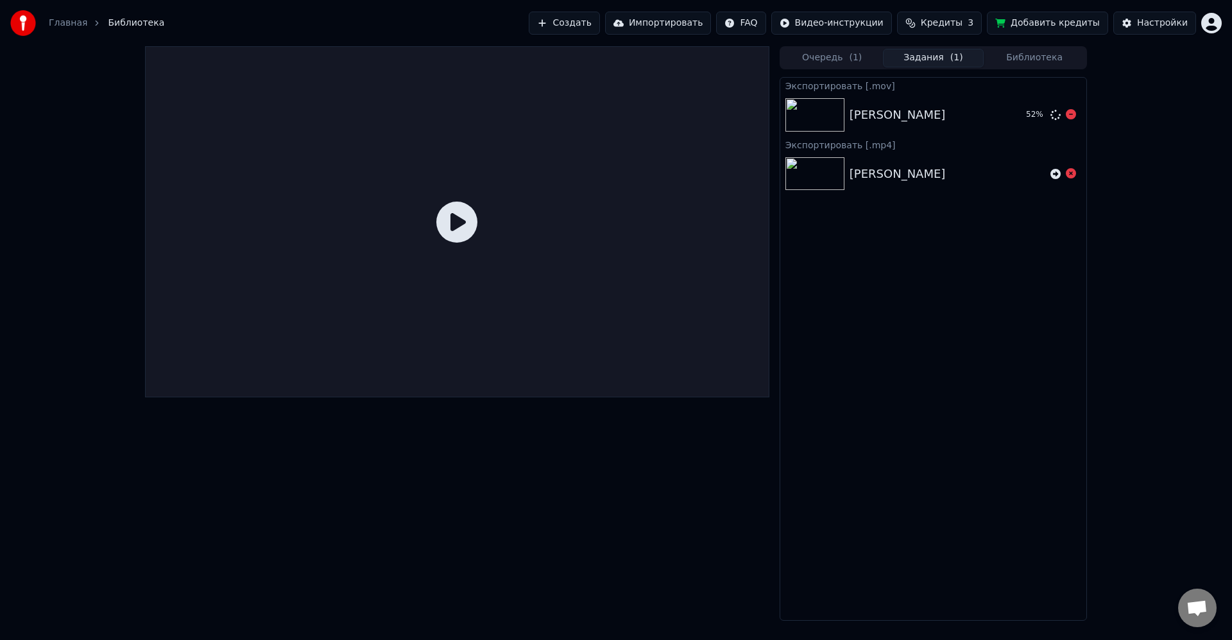
click at [914, 123] on div "[PERSON_NAME]" at bounding box center [897, 115] width 96 height 18
click at [851, 60] on span "( 1 )" at bounding box center [855, 57] width 13 height 13
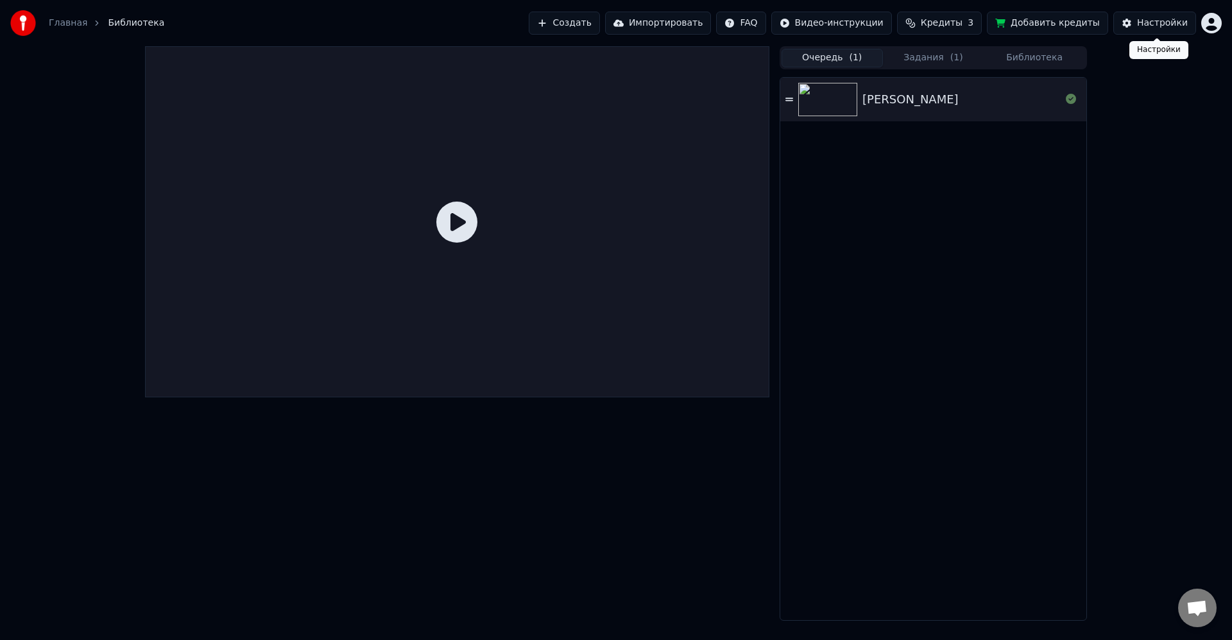
click at [1163, 24] on div "Настройки" at bounding box center [1162, 23] width 51 height 13
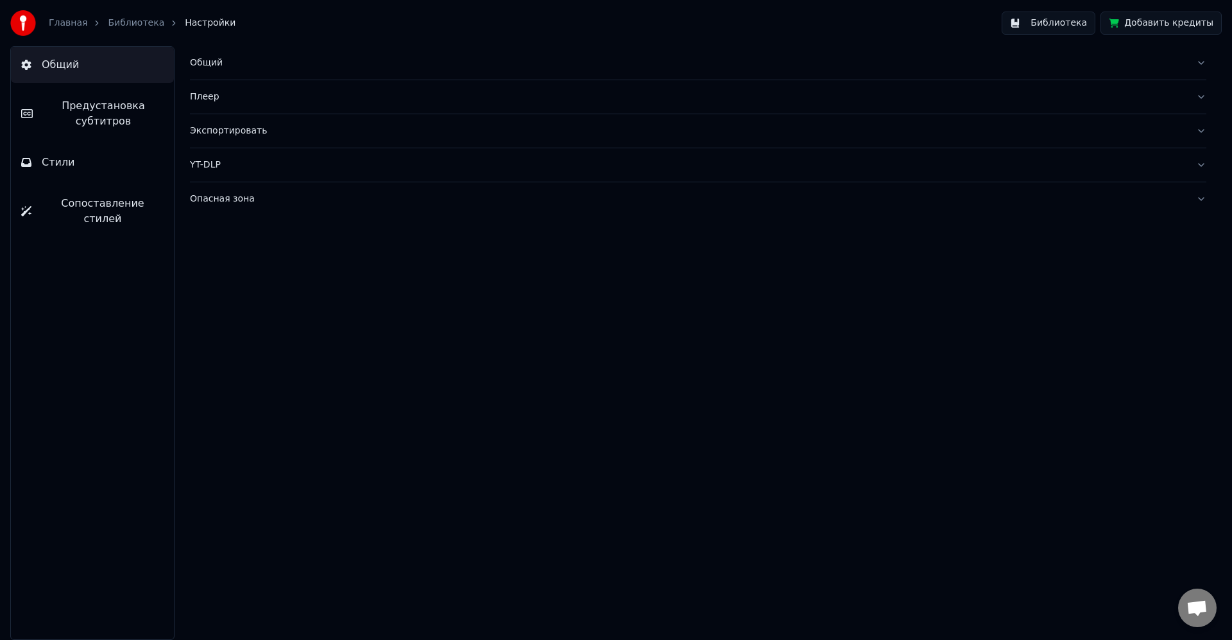
click at [139, 22] on link "Библиотека" at bounding box center [136, 23] width 56 height 13
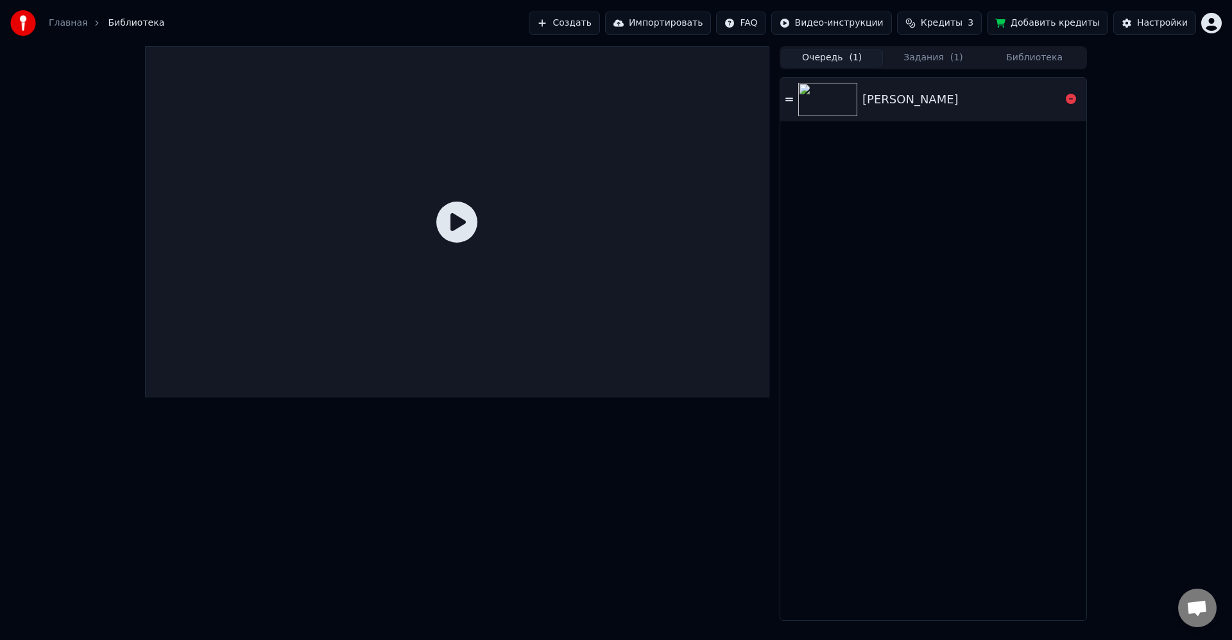
click at [895, 108] on div "[PERSON_NAME]" at bounding box center [910, 99] width 96 height 18
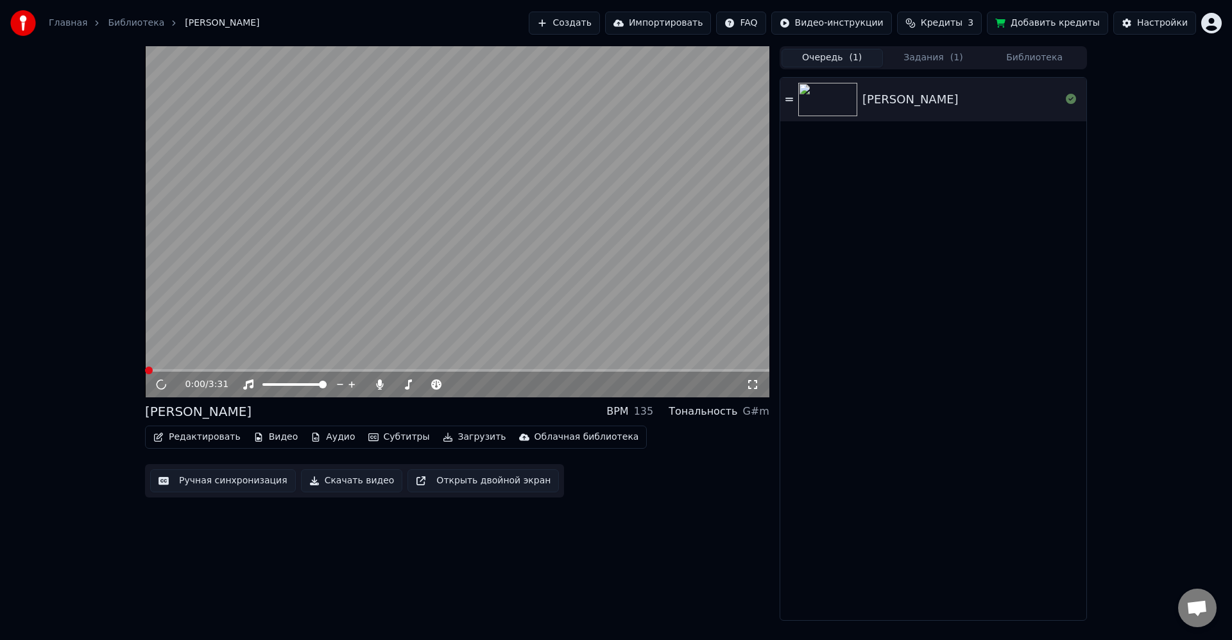
click at [523, 271] on video at bounding box center [457, 221] width 624 height 351
drag, startPoint x: 501, startPoint y: 244, endPoint x: 511, endPoint y: 241, distance: 10.6
click at [507, 242] on video at bounding box center [457, 221] width 624 height 351
click at [186, 442] on button "Редактировать" at bounding box center [196, 437] width 97 height 18
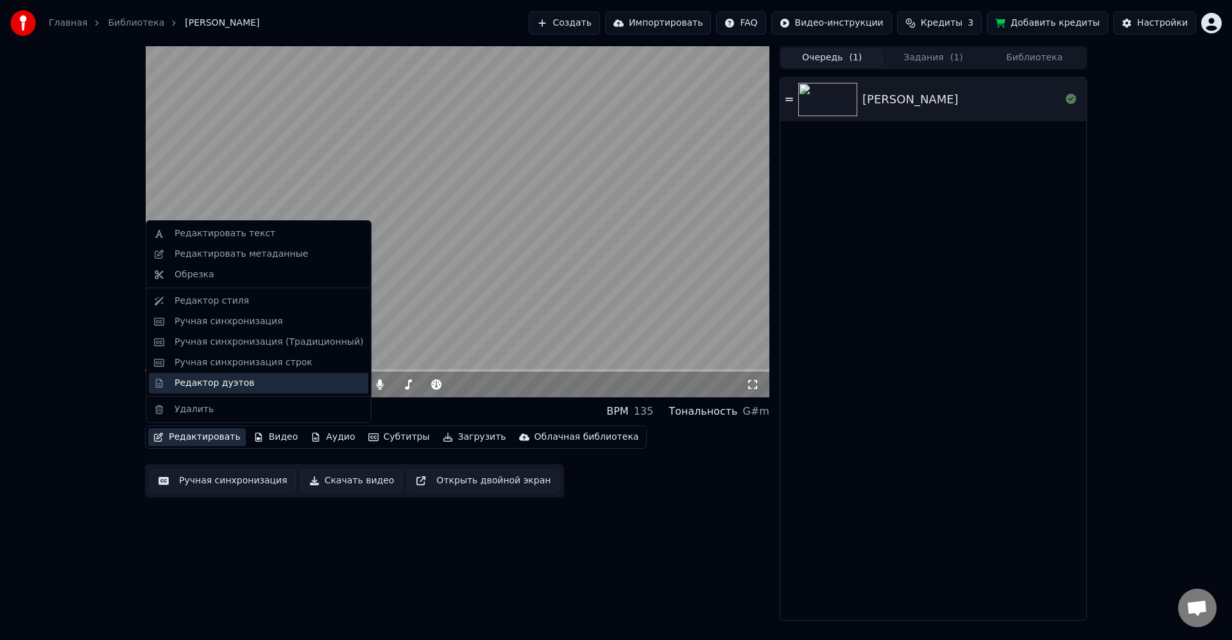
click at [230, 381] on div "Редактор дуэтов" at bounding box center [214, 383] width 80 height 13
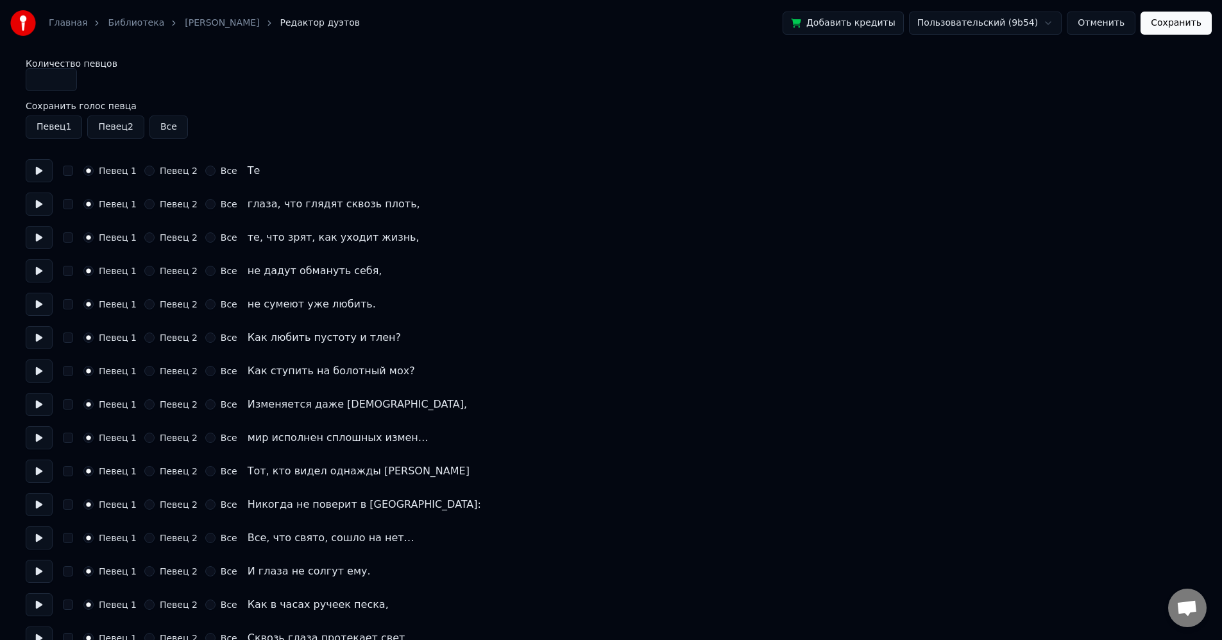
click at [890, 115] on div "Певец 1 Певец 2 Все" at bounding box center [611, 126] width 1171 height 23
click at [121, 21] on link "Библиотека" at bounding box center [136, 23] width 56 height 13
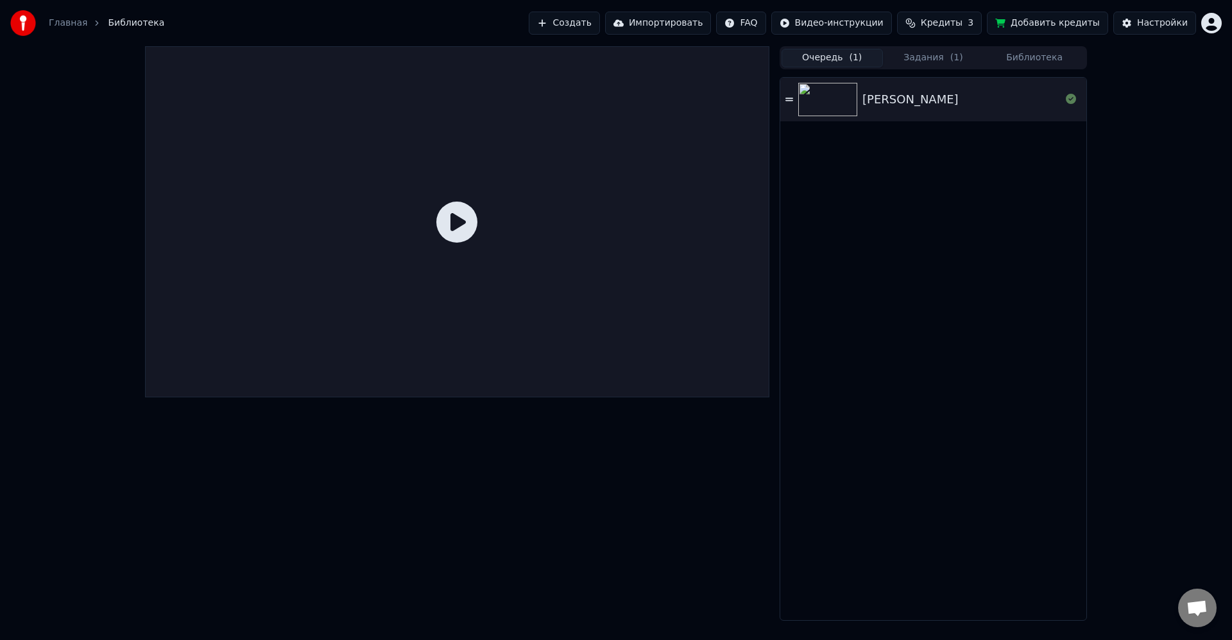
click at [920, 62] on button "Задания ( 1 )" at bounding box center [933, 58] width 101 height 19
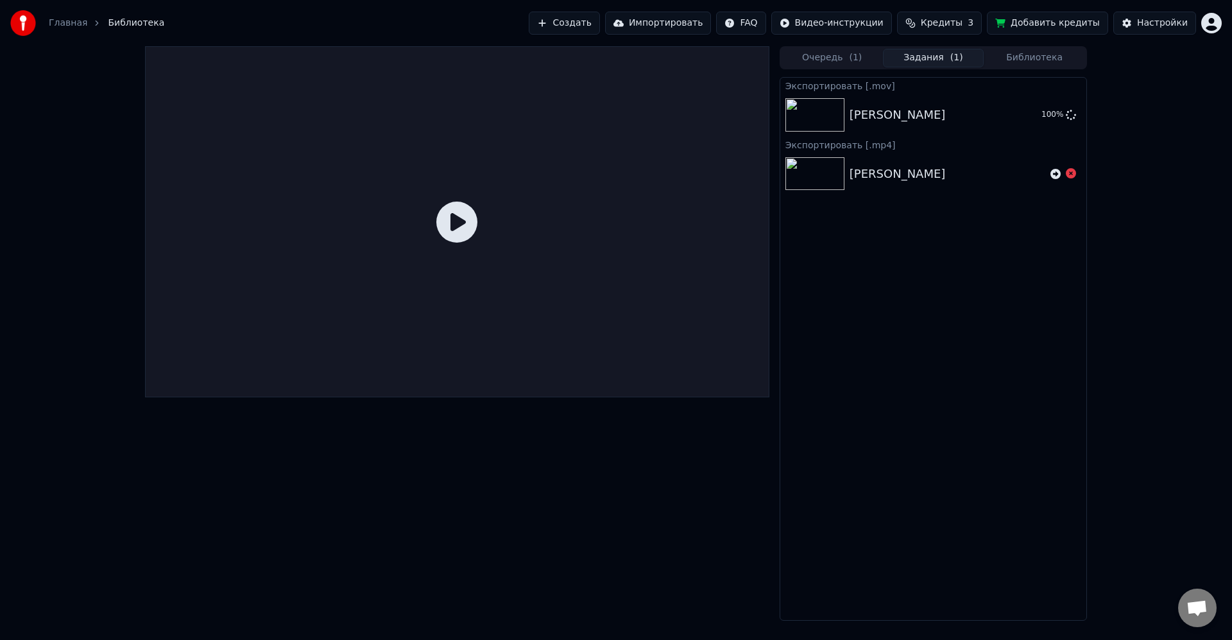
click at [983, 419] on div "Экспортировать [.mov] Ария чародея 100 % Экспортировать [.mp4] Ария чародея" at bounding box center [932, 348] width 307 height 543
drag, startPoint x: 1074, startPoint y: 97, endPoint x: 1093, endPoint y: 80, distance: 25.9
click at [1074, 97] on div "Ария чародея Показать" at bounding box center [933, 115] width 306 height 44
drag, startPoint x: 1129, startPoint y: 105, endPoint x: 1164, endPoint y: 10, distance: 101.1
click at [1130, 103] on div "Очередь ( 1 ) Задания Библиотека Экспортировать [.mov] Ария чародея Показать Эк…" at bounding box center [616, 333] width 1232 height 574
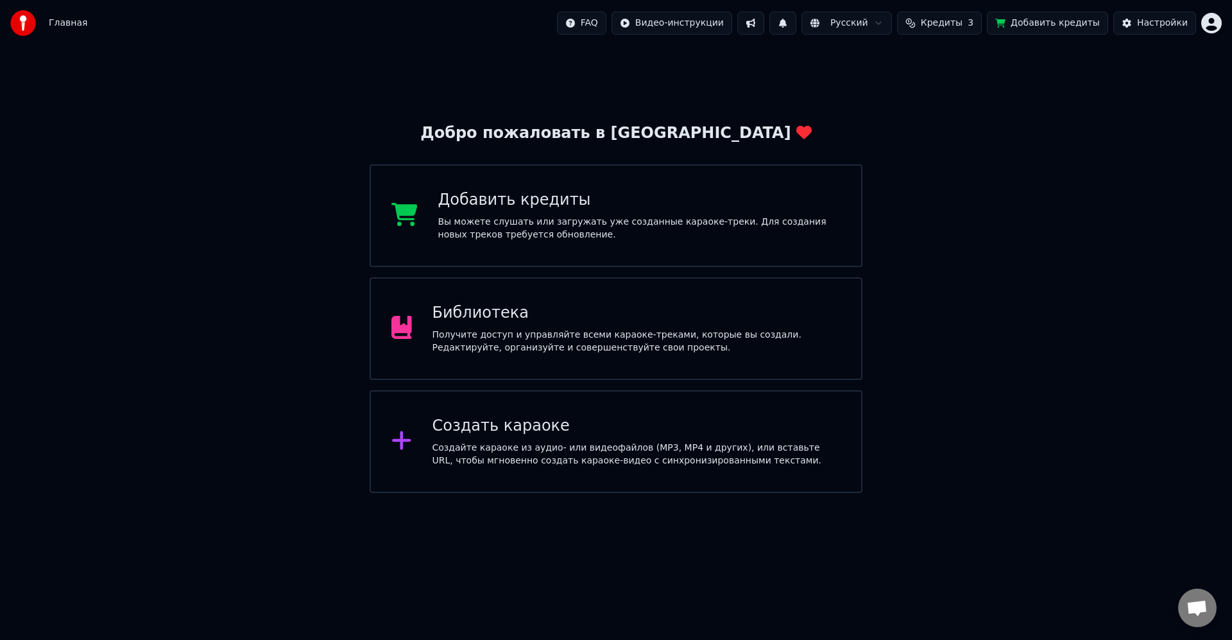
drag, startPoint x: 989, startPoint y: 310, endPoint x: 942, endPoint y: 313, distance: 47.5
click at [994, 310] on div "Добро пожаловать в Youka Добавить кредиты Вы можете слушать или загружать уже с…" at bounding box center [616, 269] width 1232 height 446
click at [661, 325] on div "Библиотека Получите доступ и управляйте всеми караоке-треками, которые вы созда…" at bounding box center [636, 328] width 409 height 51
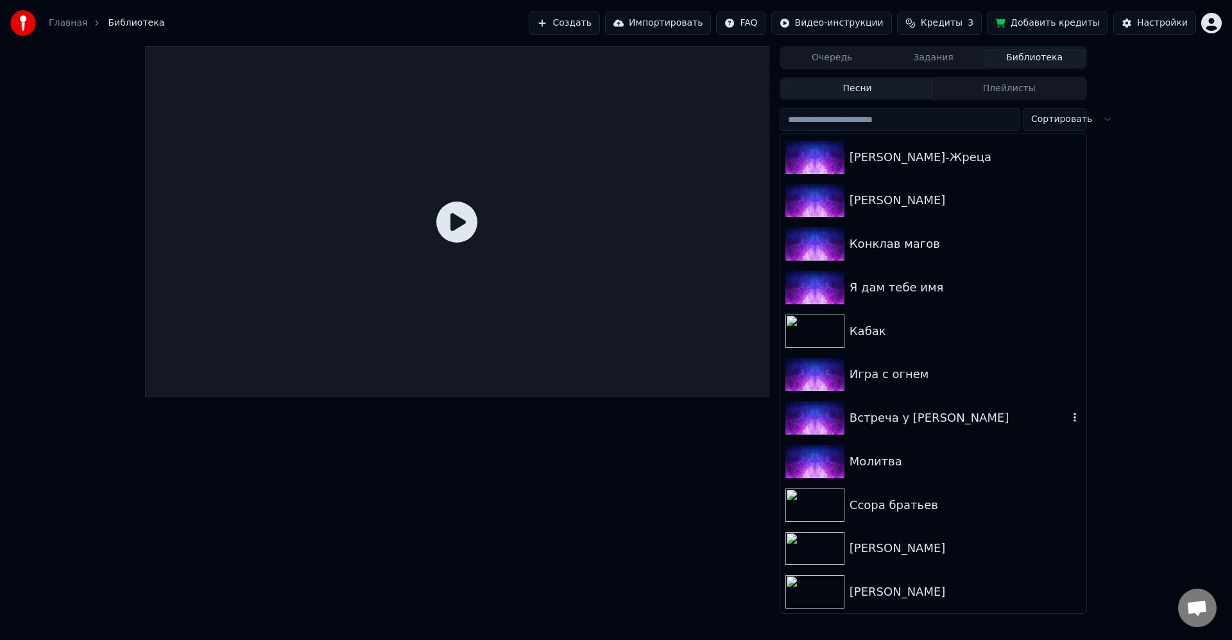
scroll to position [1133, 0]
click at [903, 583] on div "[PERSON_NAME]" at bounding box center [958, 591] width 219 height 18
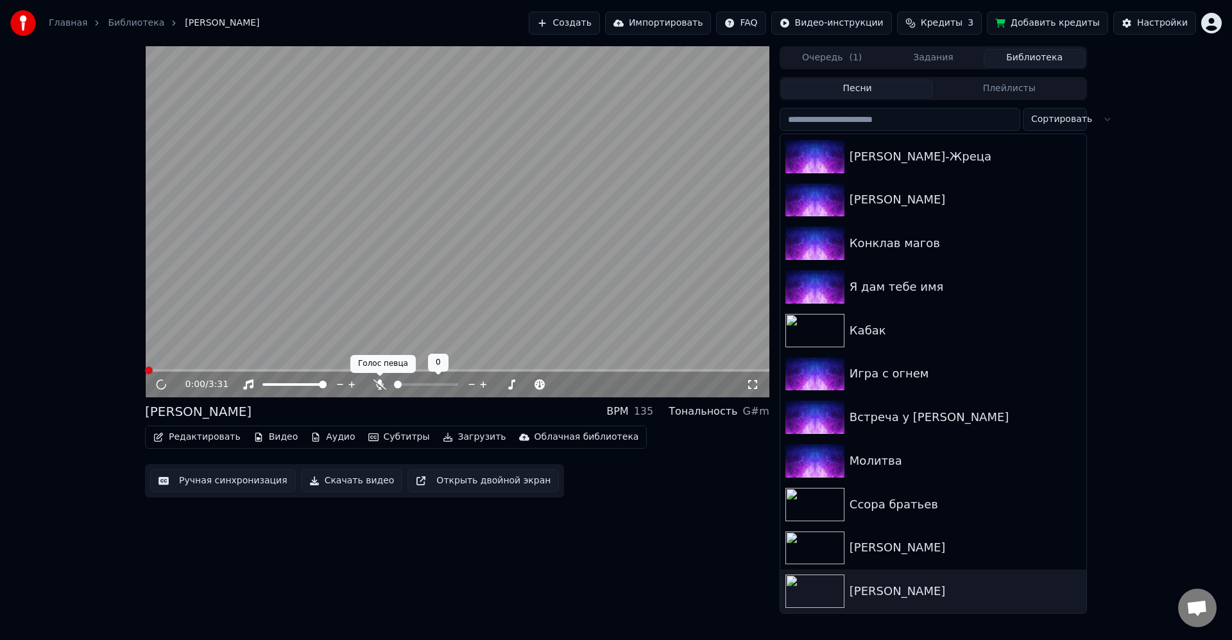
click at [378, 387] on icon at bounding box center [379, 384] width 13 height 10
click at [164, 387] on icon at bounding box center [161, 384] width 6 height 8
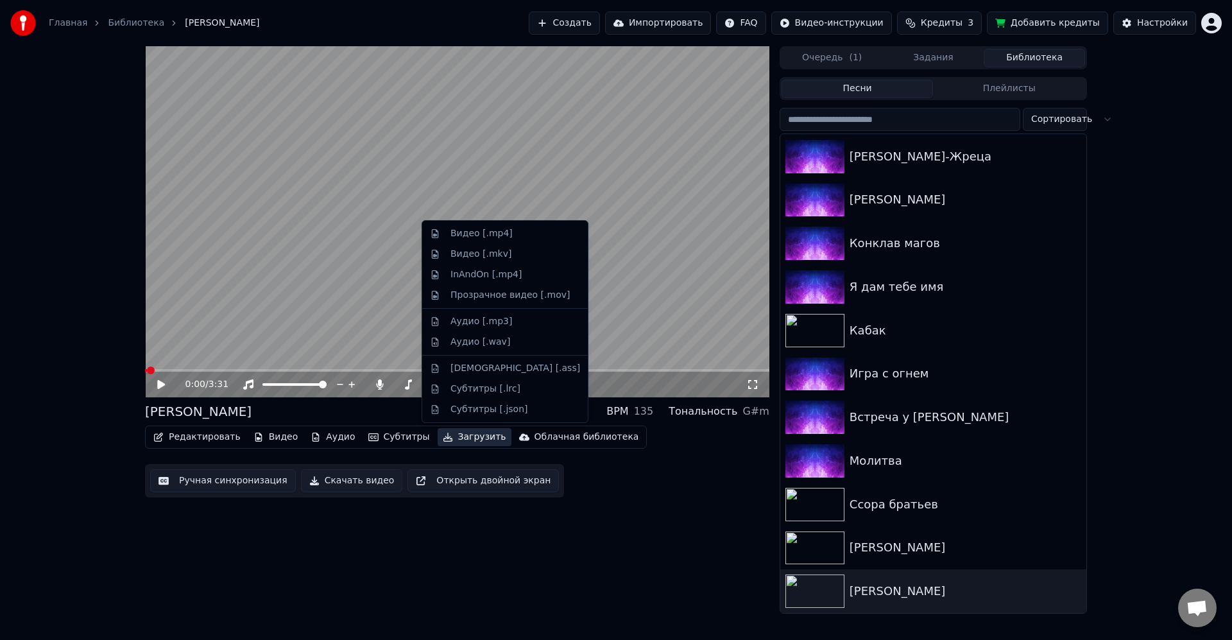
click at [443, 435] on button "Загрузить" at bounding box center [474, 437] width 74 height 18
click at [477, 236] on div "Видео [.mp4]" at bounding box center [481, 233] width 62 height 13
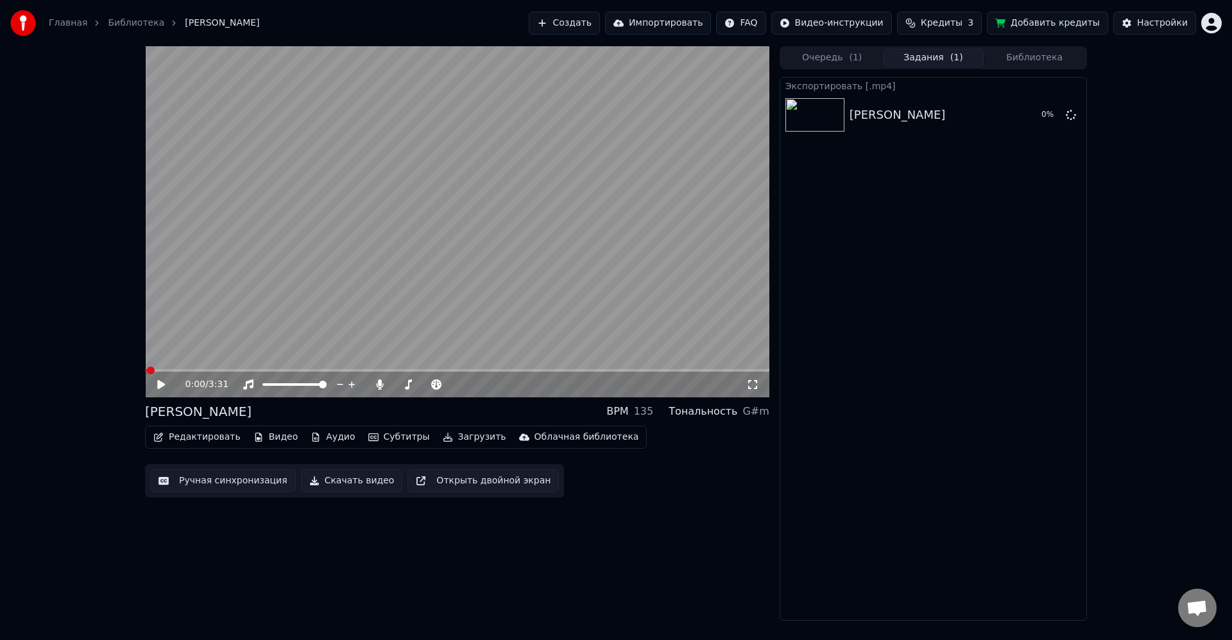
click at [825, 49] on button "Очередь ( 1 )" at bounding box center [831, 58] width 101 height 19
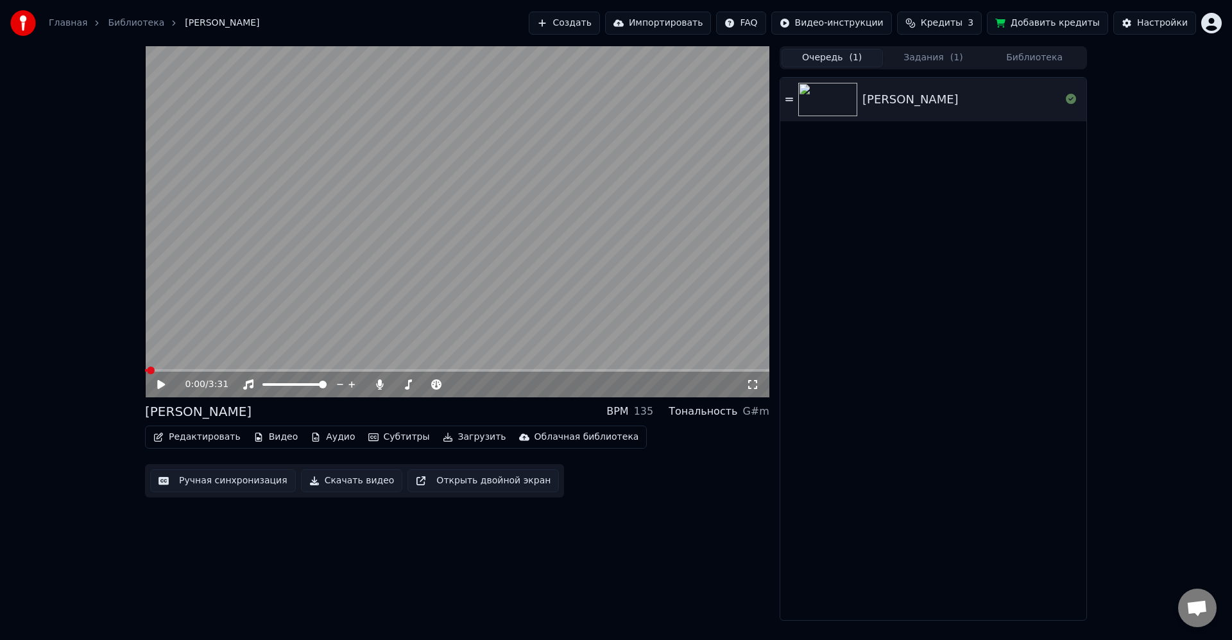
click at [1019, 62] on button "Библиотека" at bounding box center [1033, 58] width 101 height 19
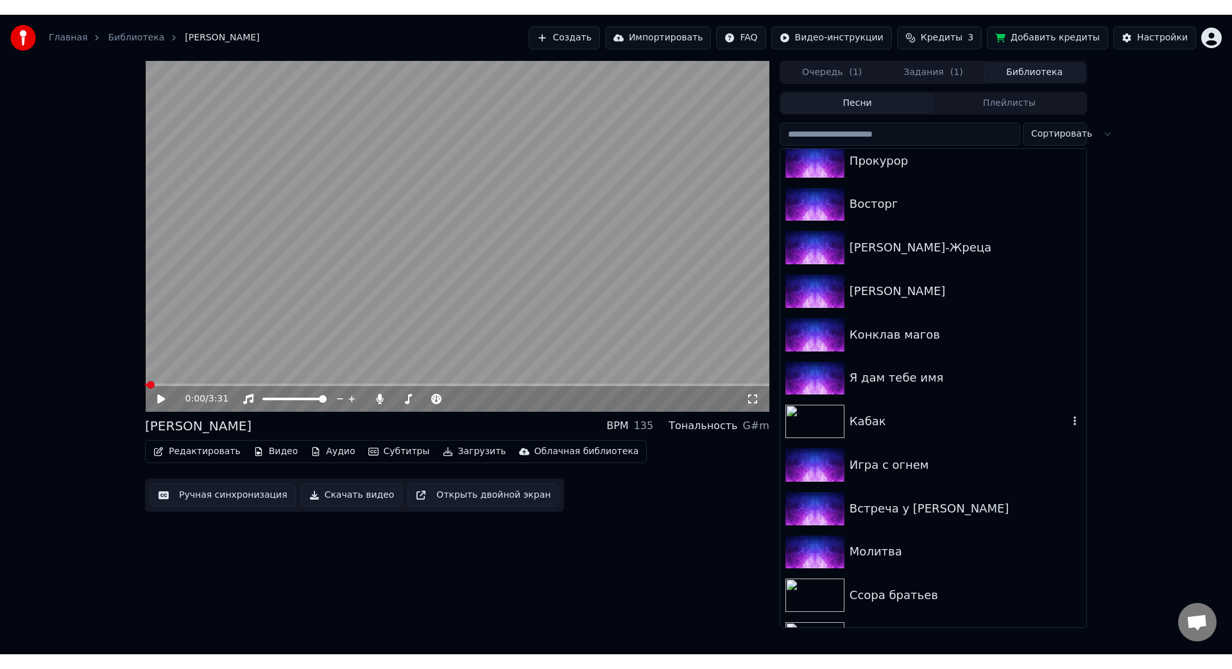
scroll to position [1133, 0]
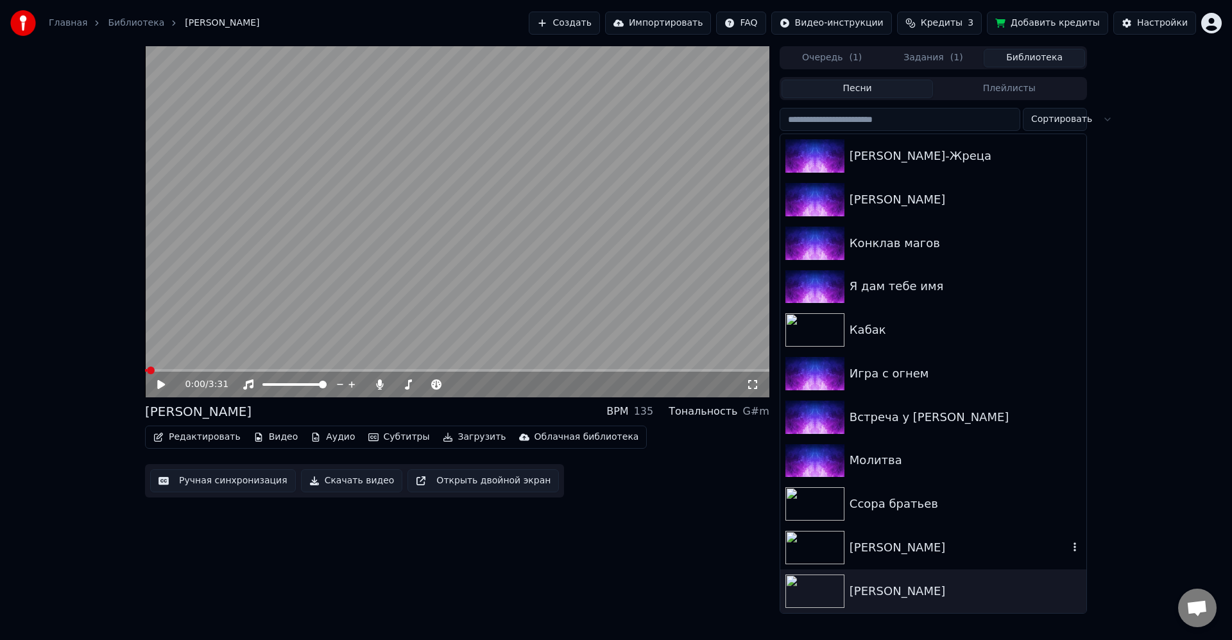
click at [938, 554] on div "[PERSON_NAME]" at bounding box center [958, 547] width 219 height 18
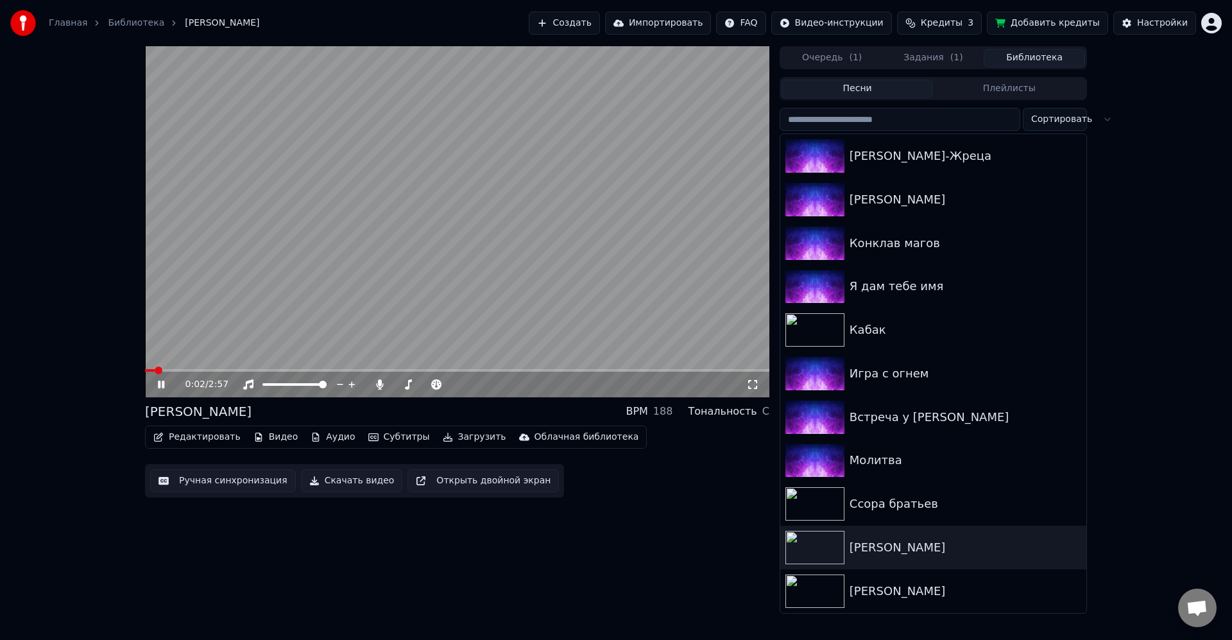
click at [495, 266] on video at bounding box center [457, 221] width 624 height 351
click at [452, 434] on button "Загрузить" at bounding box center [474, 437] width 74 height 18
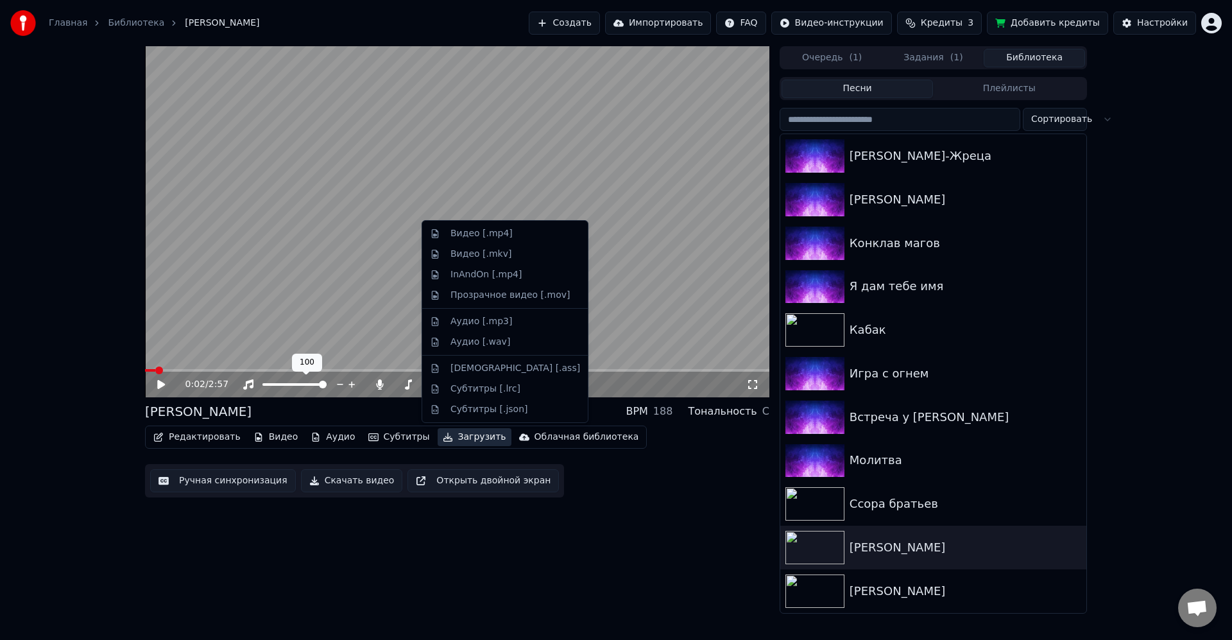
click at [344, 345] on video at bounding box center [457, 221] width 624 height 351
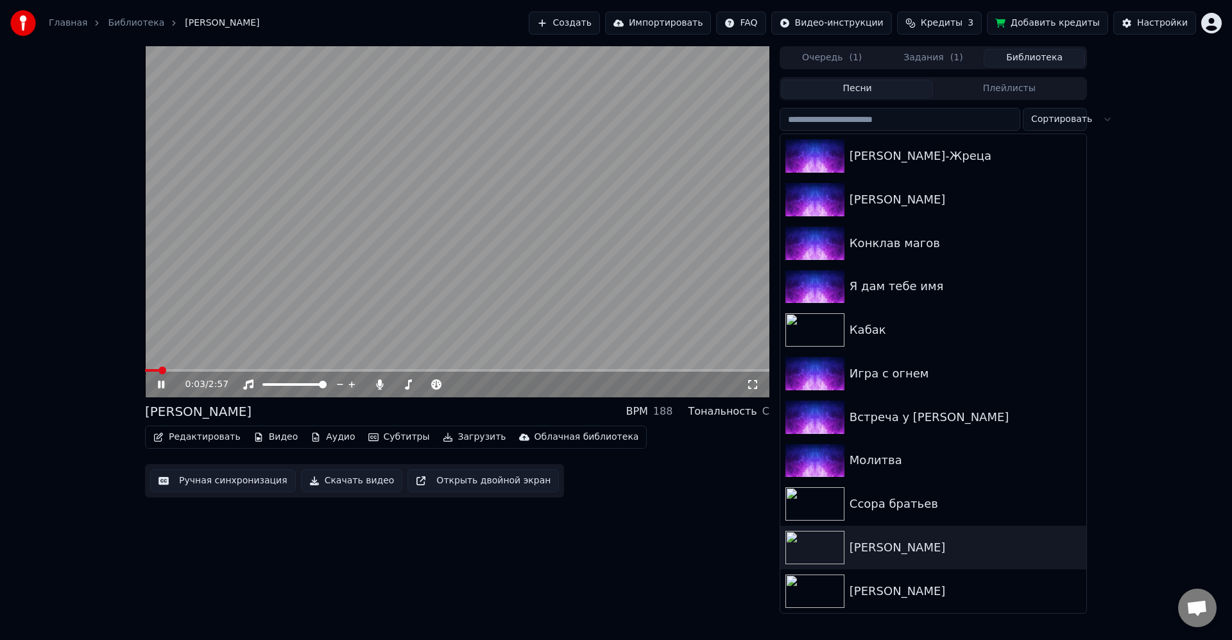
click at [441, 340] on video at bounding box center [457, 221] width 624 height 351
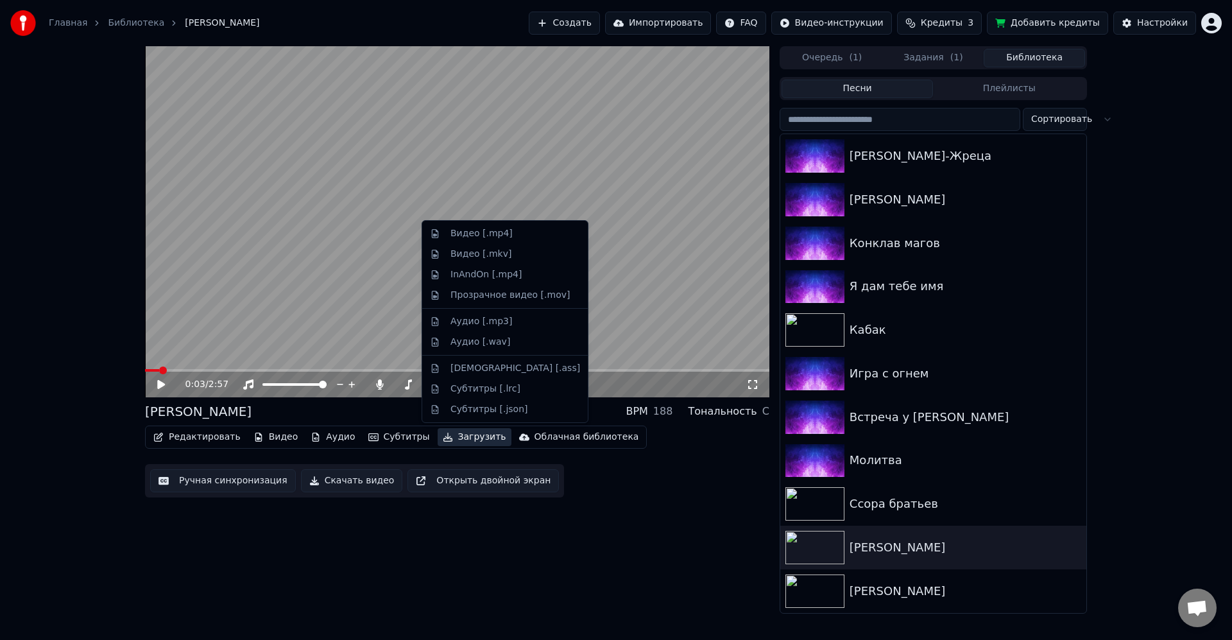
click at [456, 433] on button "Загрузить" at bounding box center [474, 437] width 74 height 18
click at [521, 240] on div "Видео [.mp4]" at bounding box center [505, 233] width 160 height 21
